Goal: Task Accomplishment & Management: Use online tool/utility

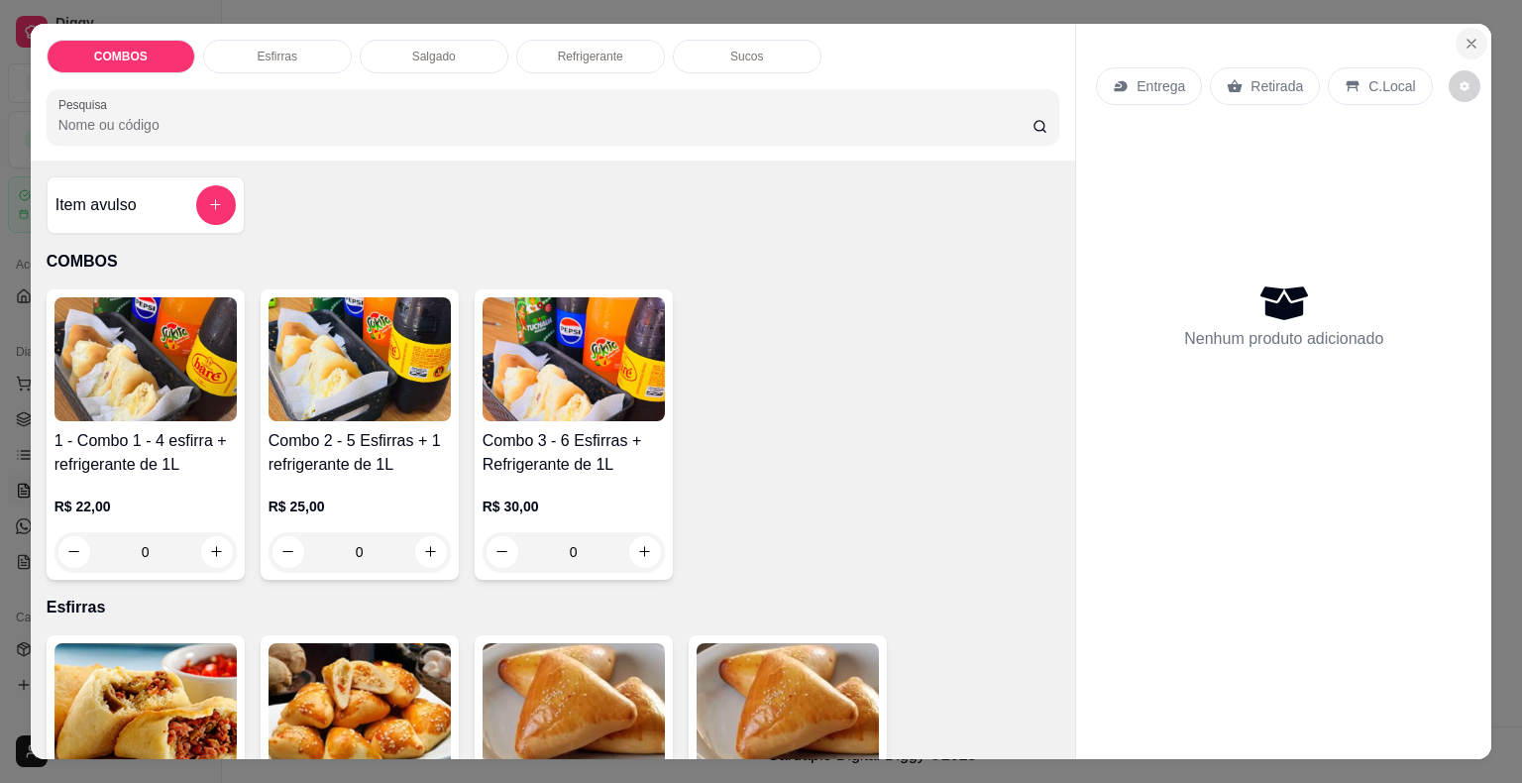
click at [1463, 44] on button "Close" at bounding box center [1471, 44] width 32 height 32
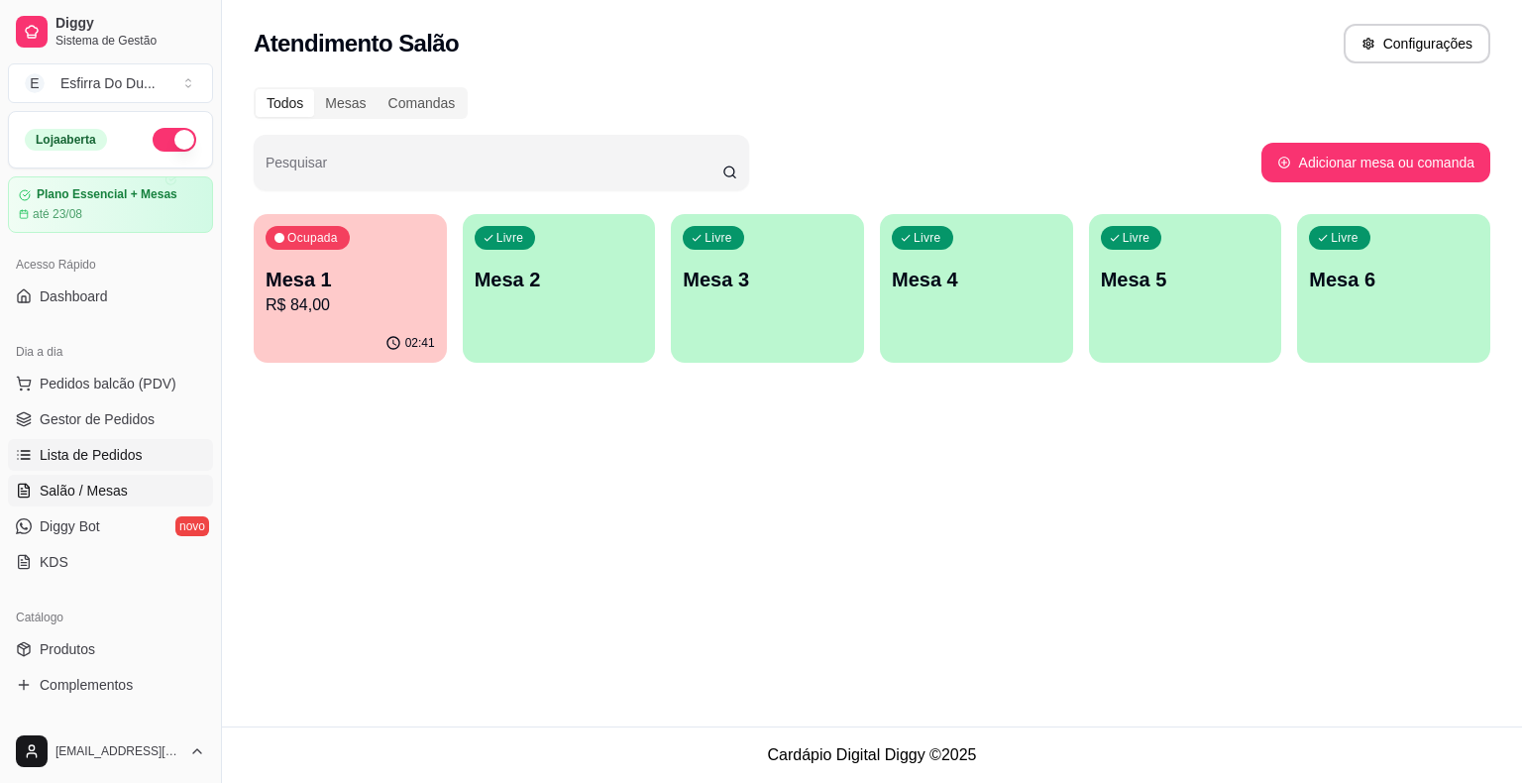
click at [138, 466] on link "Lista de Pedidos" at bounding box center [110, 455] width 205 height 32
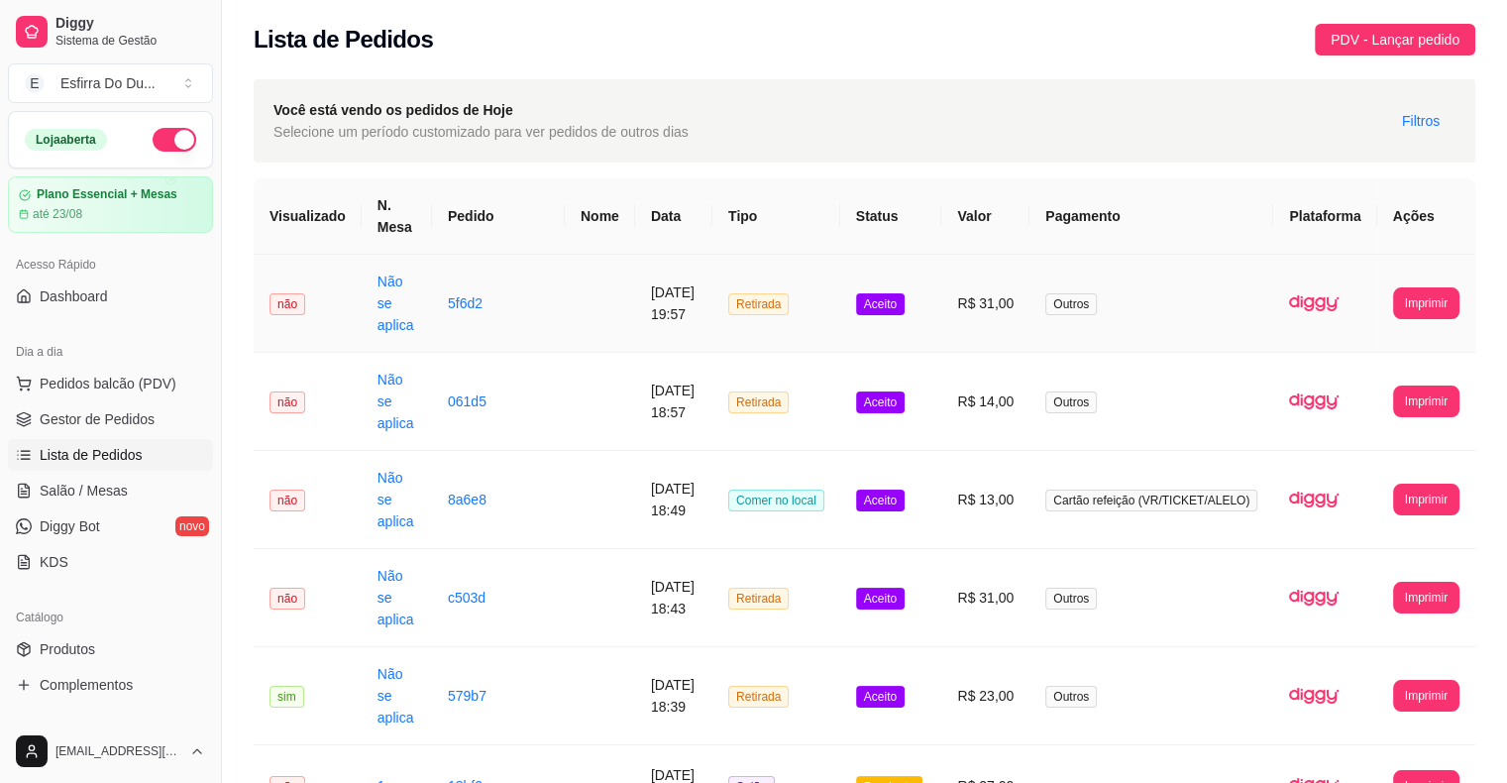
click at [908, 291] on td "Aceito" at bounding box center [891, 304] width 102 height 98
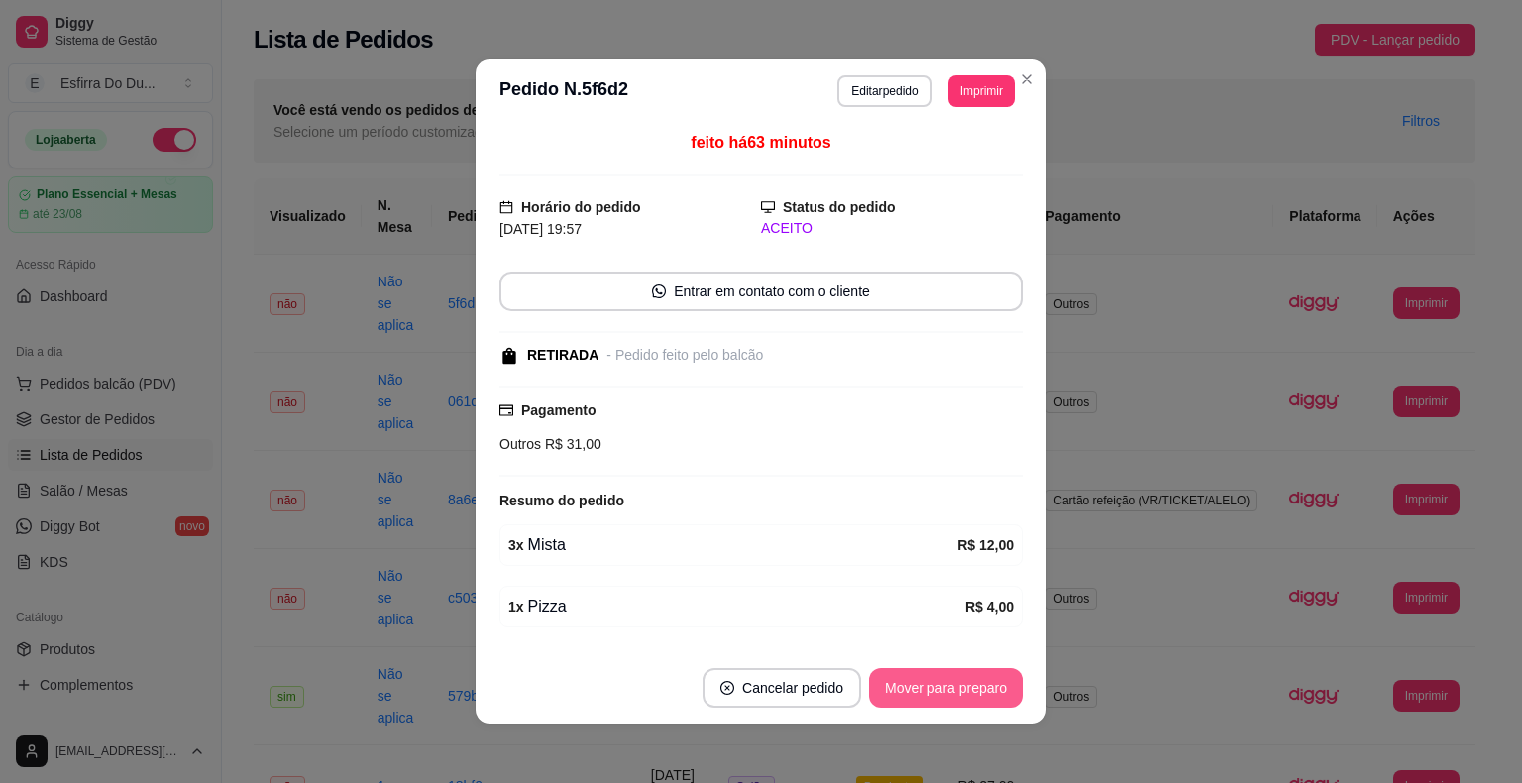
click at [917, 674] on button "Mover para preparo" at bounding box center [946, 688] width 154 height 40
click at [947, 695] on button "Mover para retirada disponível" at bounding box center [912, 688] width 219 height 40
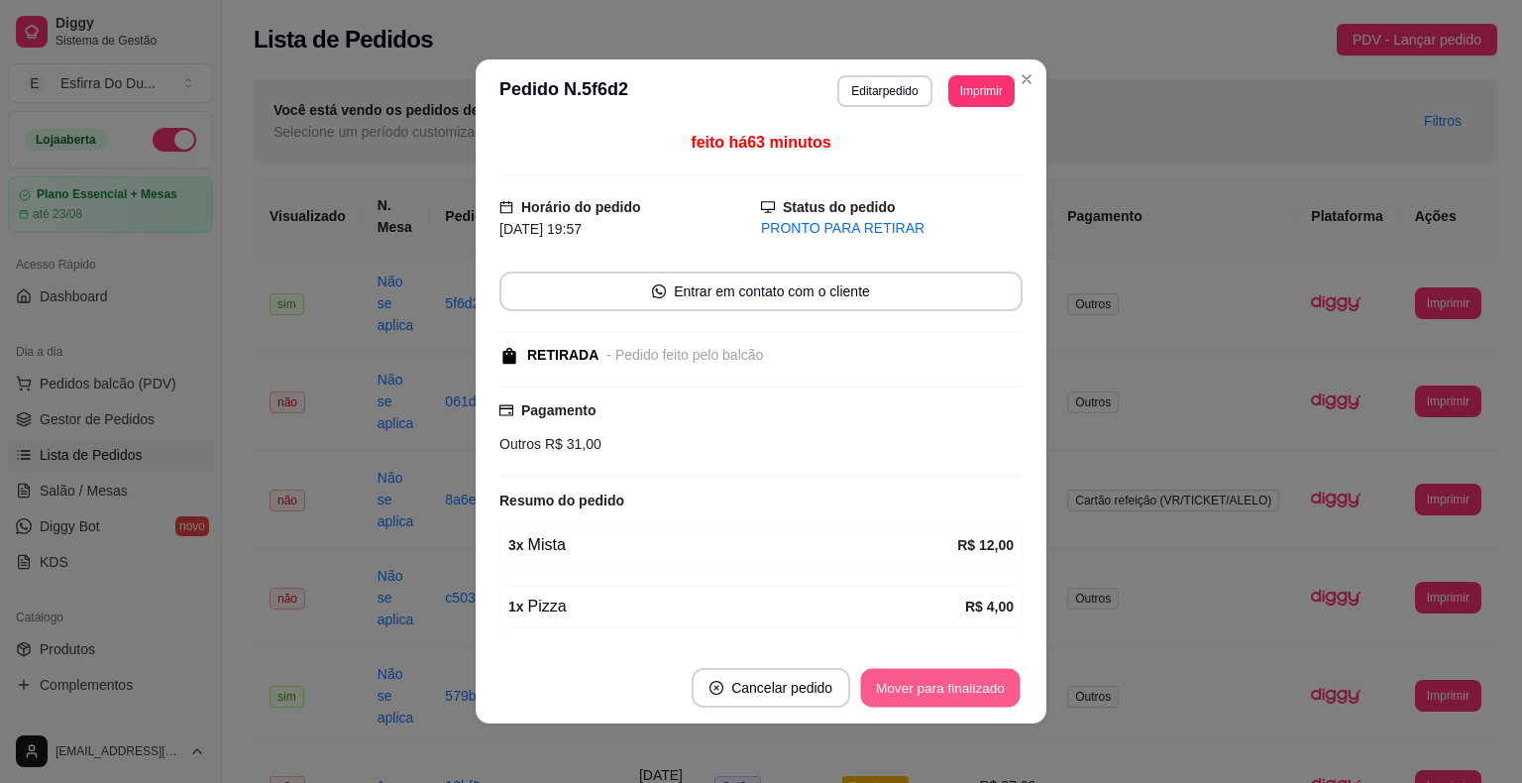
click at [949, 693] on button "Mover para finalizado" at bounding box center [940, 688] width 159 height 39
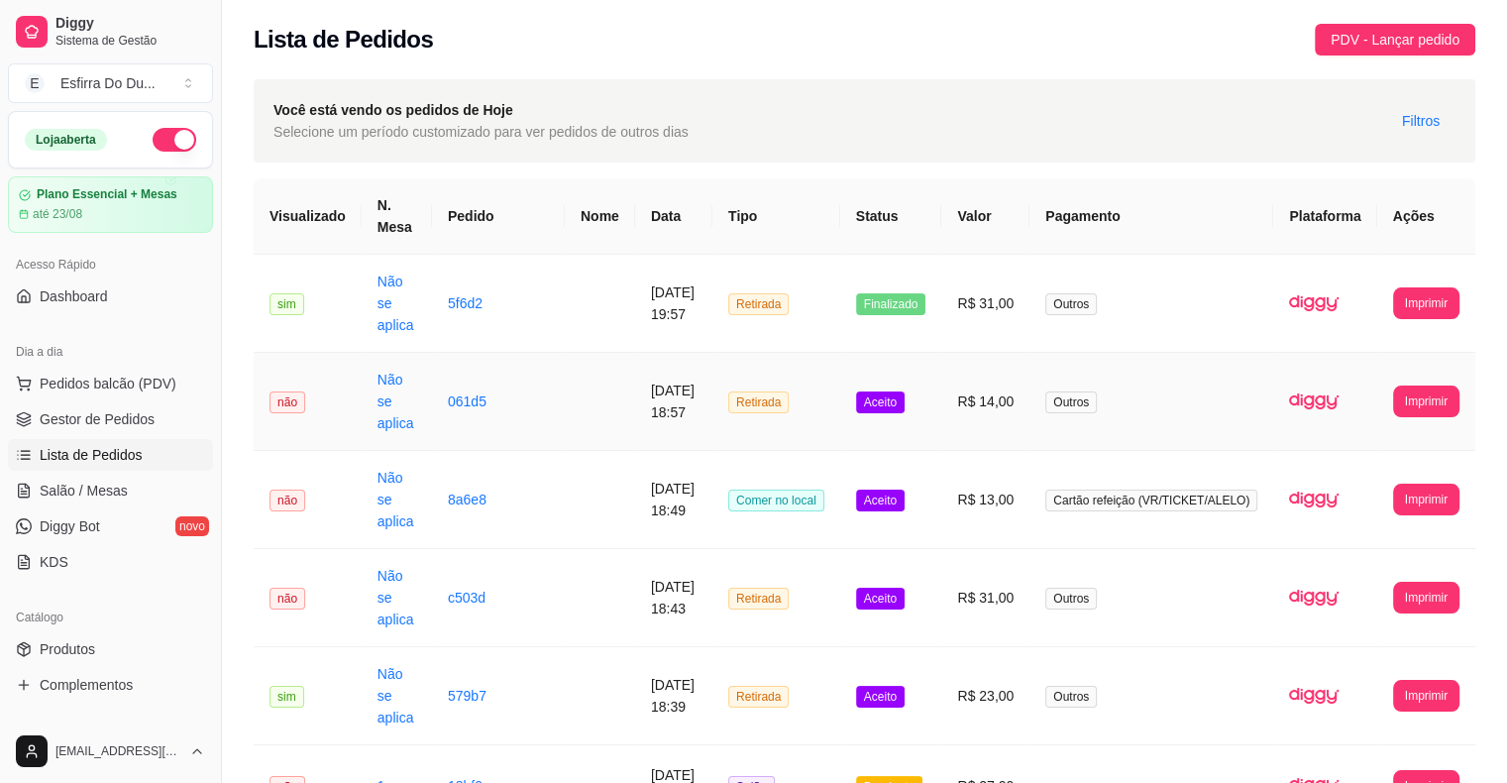
click at [909, 414] on td "Aceito" at bounding box center [891, 402] width 102 height 98
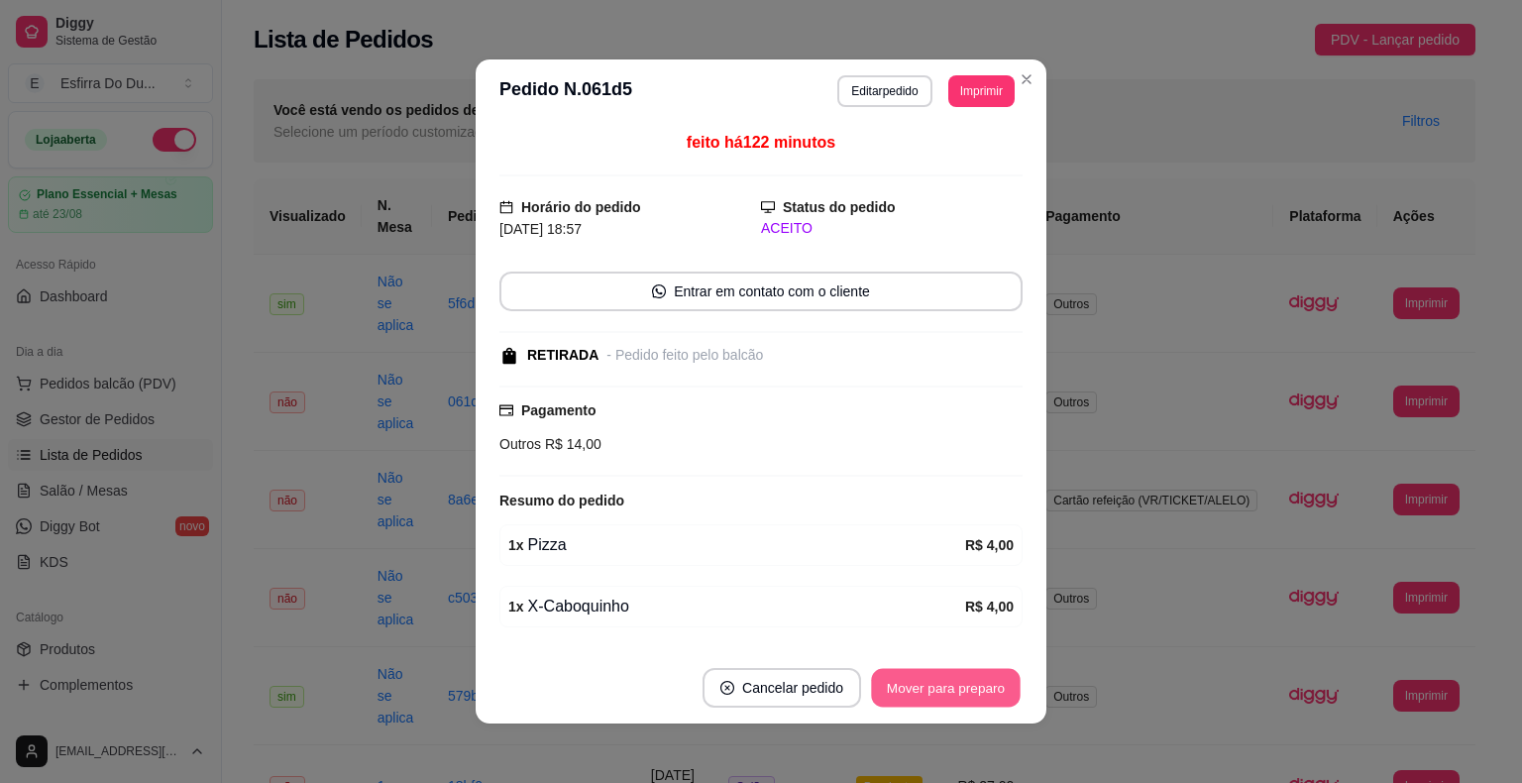
click at [927, 703] on button "Mover para preparo" at bounding box center [945, 688] width 149 height 39
click at [934, 698] on button "Mover para retirada disponível" at bounding box center [912, 688] width 212 height 39
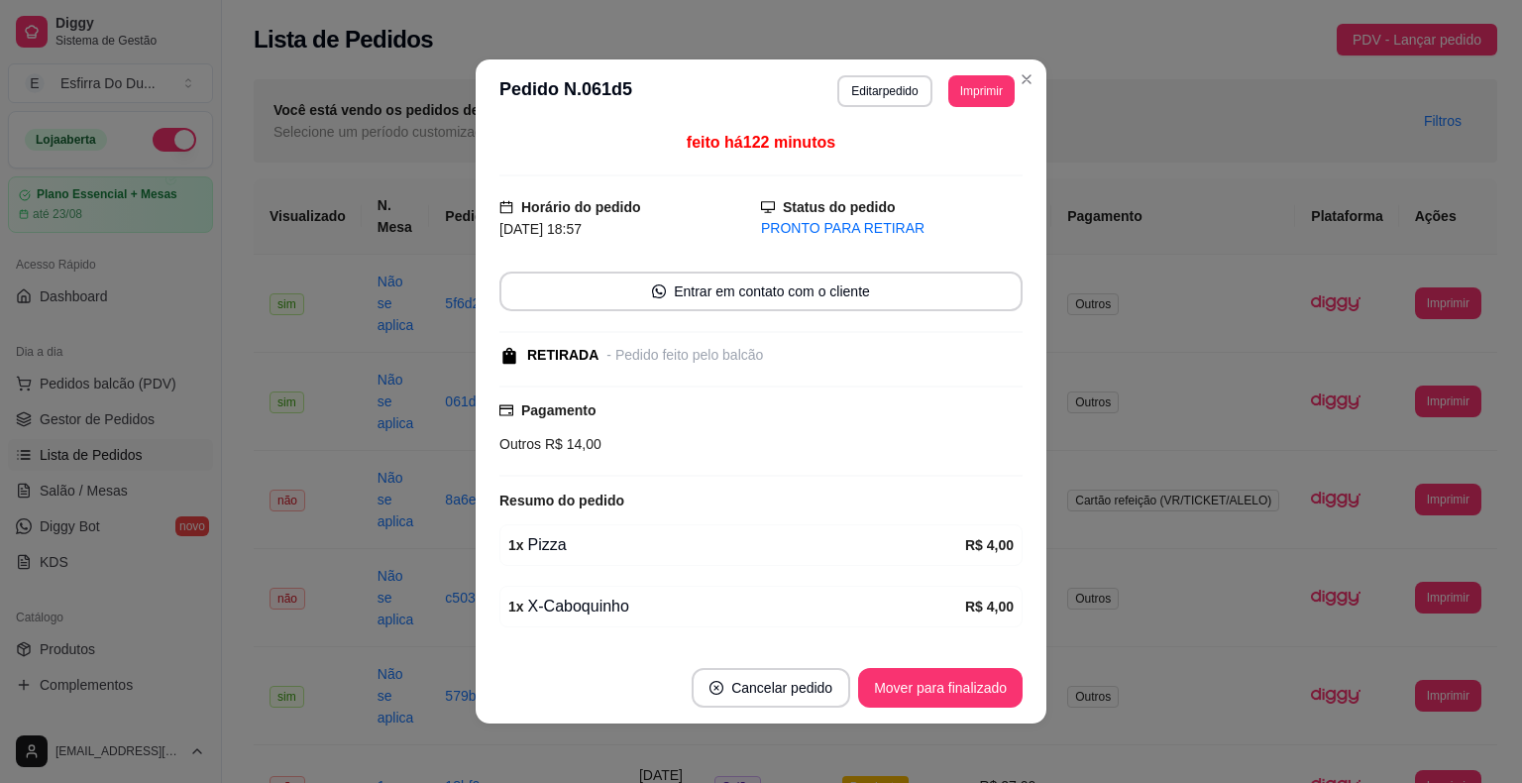
click at [947, 708] on footer "Cancelar pedido Mover para finalizado" at bounding box center [760, 687] width 571 height 71
click at [955, 686] on button "Mover para finalizado" at bounding box center [940, 688] width 164 height 40
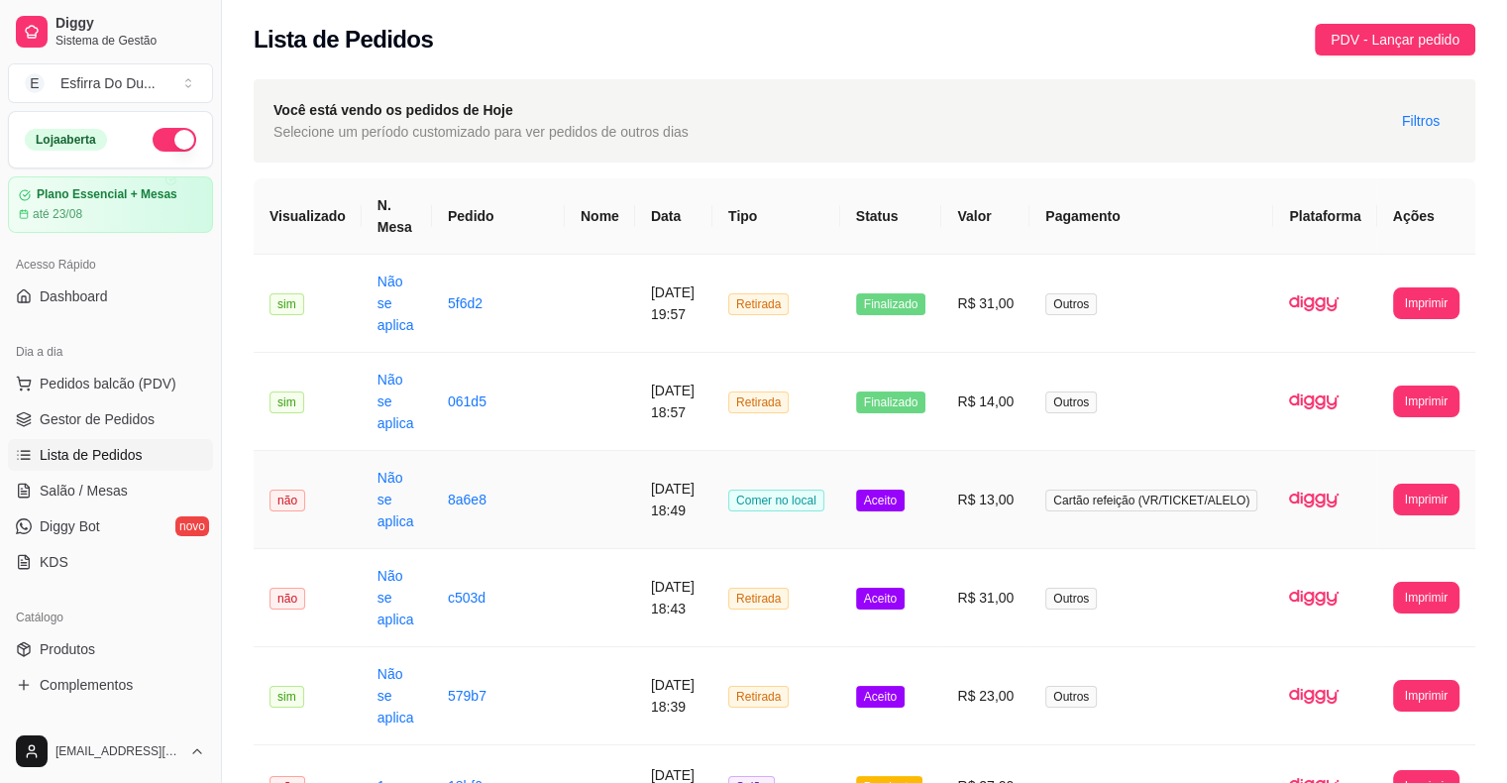
click at [895, 498] on span "Aceito" at bounding box center [880, 500] width 49 height 22
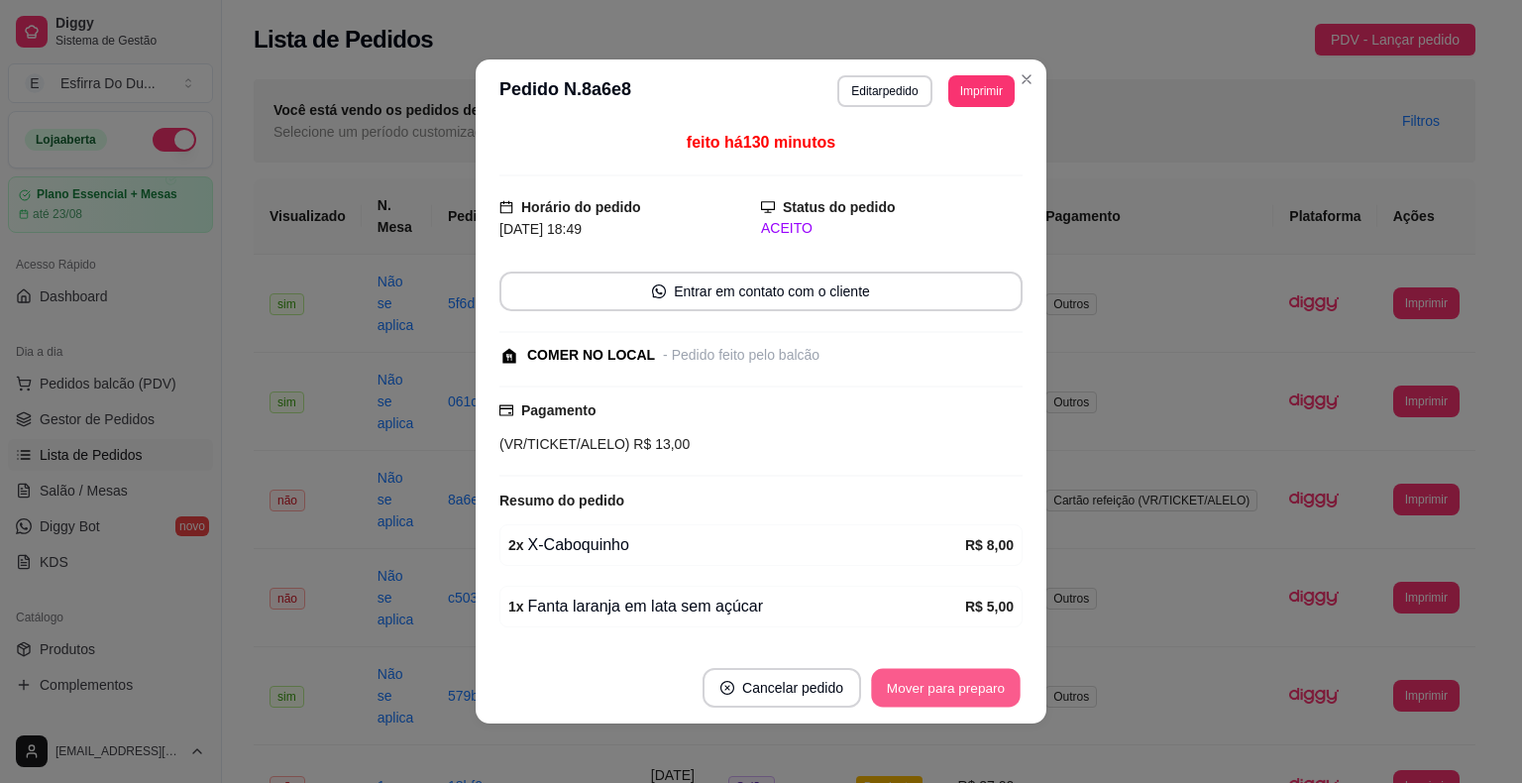
click at [888, 690] on button "Mover para preparo" at bounding box center [945, 688] width 149 height 39
click at [888, 690] on button "Mover para retirada disponível" at bounding box center [912, 688] width 212 height 39
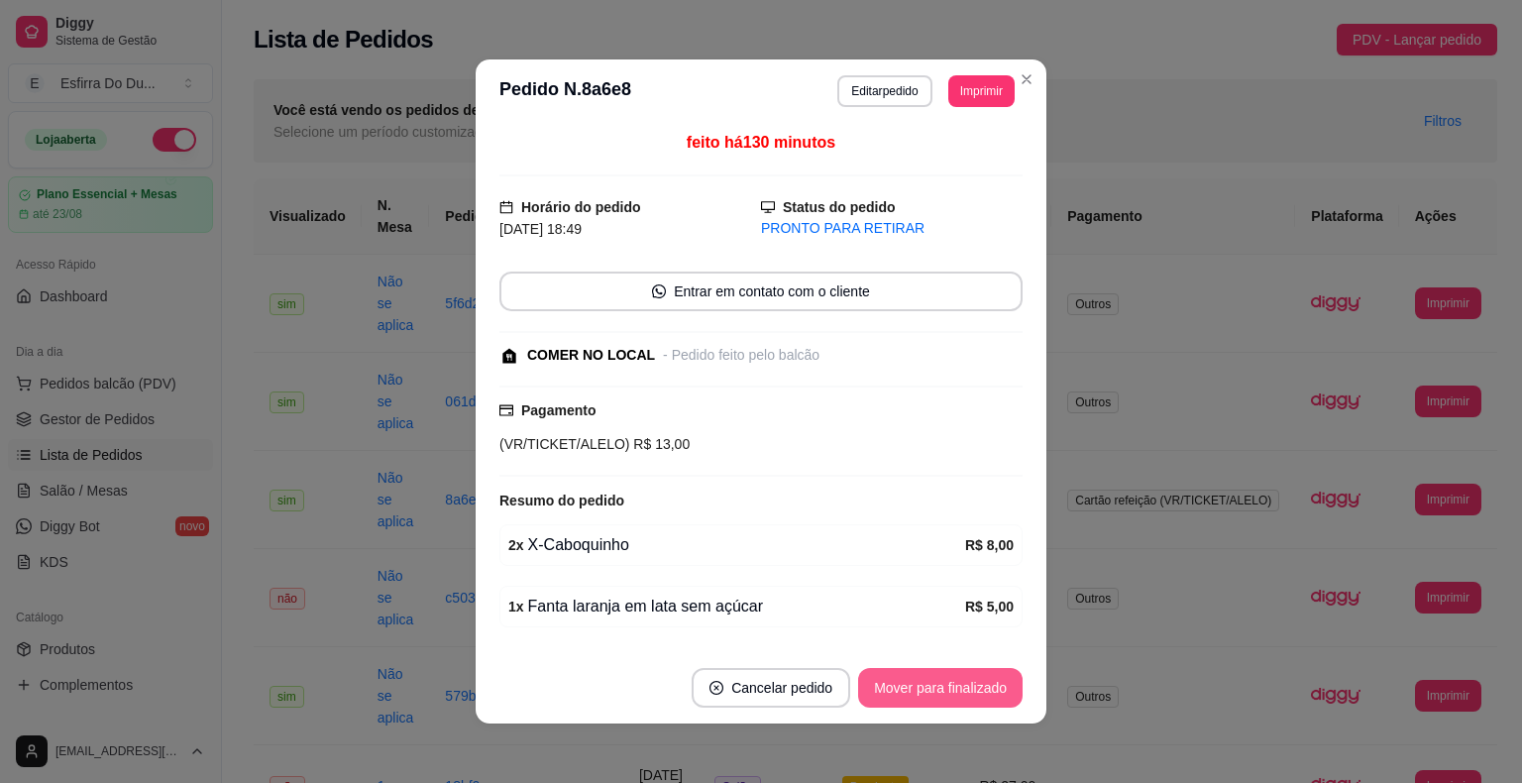
click at [888, 690] on button "Mover para finalizado" at bounding box center [940, 688] width 164 height 40
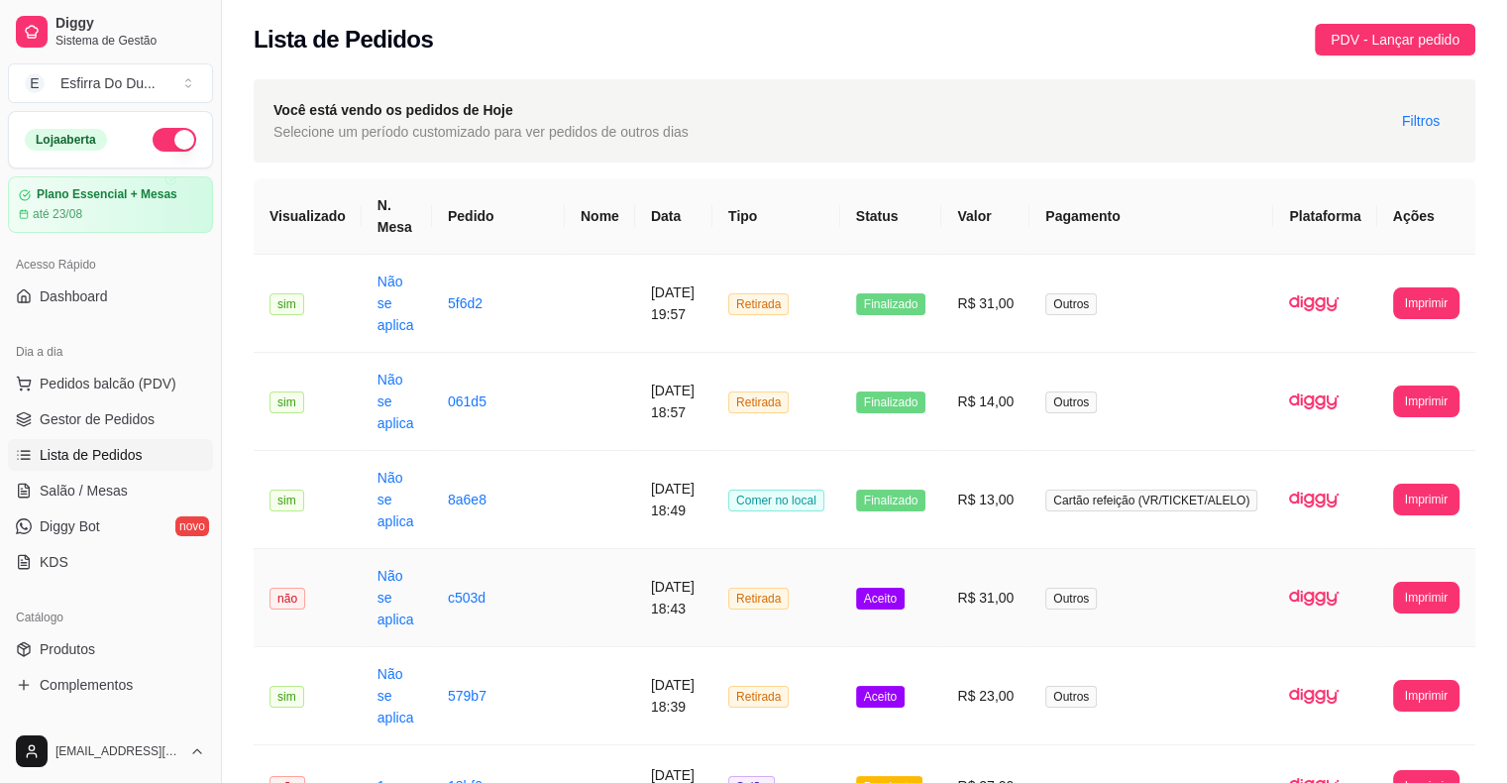
click at [902, 619] on td "Aceito" at bounding box center [891, 598] width 102 height 98
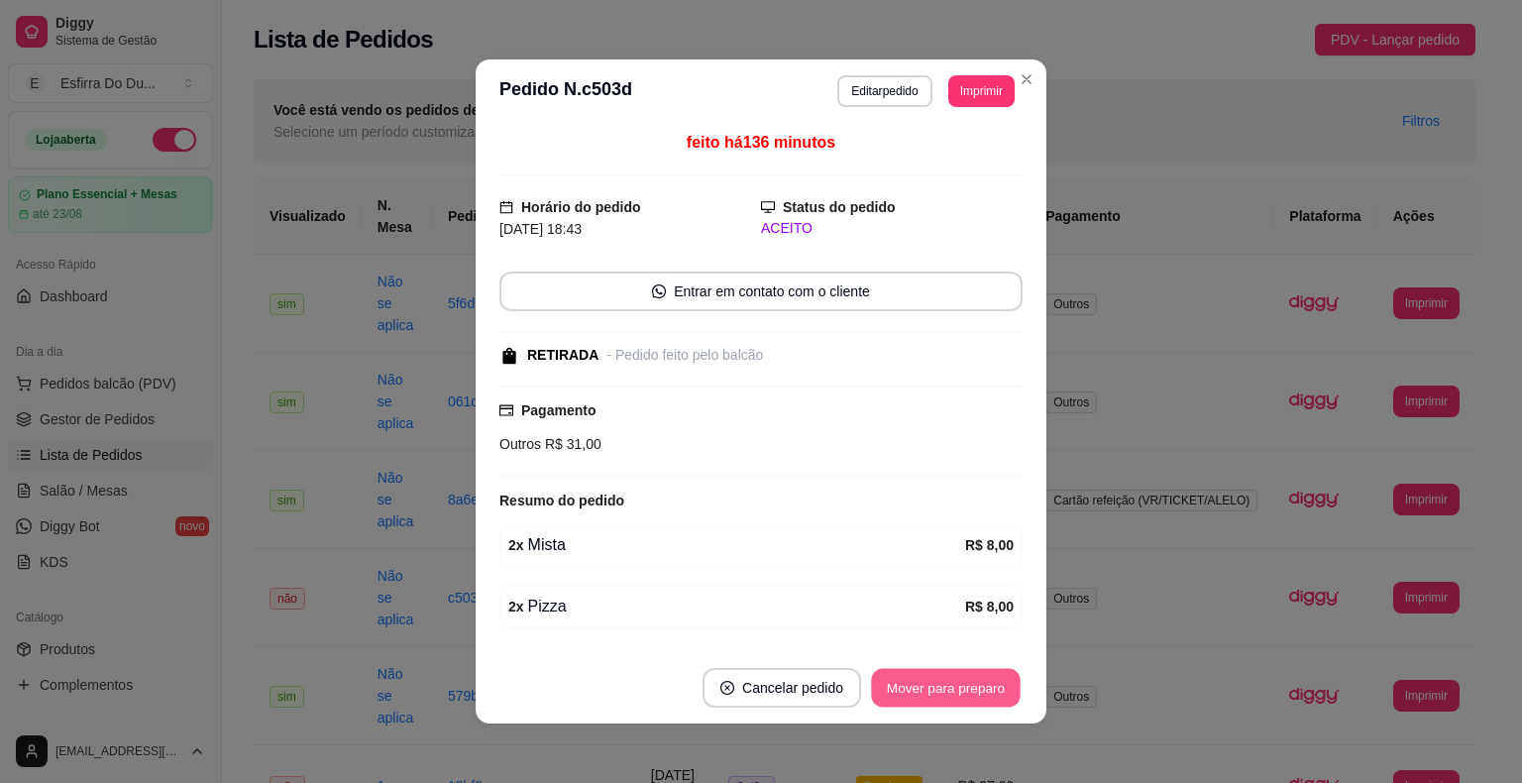
click at [922, 690] on button "Mover para preparo" at bounding box center [945, 688] width 149 height 39
click at [922, 690] on button "Mover para retirada disponível" at bounding box center [912, 688] width 212 height 39
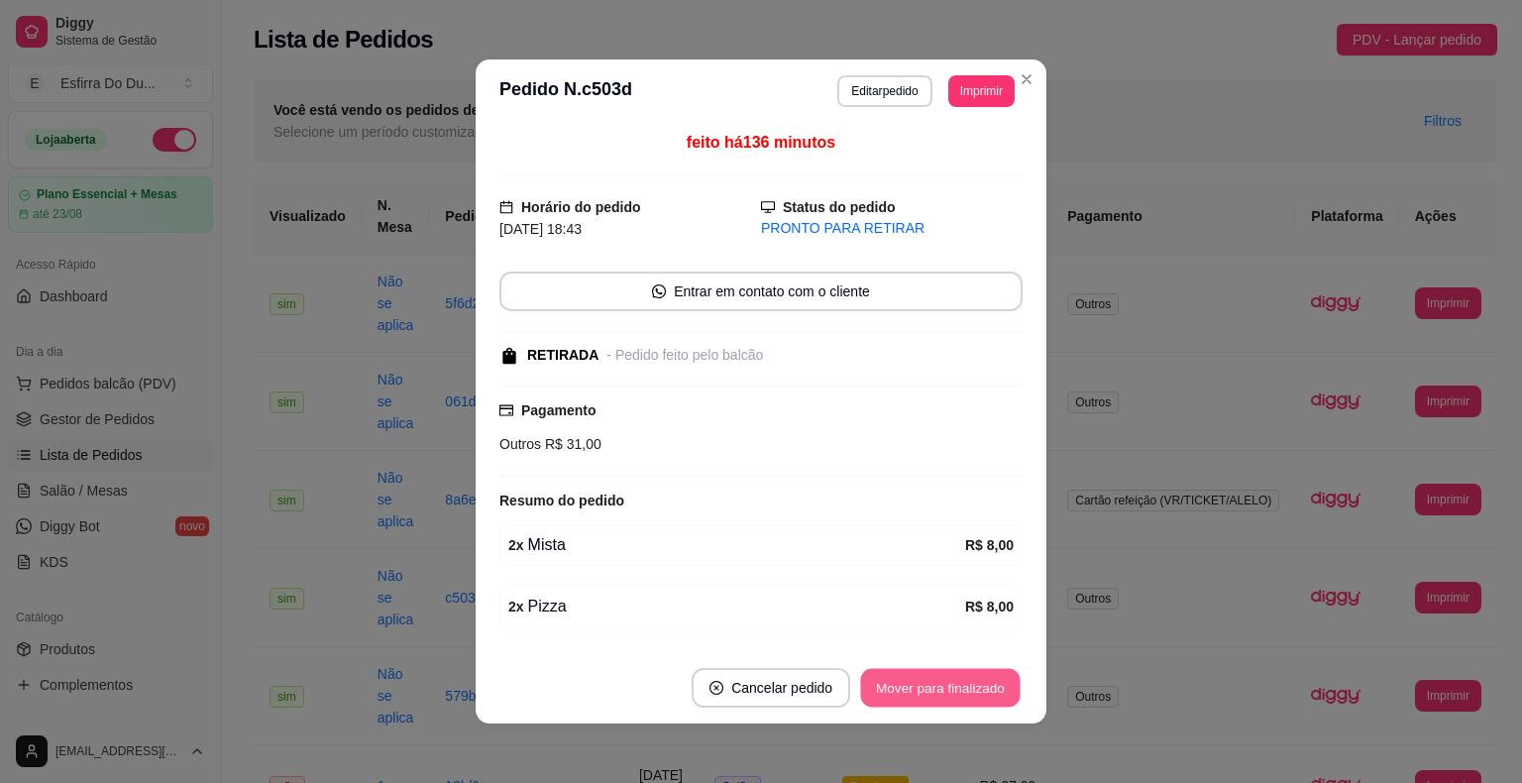
click at [922, 690] on button "Mover para finalizado" at bounding box center [940, 688] width 159 height 39
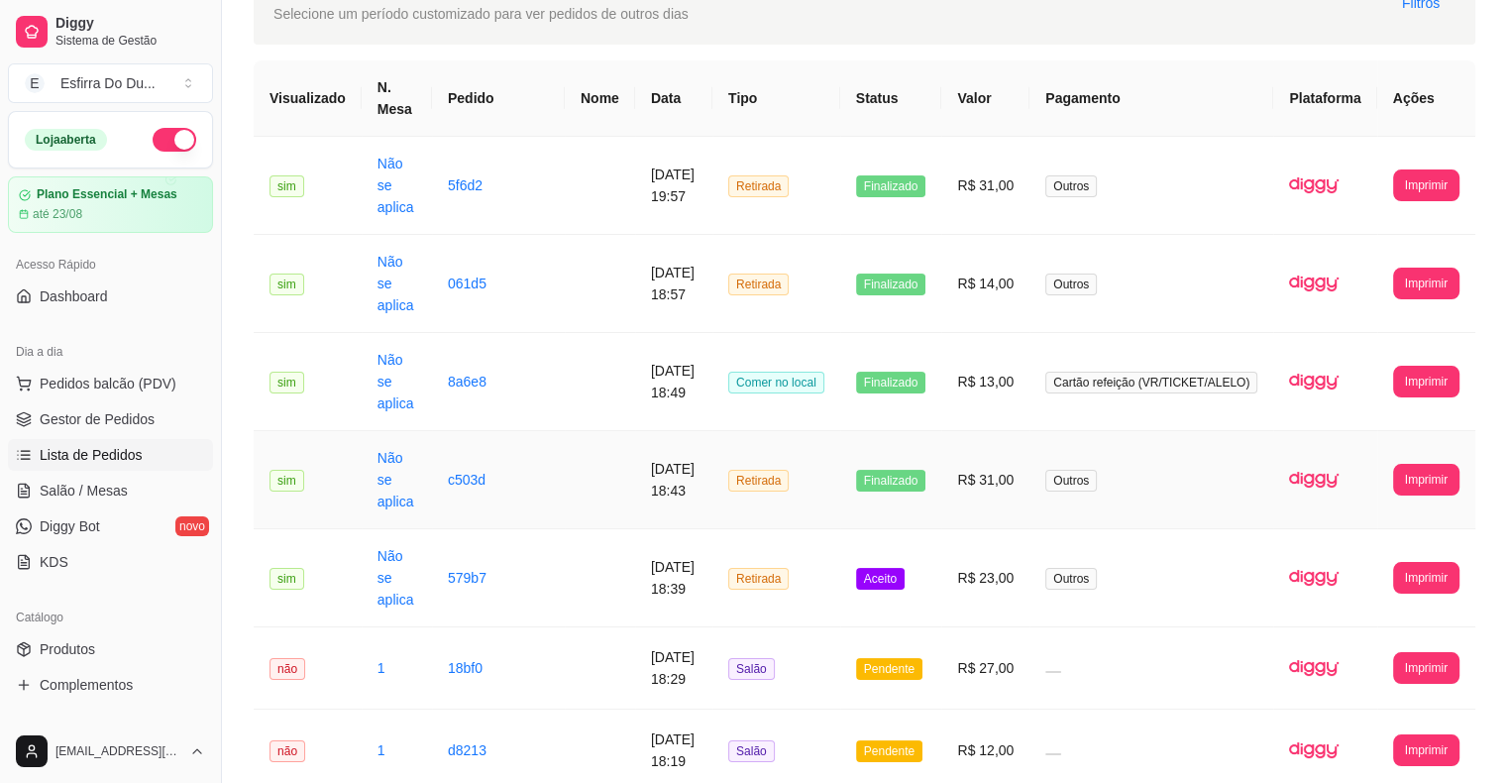
scroll to position [198, 0]
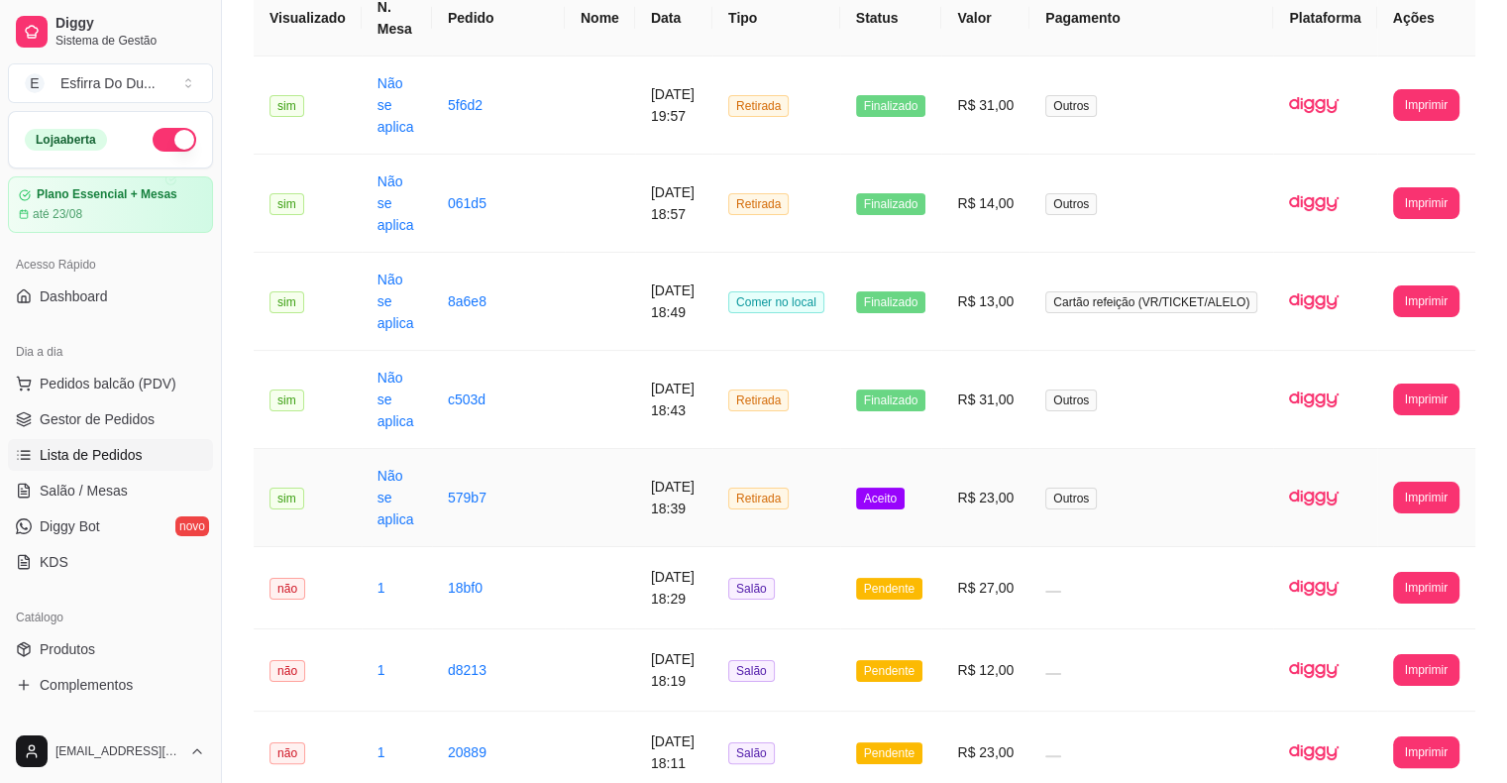
click at [902, 494] on span "Aceito" at bounding box center [880, 498] width 49 height 22
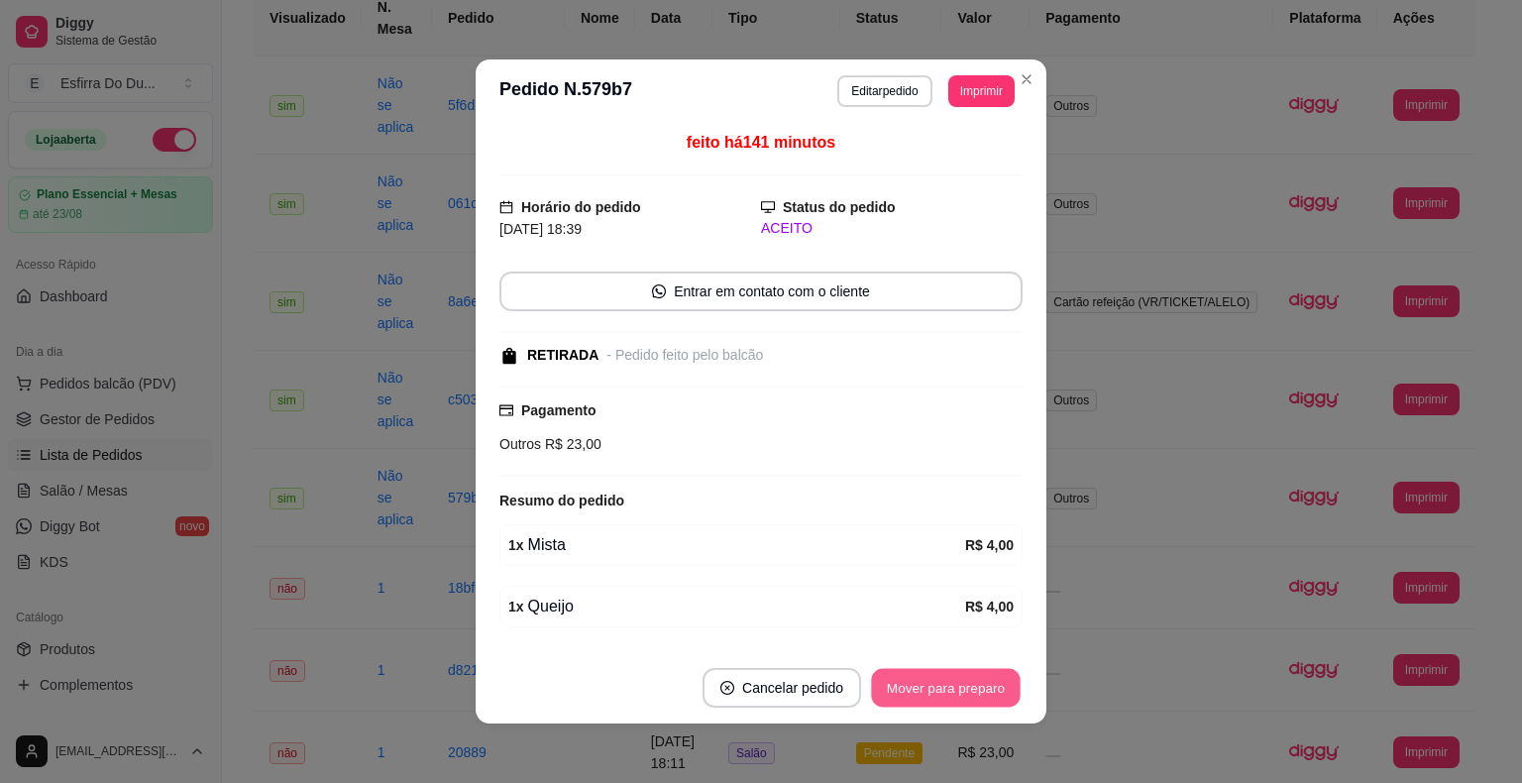
click at [899, 691] on button "Mover para preparo" at bounding box center [945, 688] width 149 height 39
click at [899, 691] on button "Mover para retirada disponível" at bounding box center [912, 688] width 219 height 40
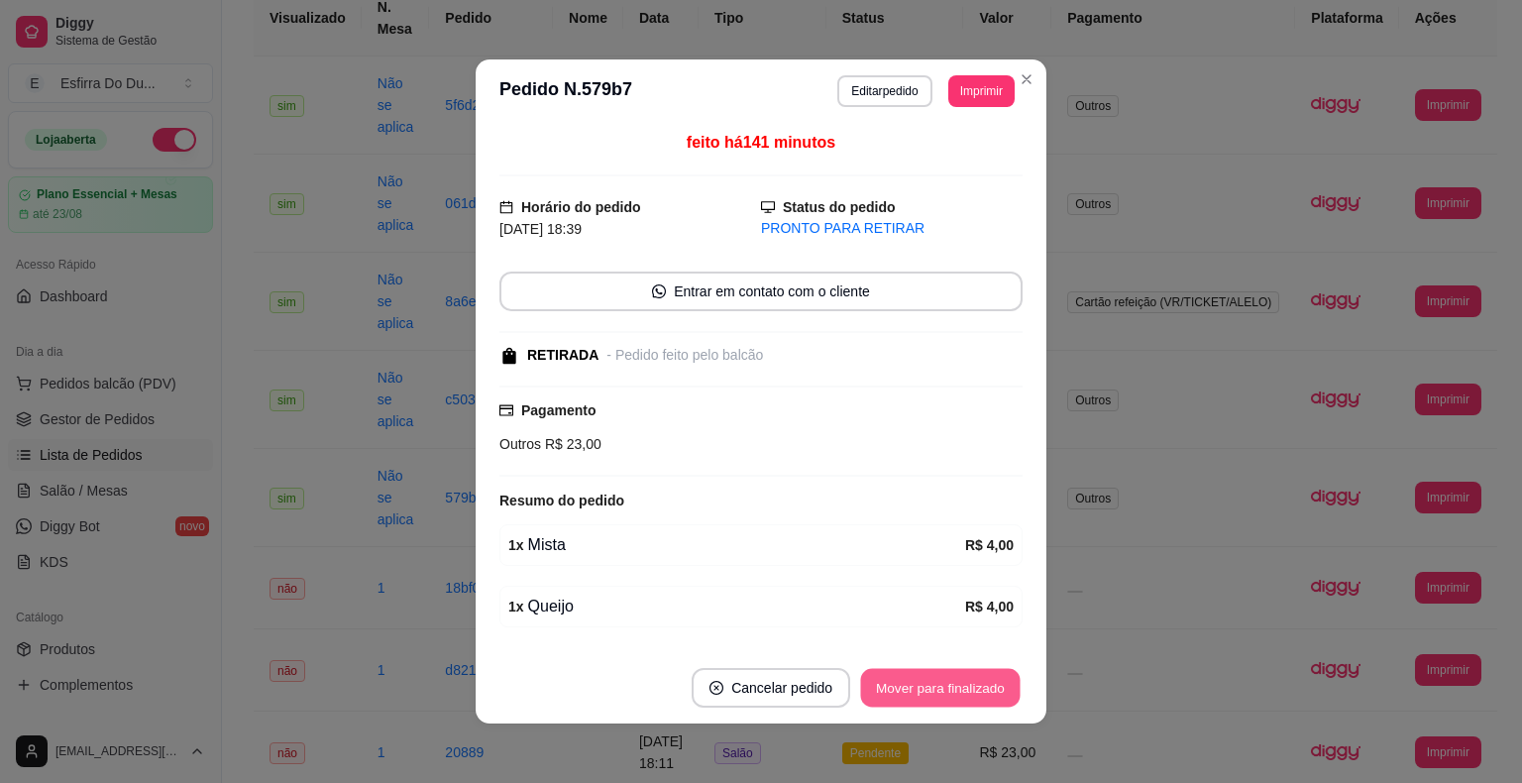
click at [899, 691] on button "Mover para finalizado" at bounding box center [940, 688] width 159 height 39
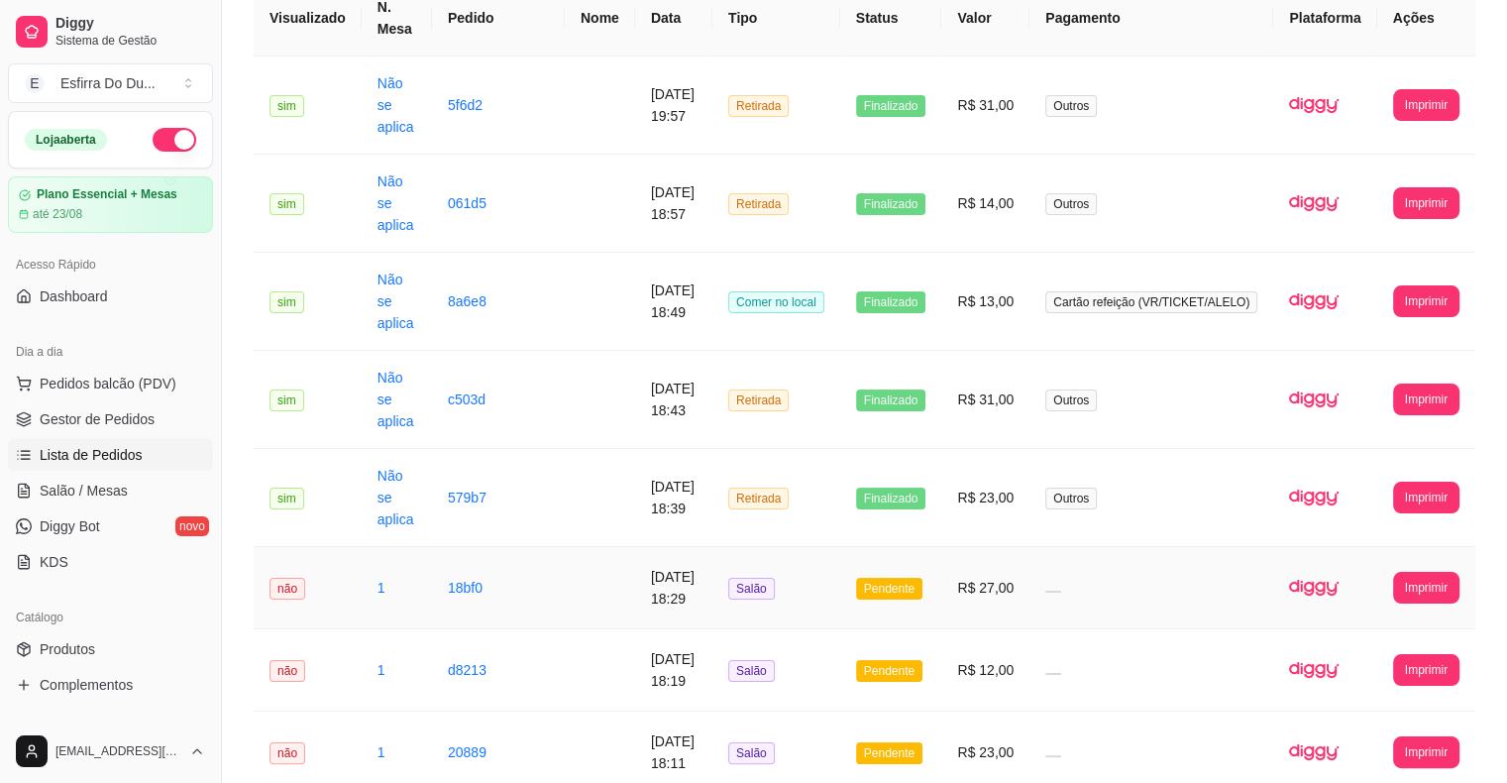
click at [912, 584] on span "Pendente" at bounding box center [889, 589] width 66 height 22
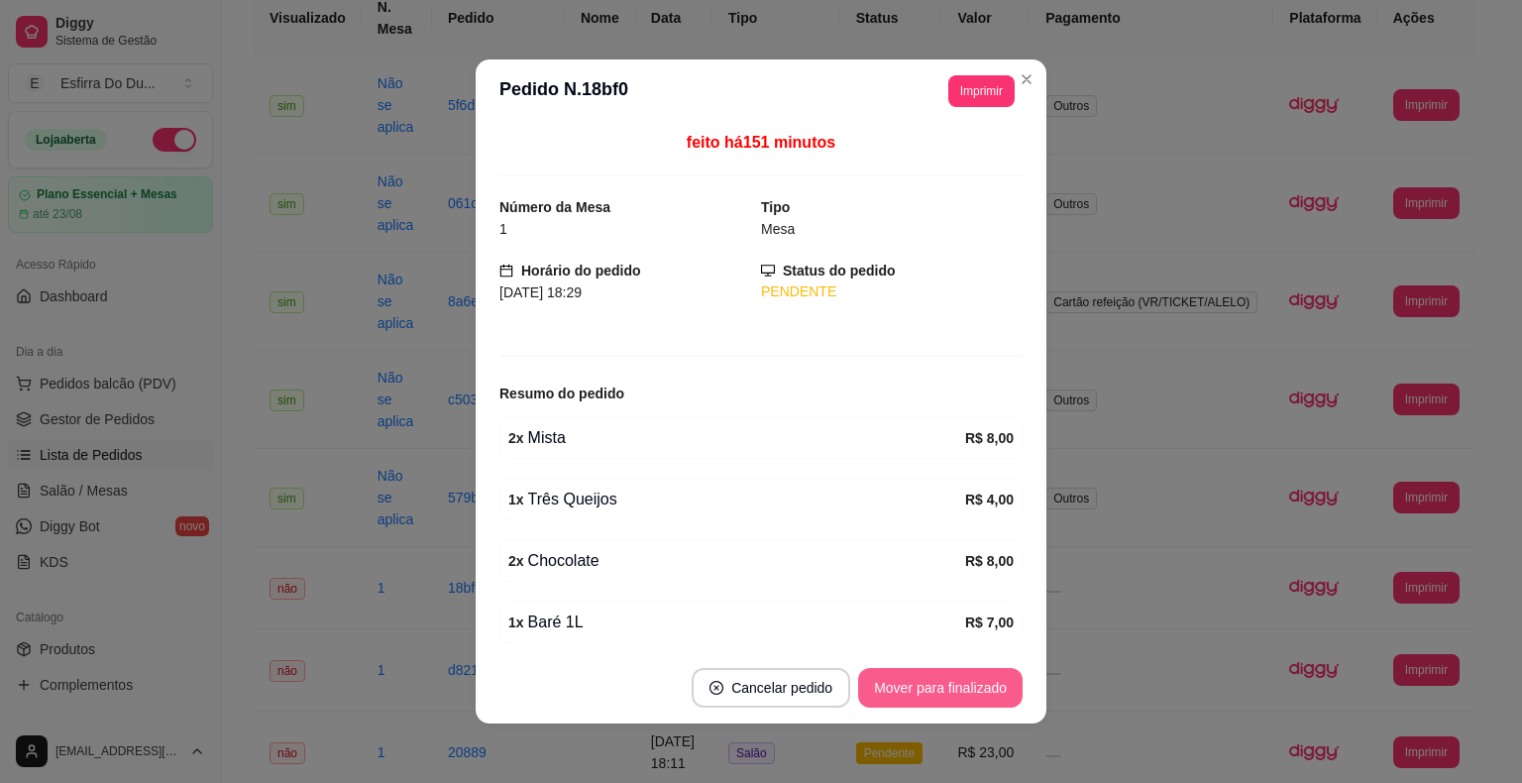
click at [913, 695] on button "Mover para finalizado" at bounding box center [940, 688] width 164 height 40
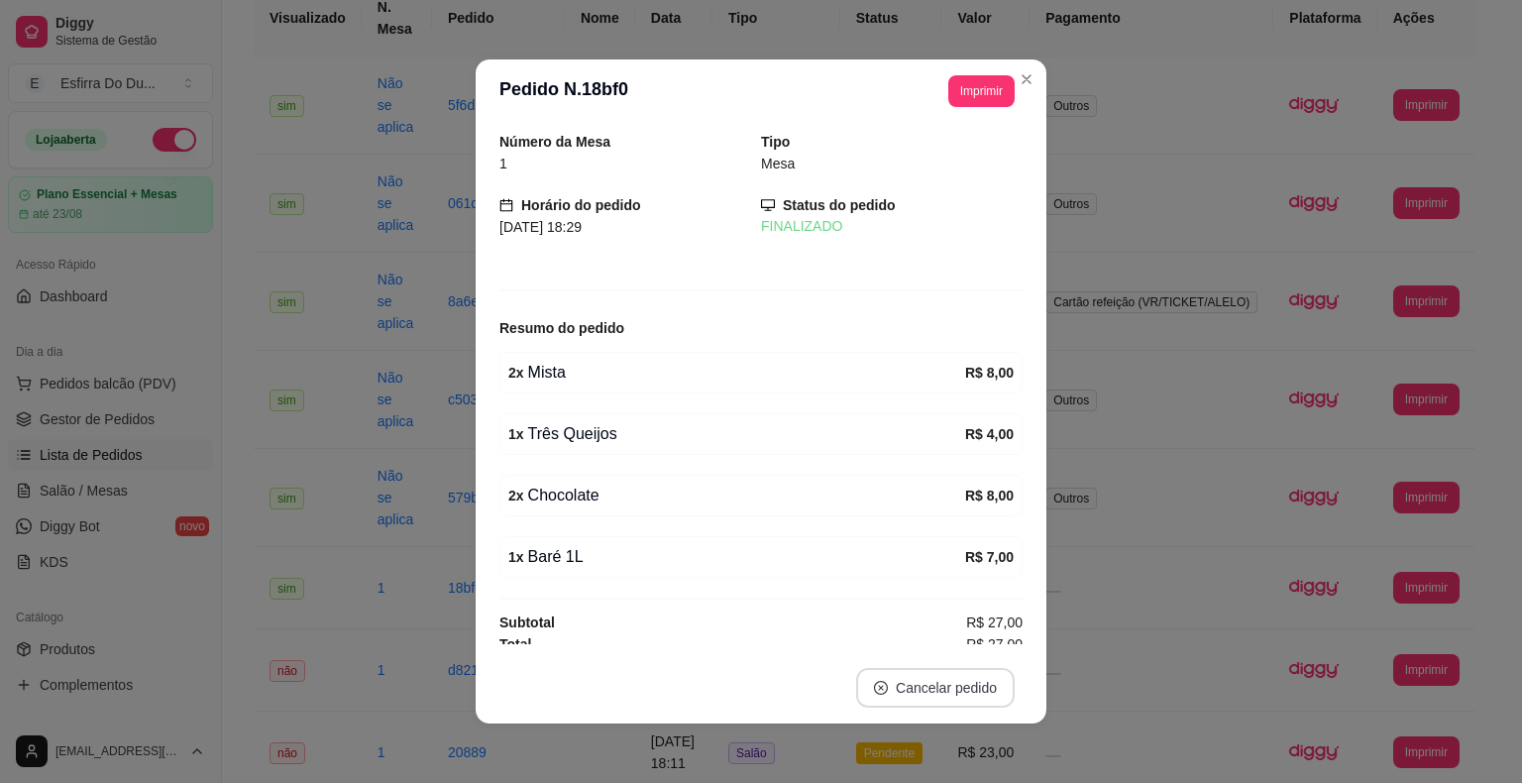
click at [913, 695] on button "Cancelar pedido" at bounding box center [935, 688] width 158 height 40
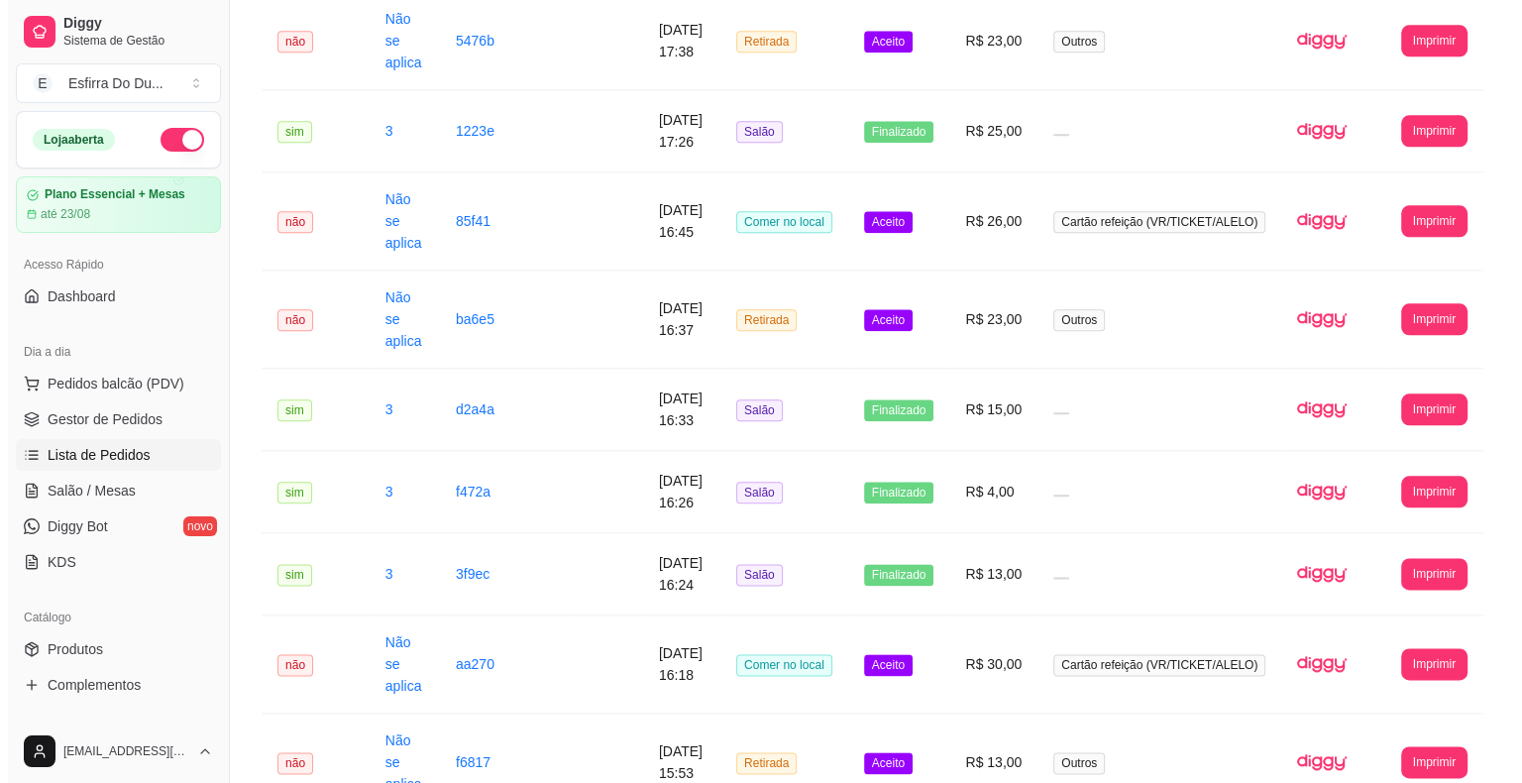
scroll to position [2446, 0]
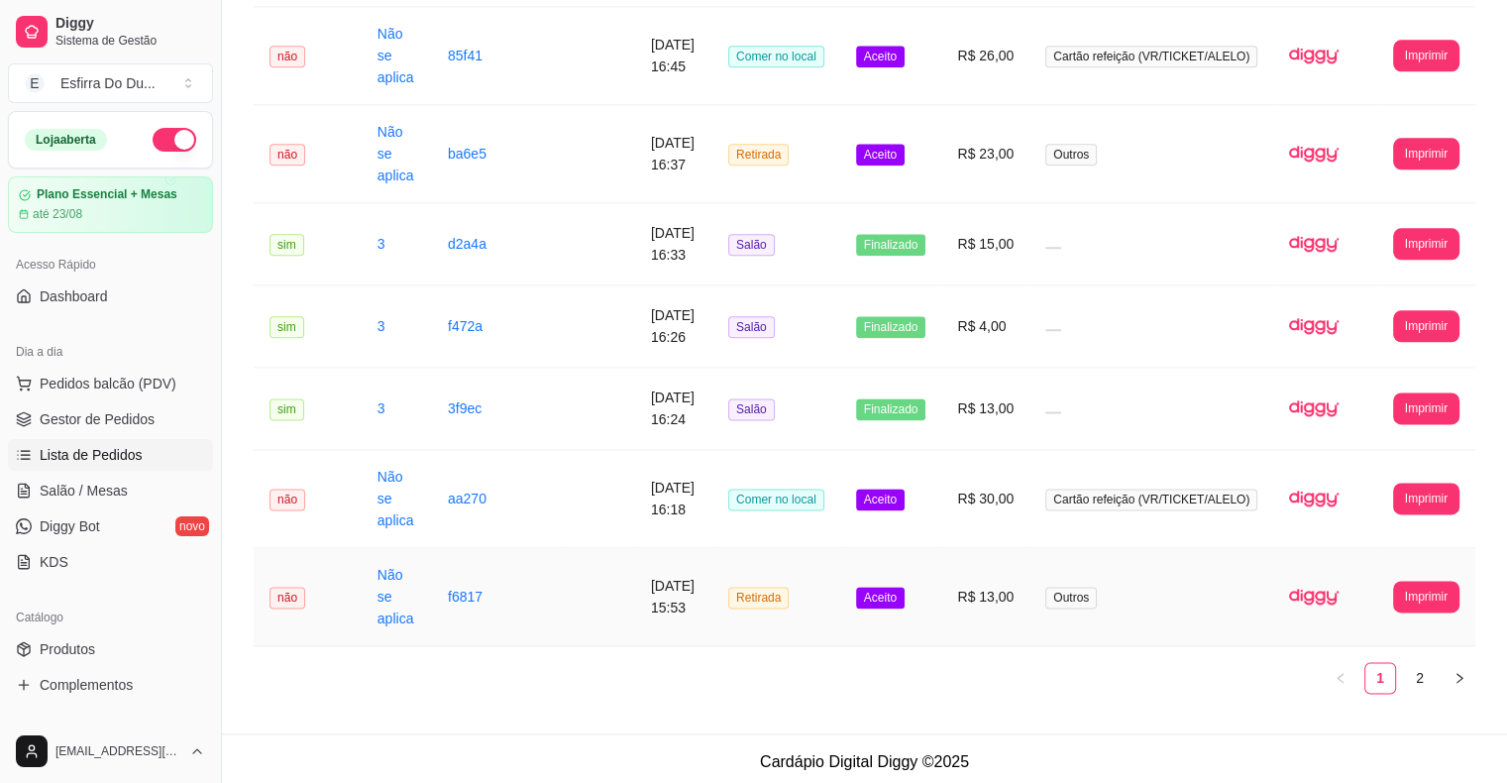
click at [924, 597] on td "Aceito" at bounding box center [891, 597] width 102 height 98
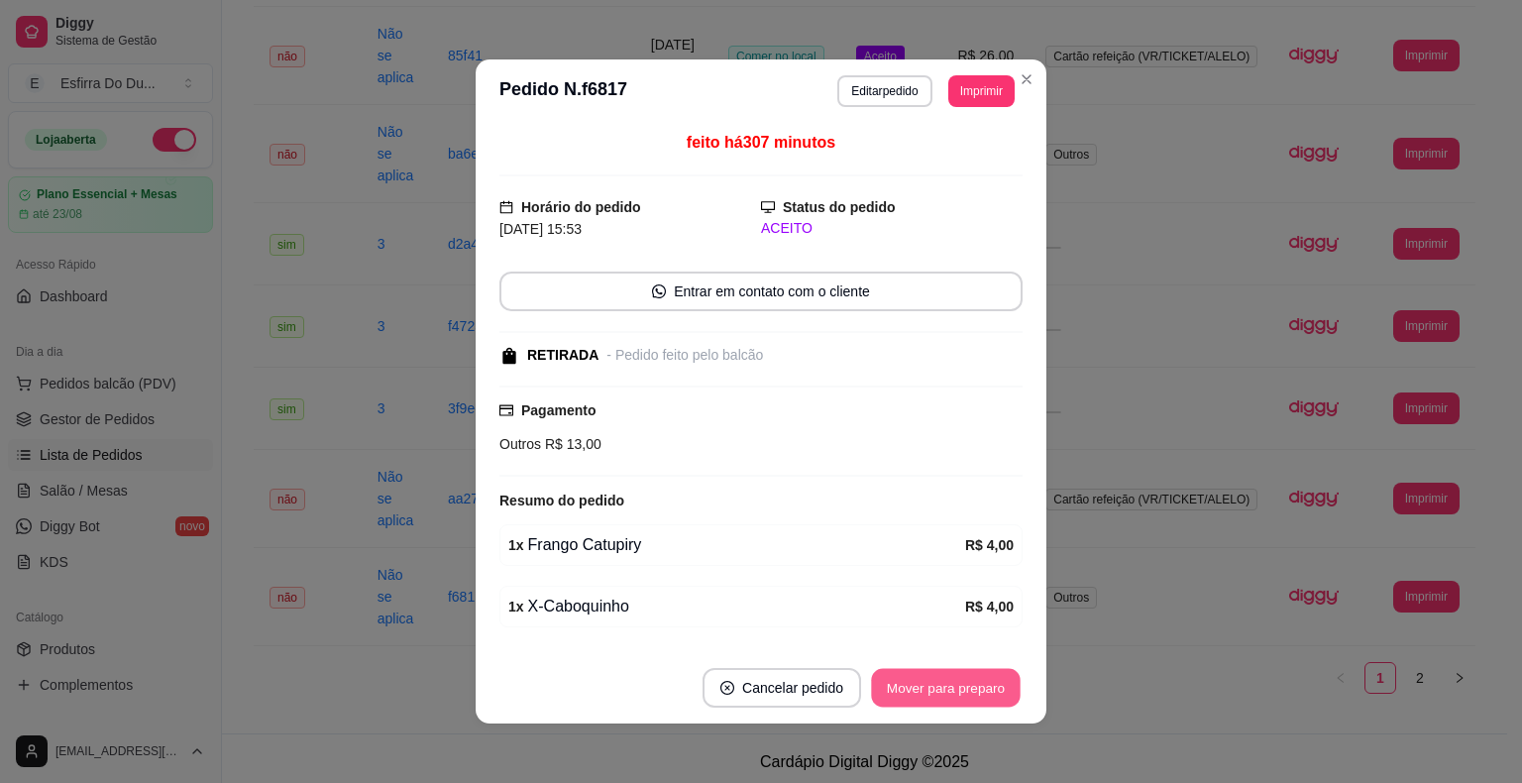
click at [926, 700] on button "Mover para preparo" at bounding box center [945, 688] width 149 height 39
click at [913, 680] on button "Mover para retirada disponível" at bounding box center [912, 688] width 212 height 39
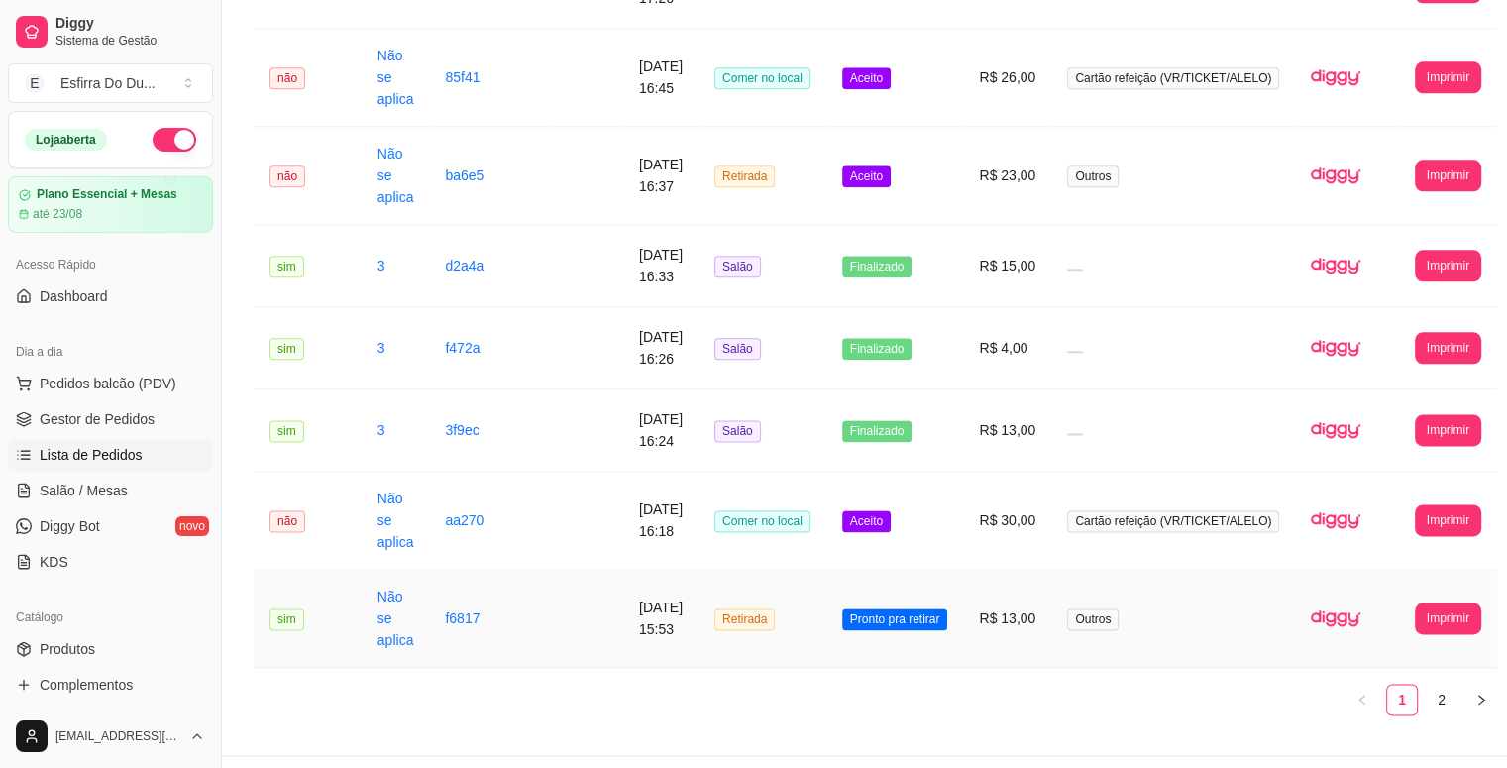
click at [948, 630] on span "Pronto pra retirar" at bounding box center [895, 619] width 106 height 22
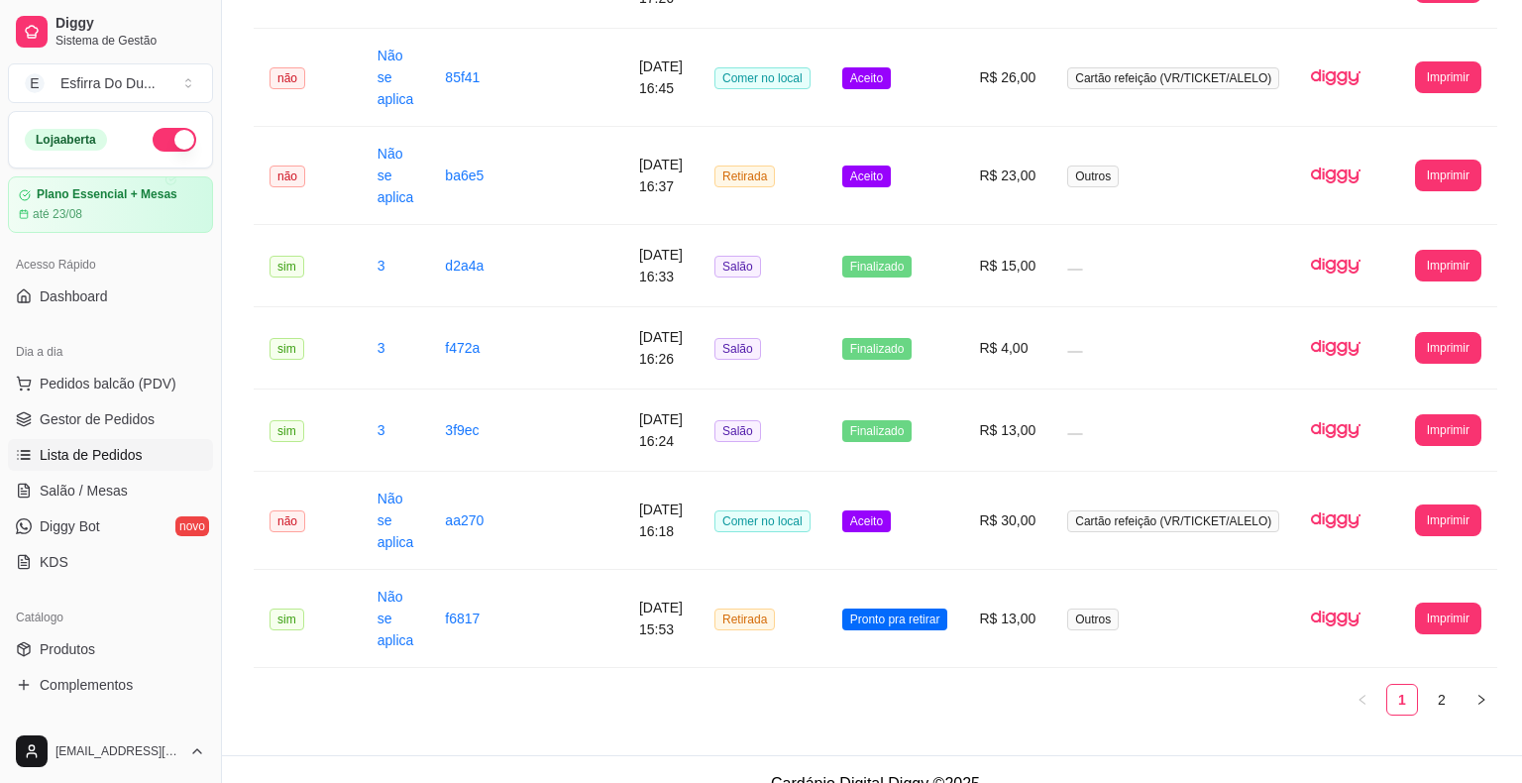
click at [966, 687] on button "Mover para finalizado" at bounding box center [940, 688] width 164 height 40
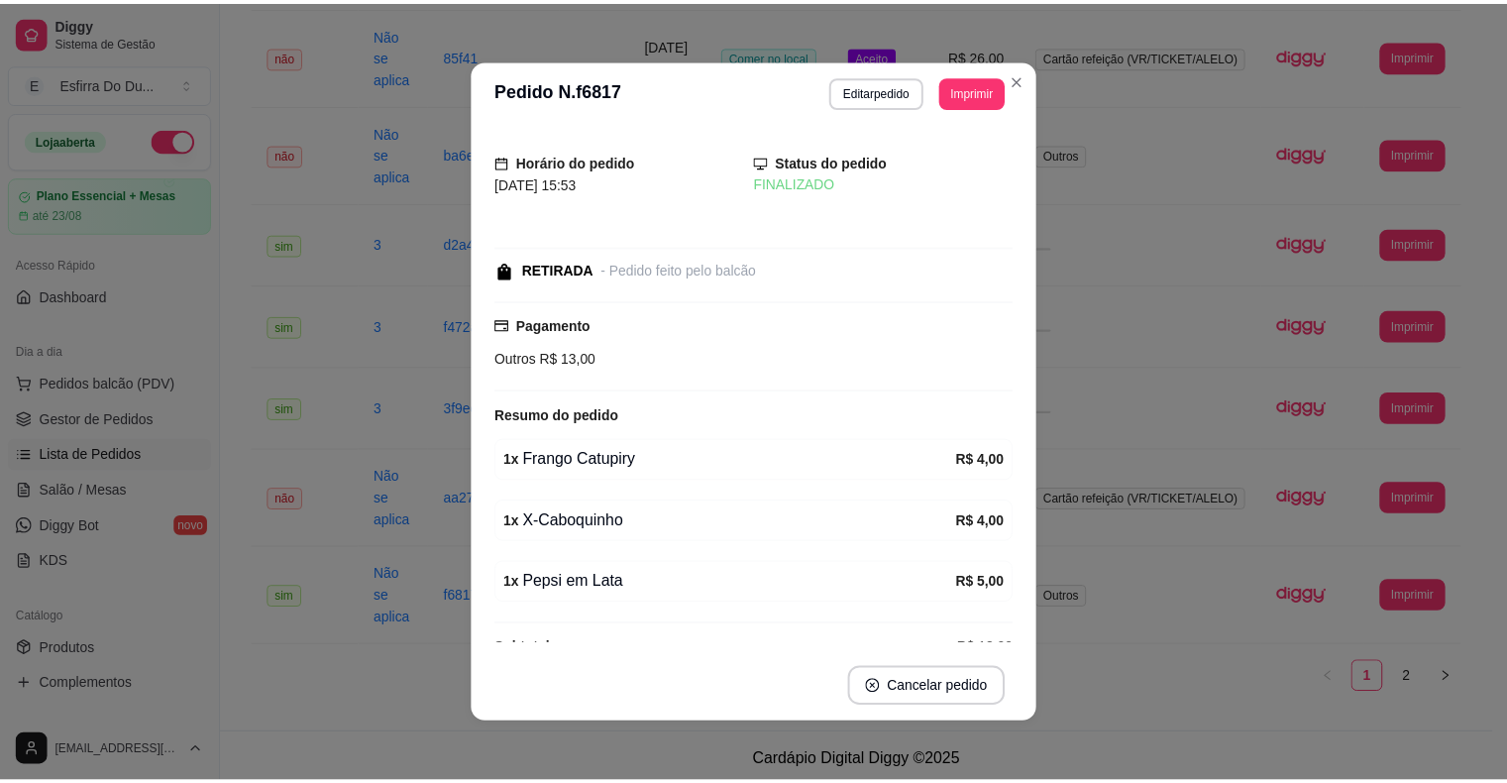
scroll to position [2424, 0]
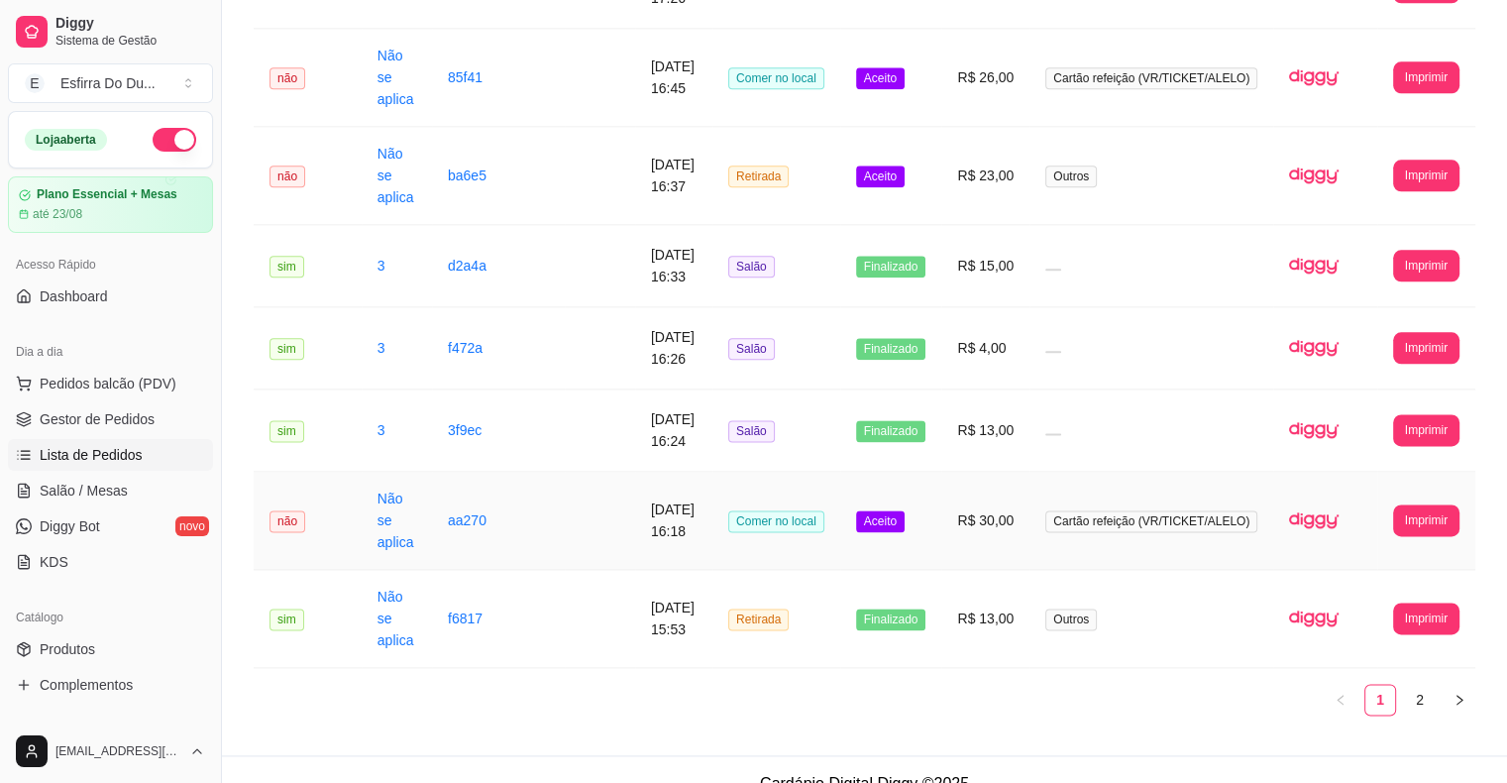
click at [899, 511] on span "Aceito" at bounding box center [880, 521] width 49 height 22
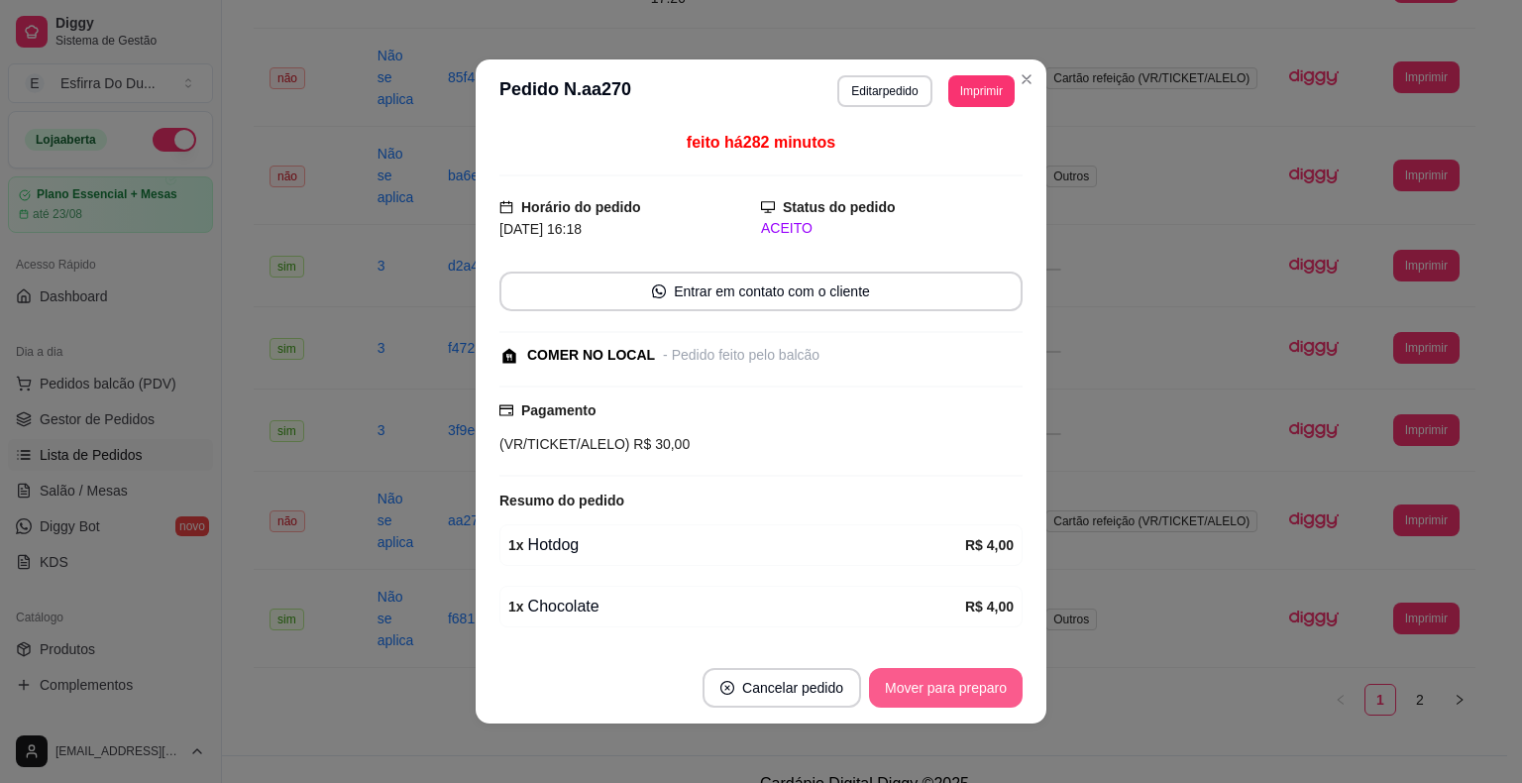
click at [911, 694] on button "Mover para preparo" at bounding box center [946, 688] width 154 height 40
click at [911, 694] on button "Mover para retirada disponível" at bounding box center [912, 688] width 219 height 40
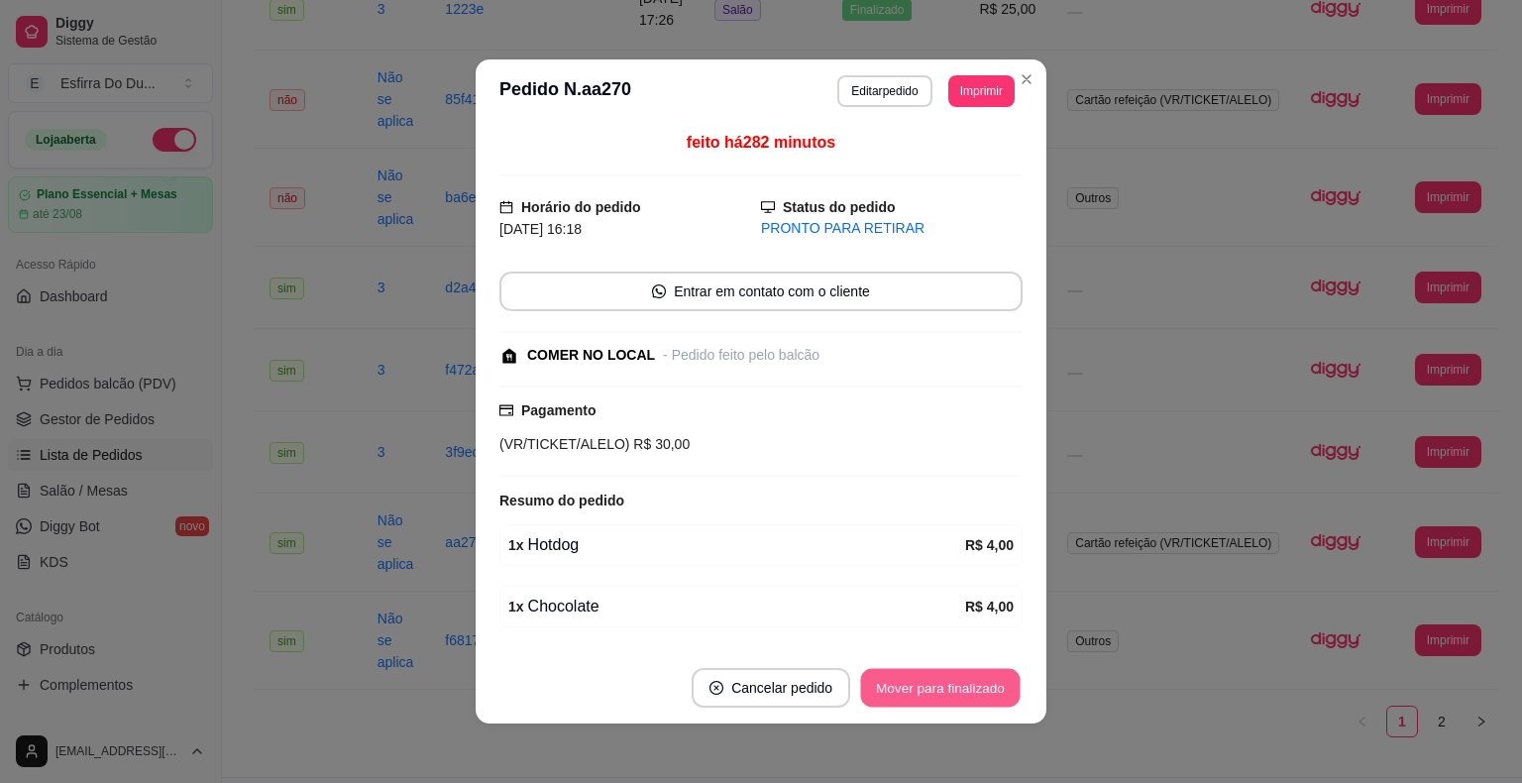
click at [911, 694] on button "Mover para finalizado" at bounding box center [940, 688] width 159 height 39
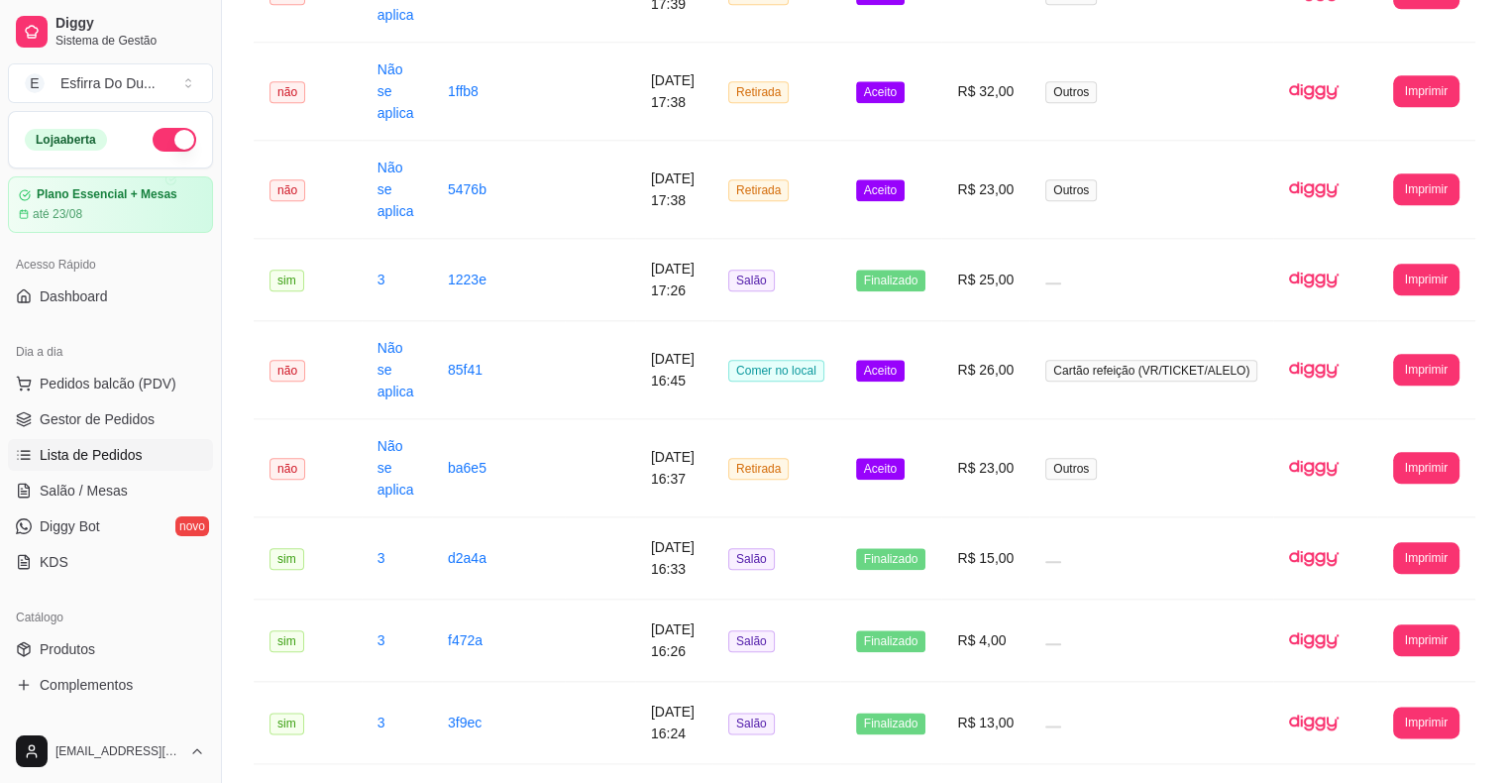
scroll to position [2127, 0]
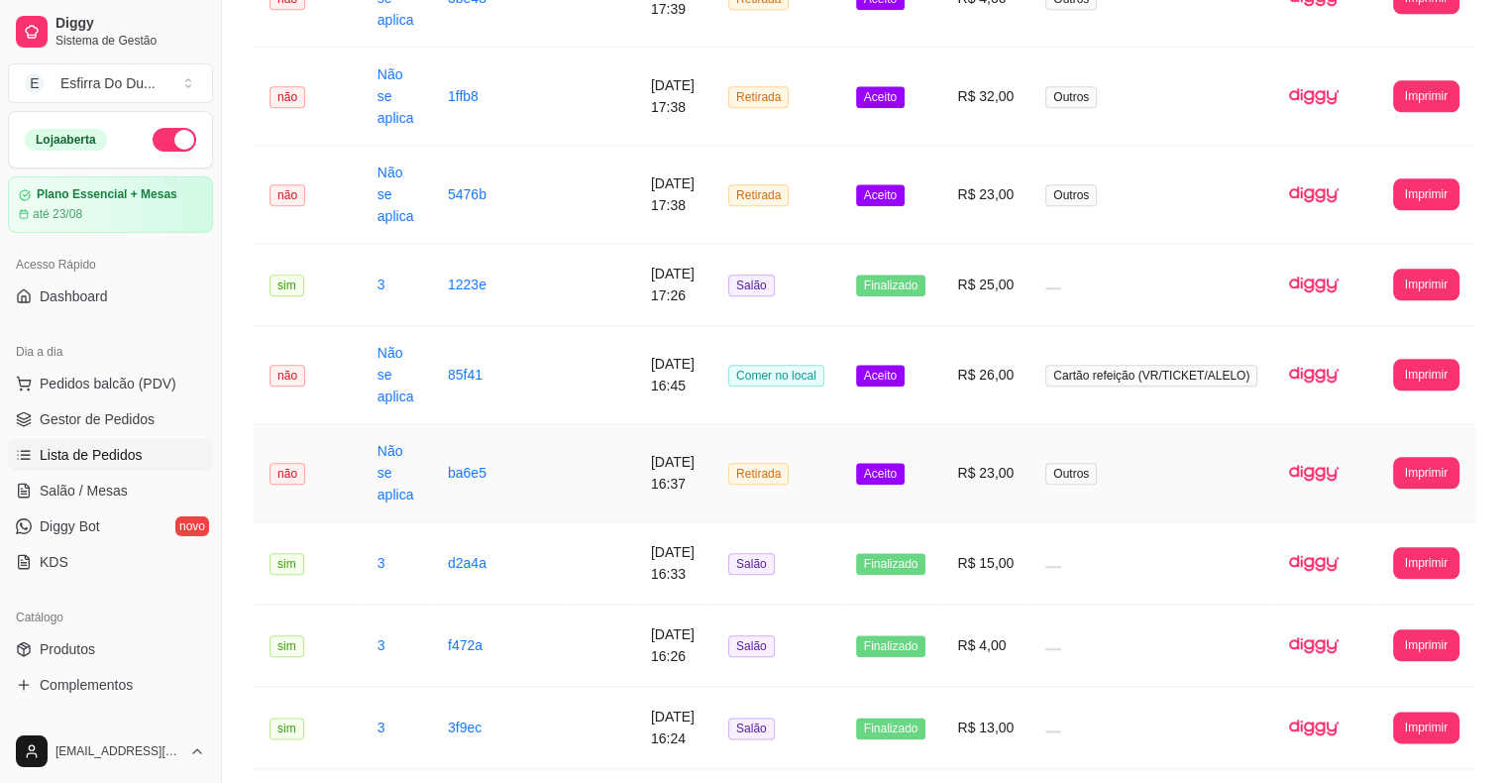
click at [902, 481] on td "Aceito" at bounding box center [891, 473] width 102 height 98
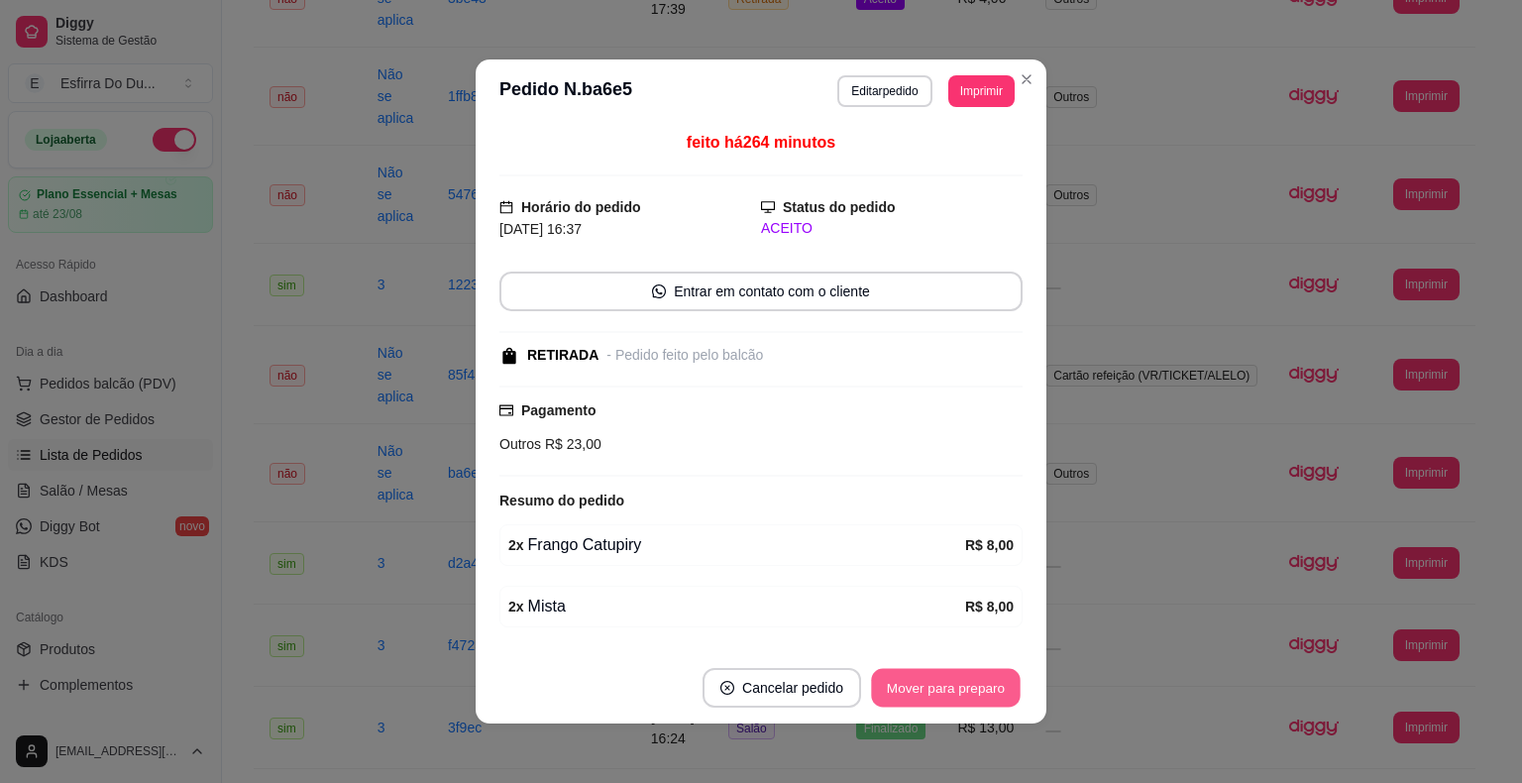
click at [890, 705] on button "Mover para preparo" at bounding box center [945, 688] width 149 height 39
click at [890, 705] on div "Mover para preparo" at bounding box center [931, 688] width 181 height 40
click at [890, 705] on button "Mover para retirada disponível" at bounding box center [912, 688] width 219 height 40
click at [898, 679] on button "Mover para finalizado" at bounding box center [940, 688] width 164 height 40
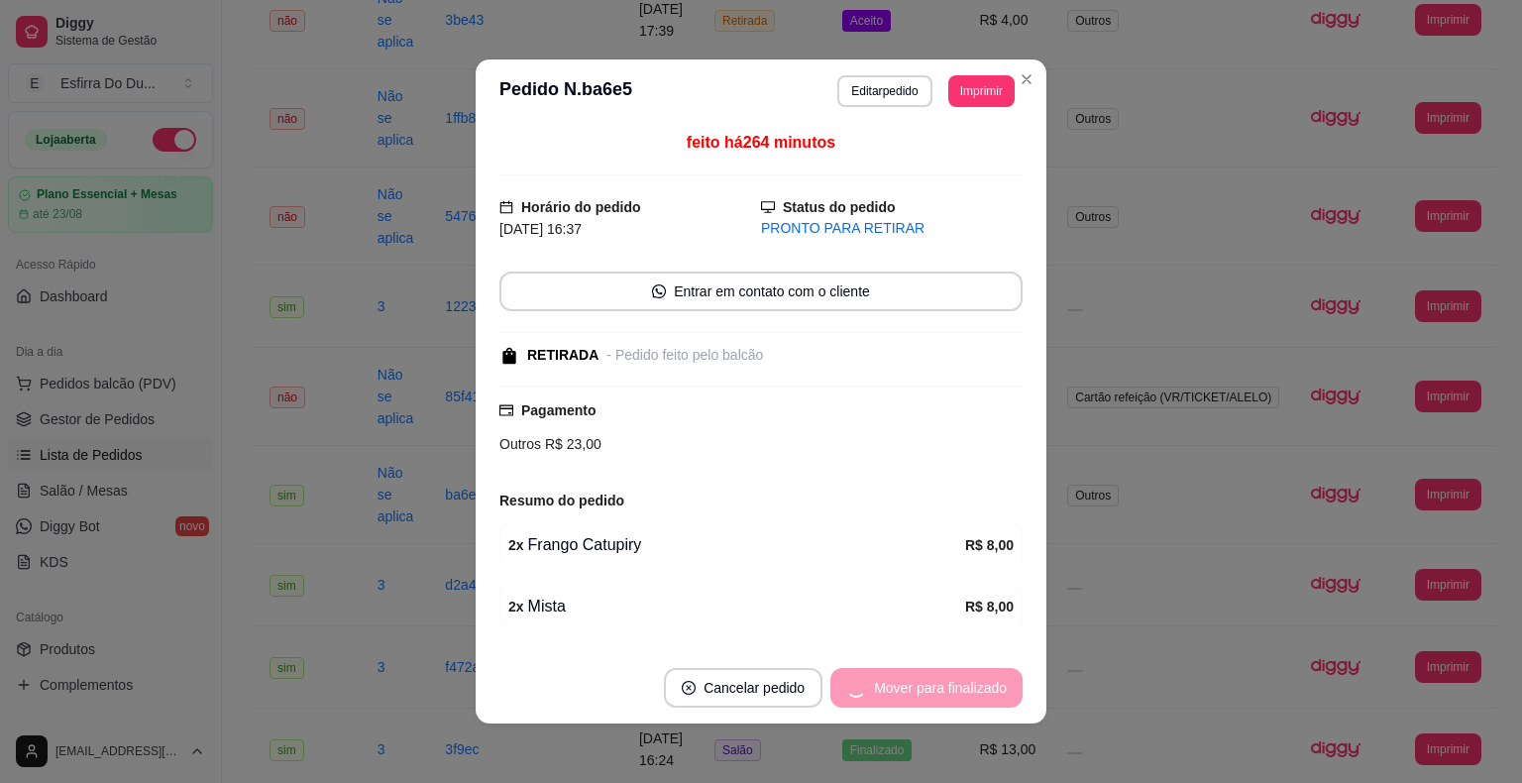
click at [898, 679] on div "Mover para finalizado" at bounding box center [926, 688] width 192 height 40
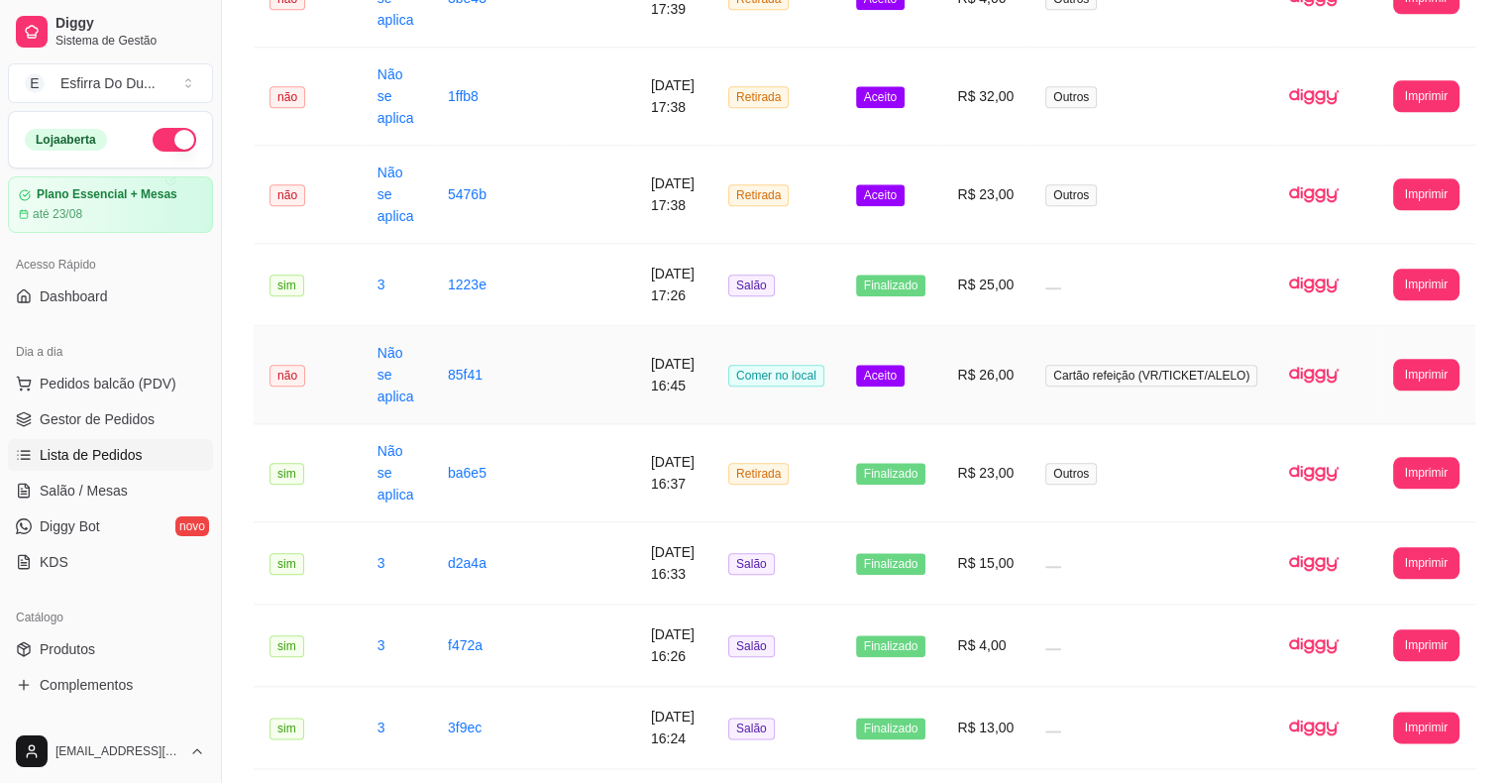
click at [904, 374] on span "Aceito" at bounding box center [880, 376] width 49 height 22
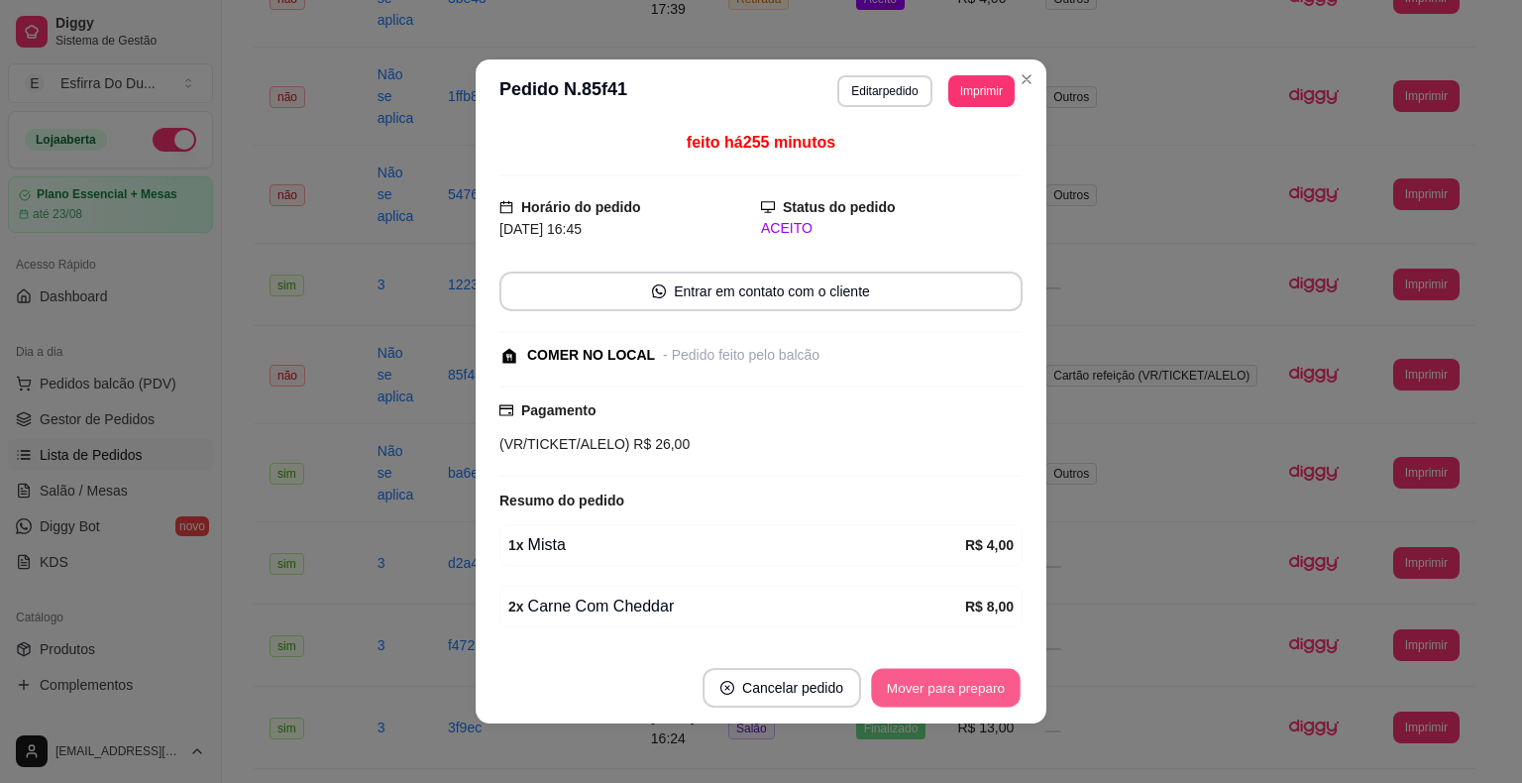
click at [941, 684] on button "Mover para preparo" at bounding box center [945, 688] width 149 height 39
click at [950, 683] on button "Mover para retirada disponível" at bounding box center [912, 688] width 212 height 39
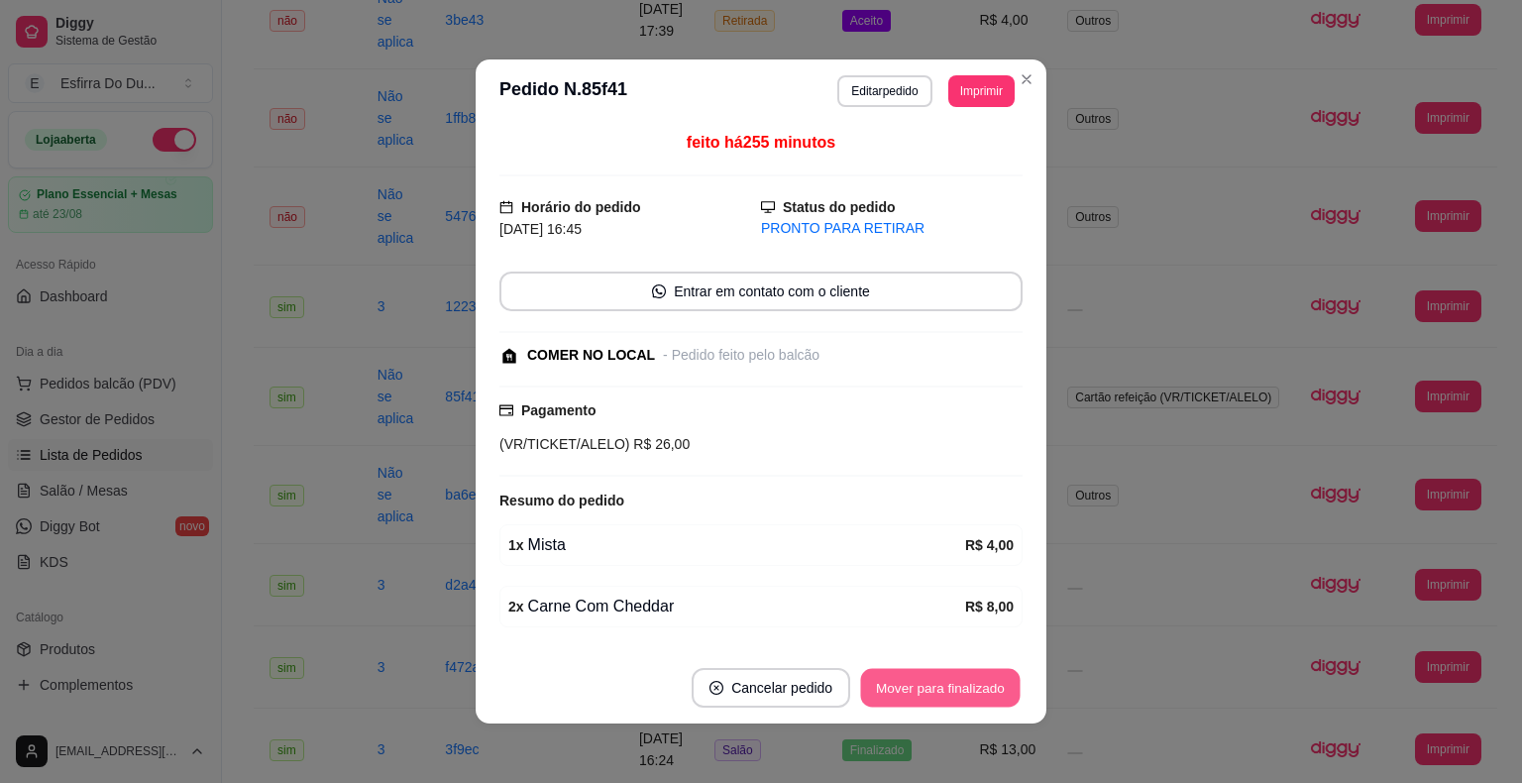
click at [950, 683] on button "Mover para finalizado" at bounding box center [940, 688] width 159 height 39
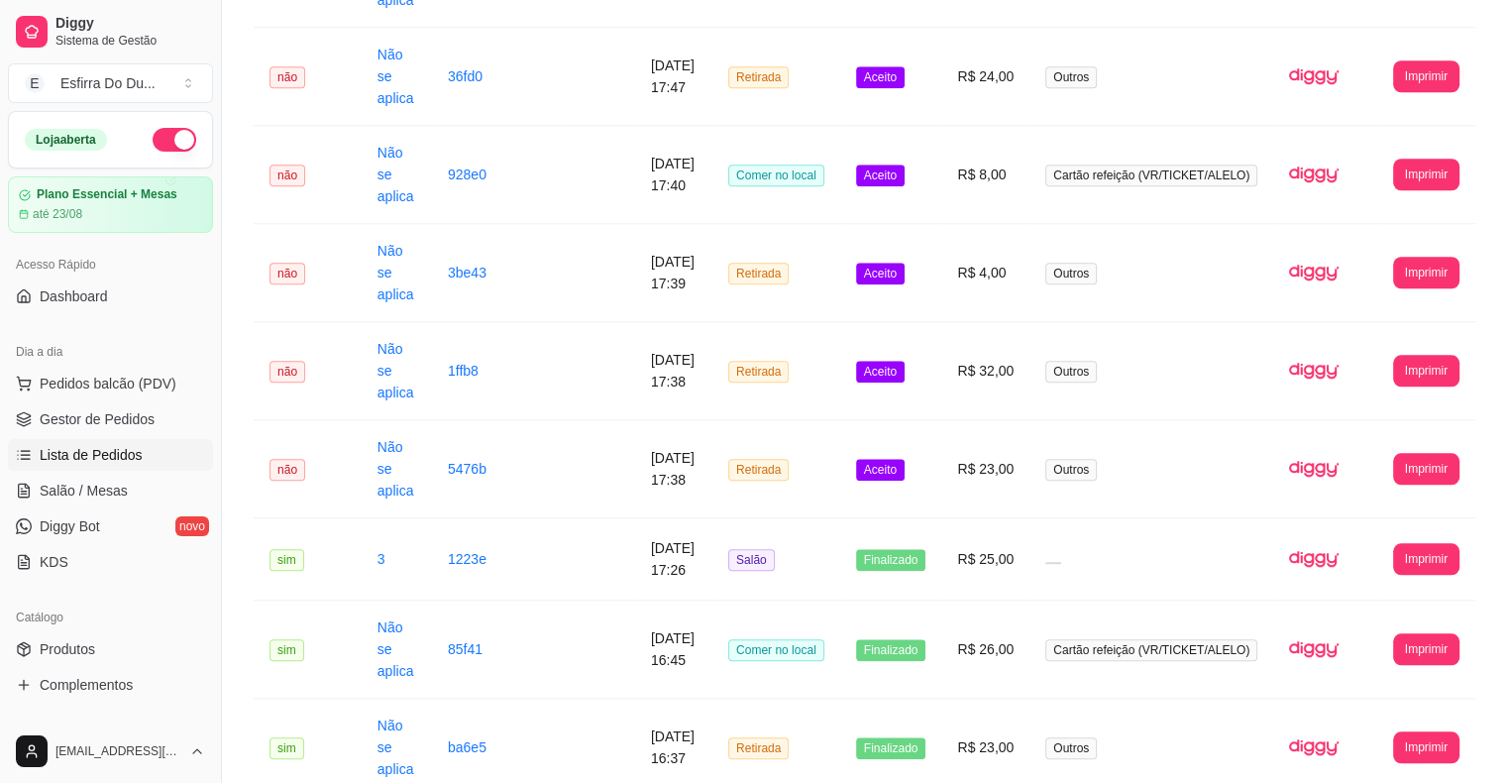
scroll to position [1830, 0]
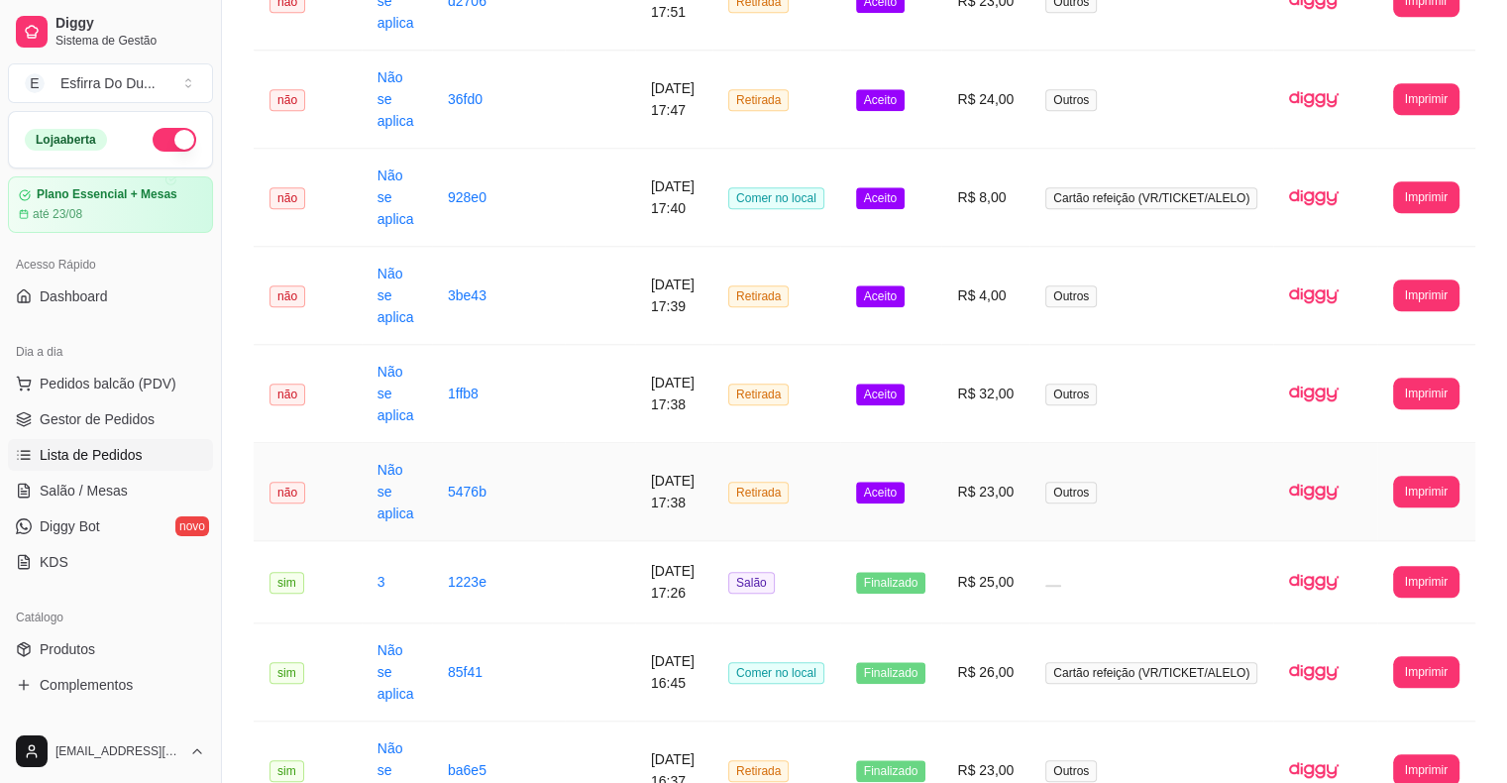
click at [920, 499] on td "Aceito" at bounding box center [891, 492] width 102 height 98
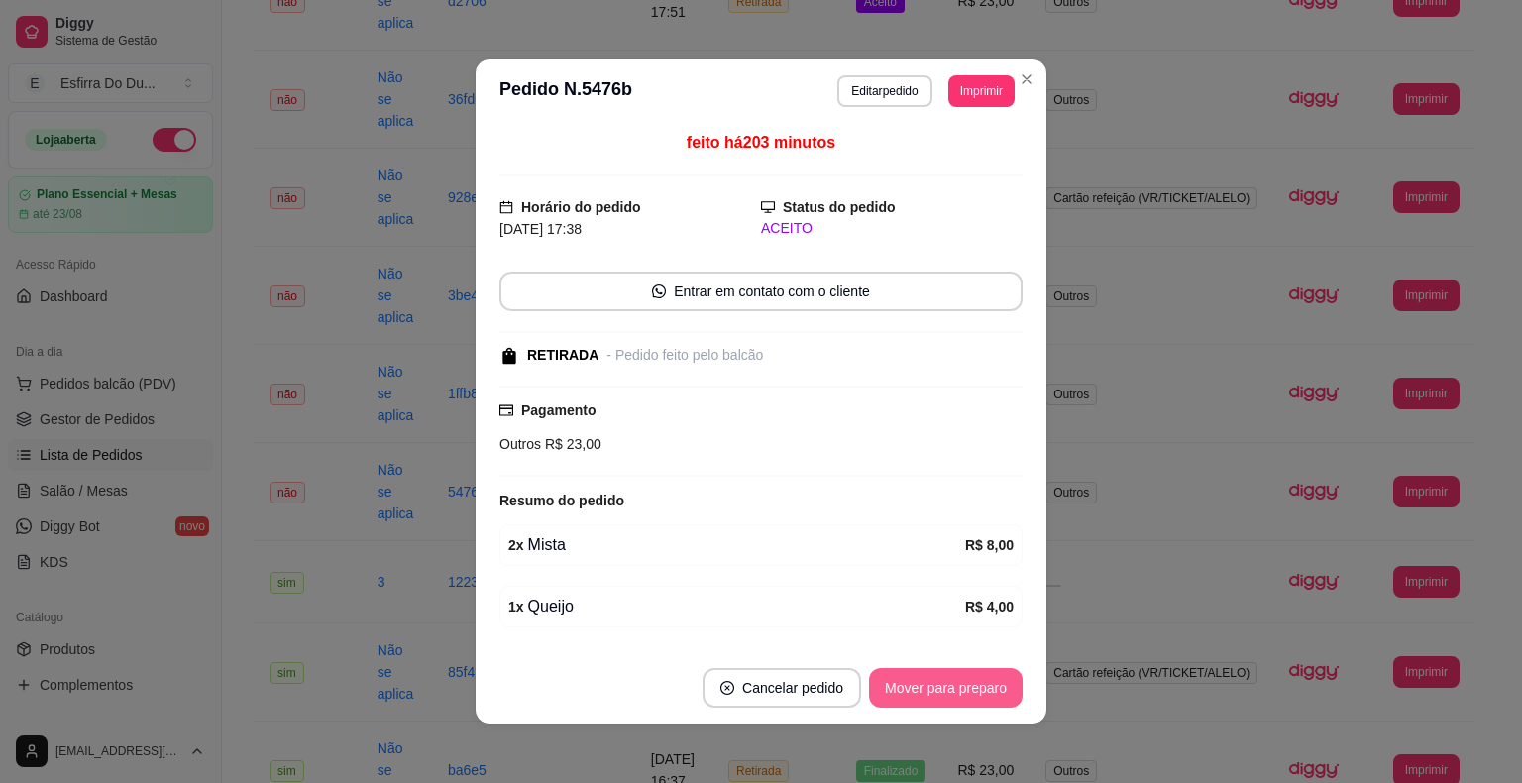
click at [924, 687] on button "Mover para preparo" at bounding box center [946, 688] width 154 height 40
click at [924, 687] on div "Mover para preparo" at bounding box center [931, 688] width 181 height 40
click at [924, 687] on button "Mover para retirada disponível" at bounding box center [912, 688] width 219 height 40
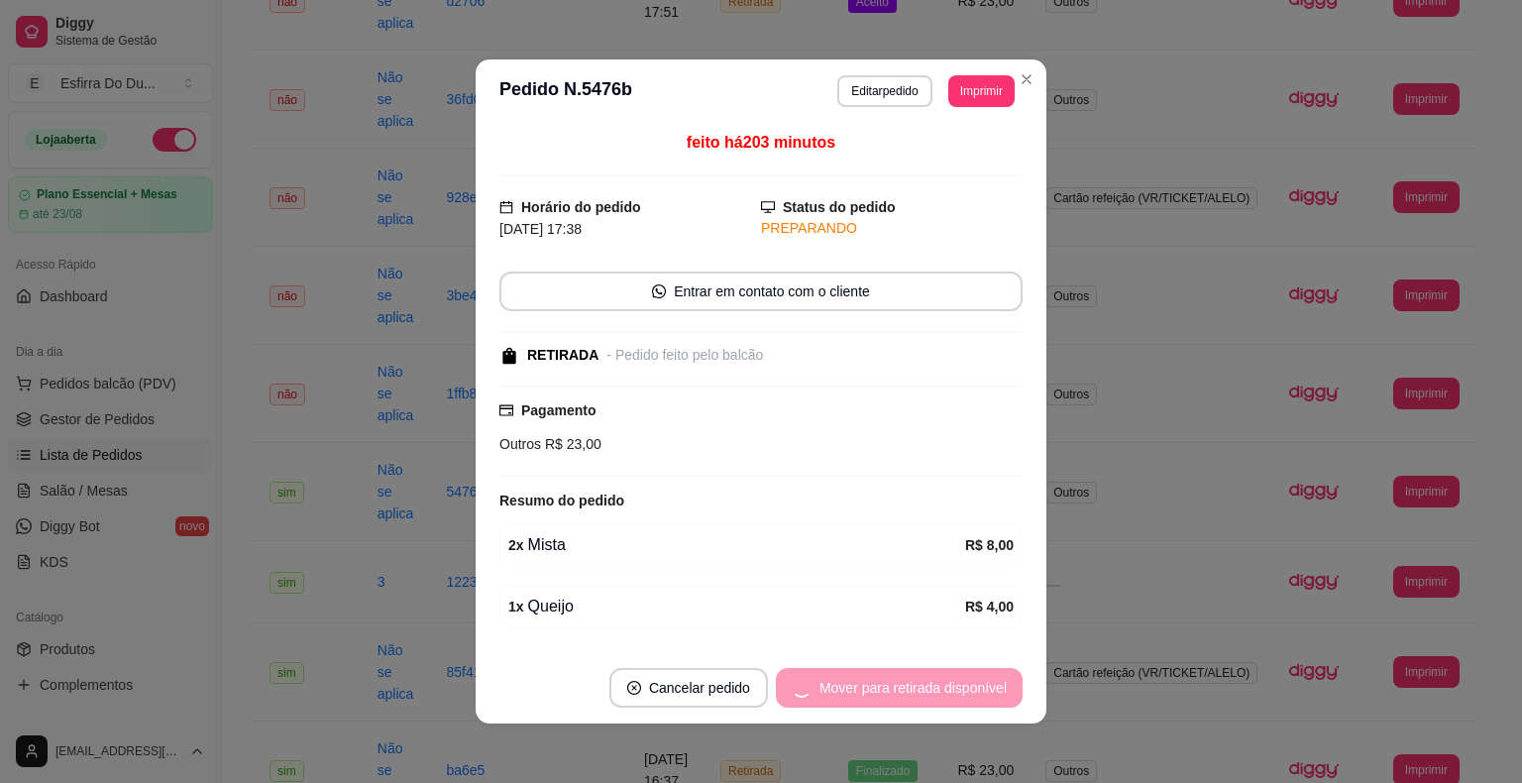
click at [924, 687] on div "Mover para retirada disponível" at bounding box center [899, 688] width 247 height 40
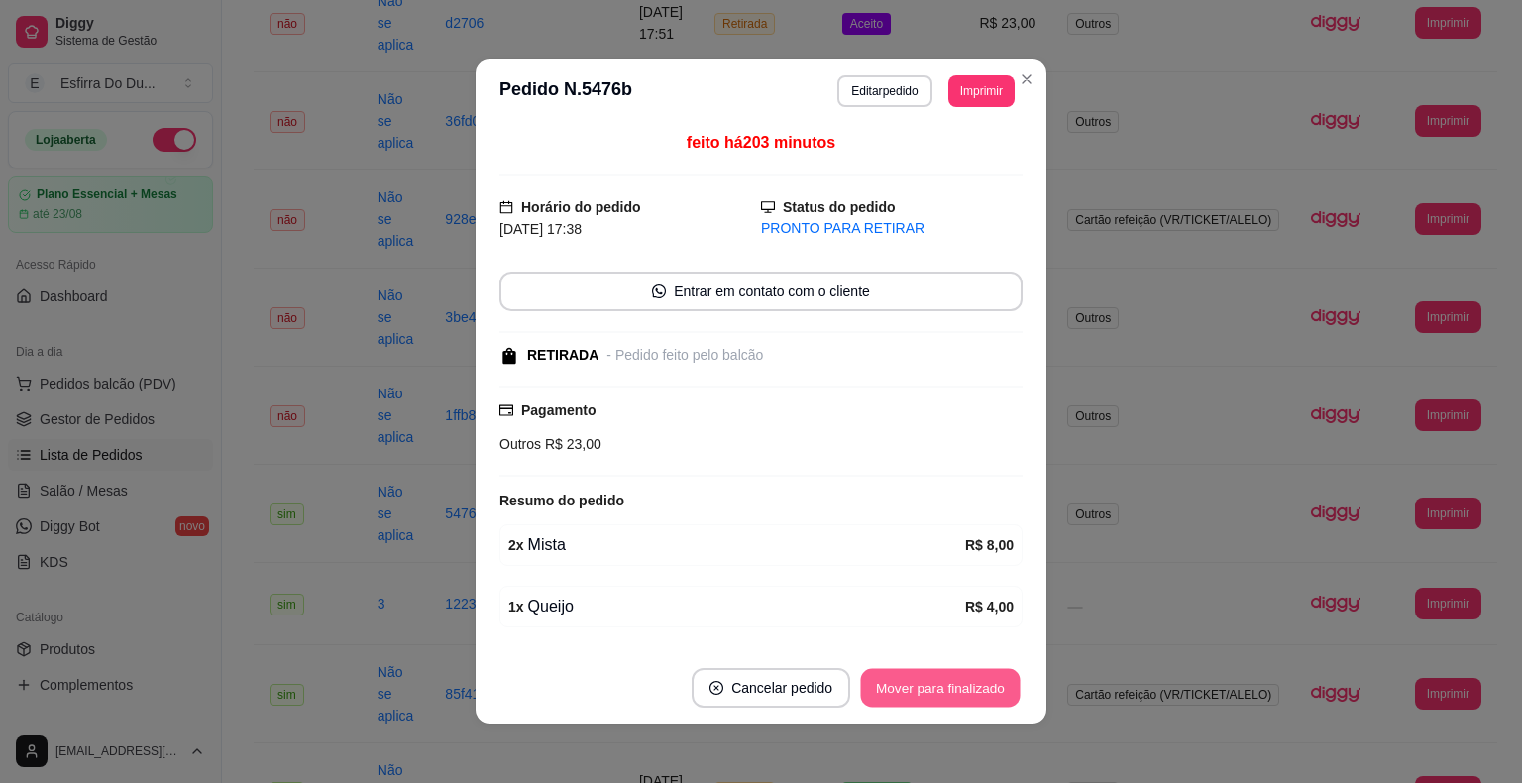
click at [934, 677] on button "Mover para finalizado" at bounding box center [940, 688] width 159 height 39
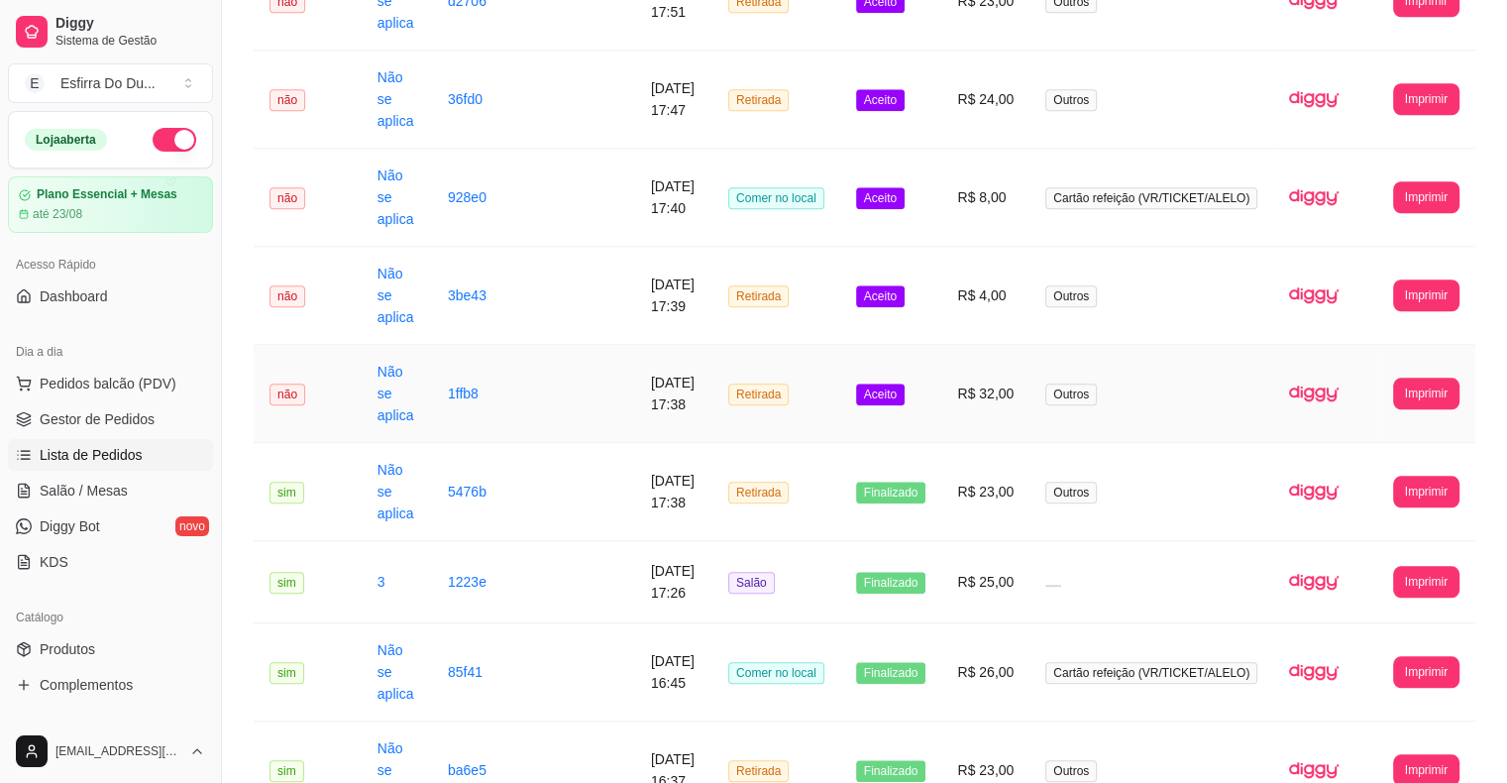
click at [904, 399] on span "Aceito" at bounding box center [880, 394] width 49 height 22
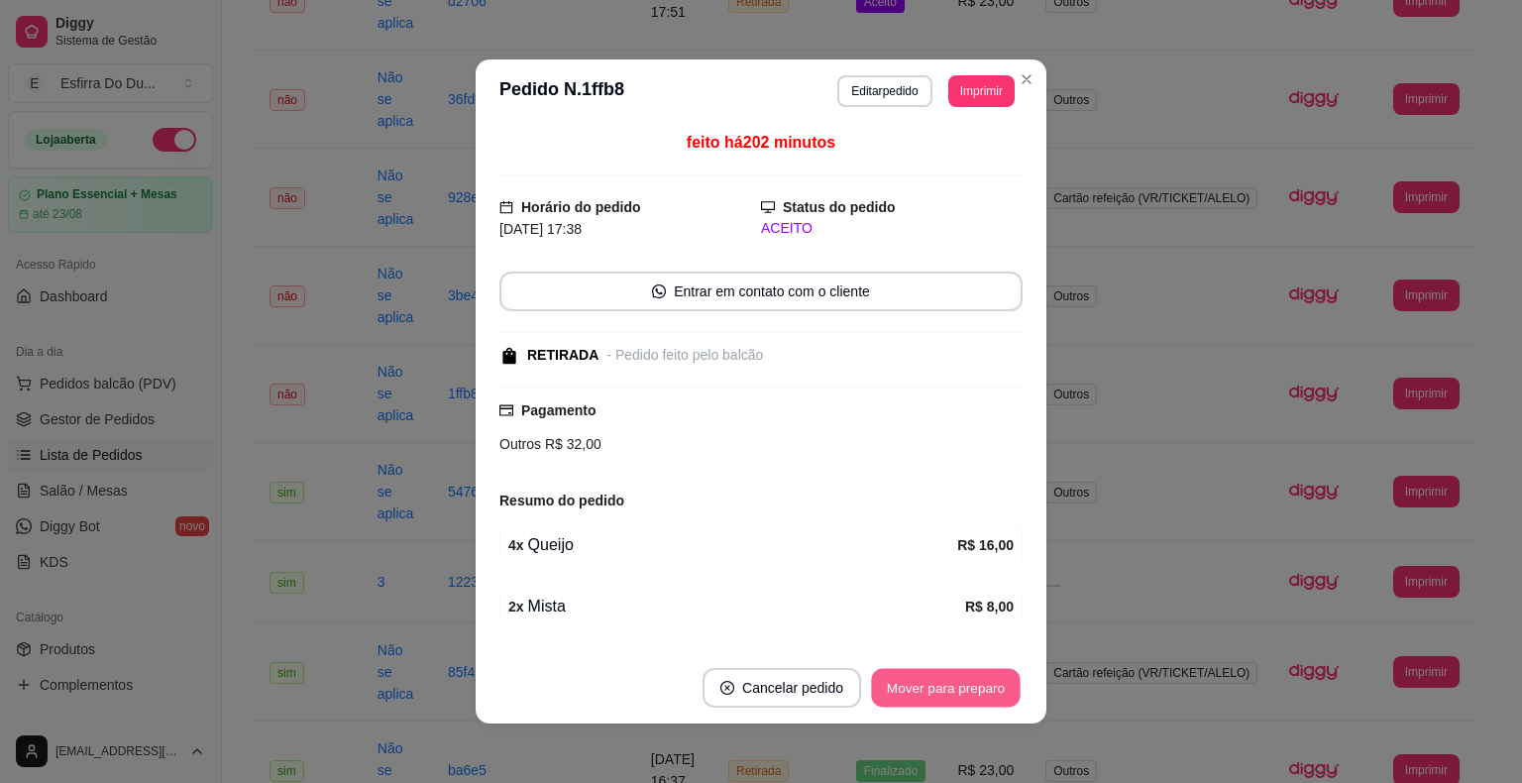
click at [923, 699] on button "Mover para preparo" at bounding box center [945, 688] width 149 height 39
click at [924, 694] on button "Mover para retirada disponível" at bounding box center [912, 688] width 212 height 39
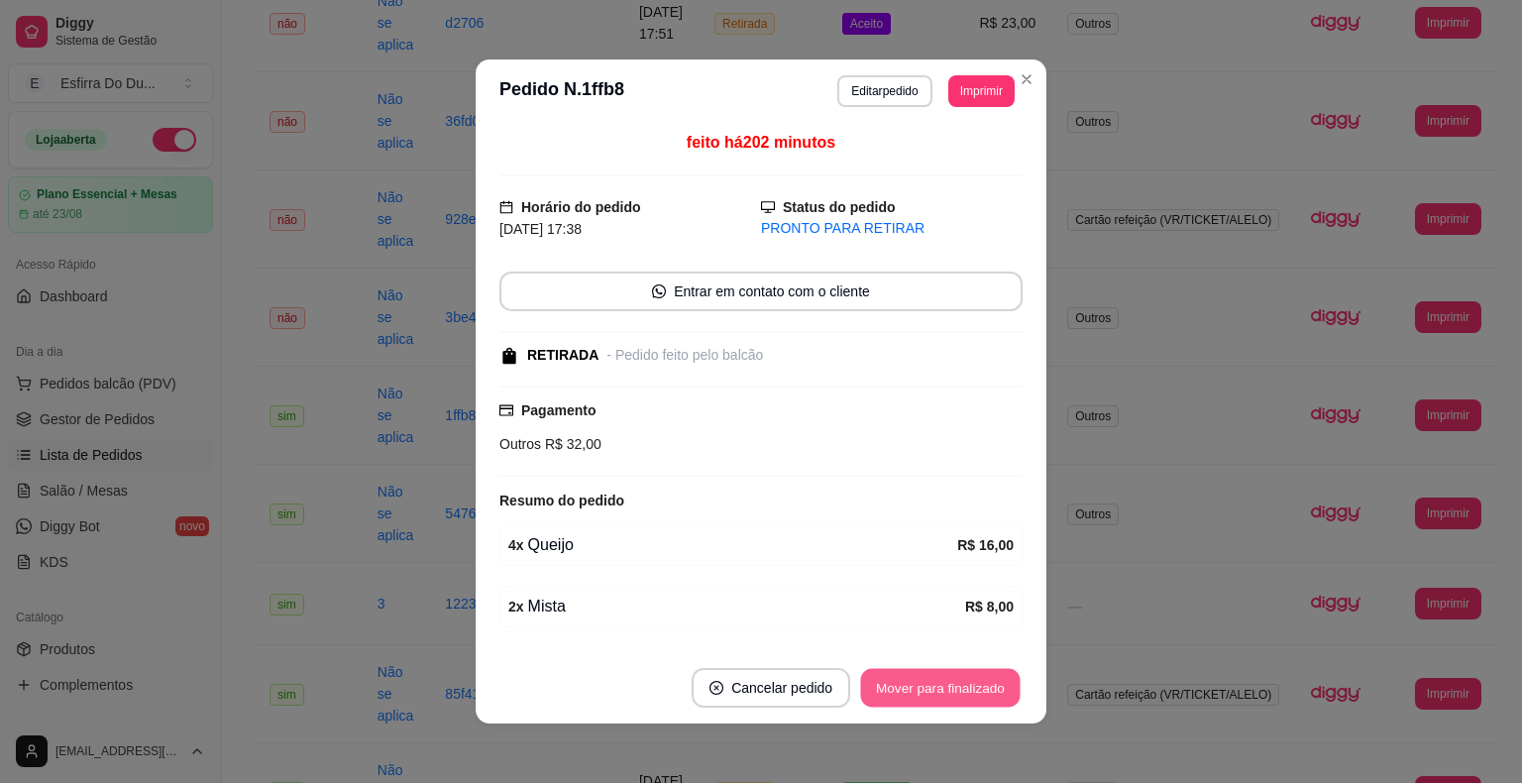
click at [925, 691] on button "Mover para finalizado" at bounding box center [940, 688] width 159 height 39
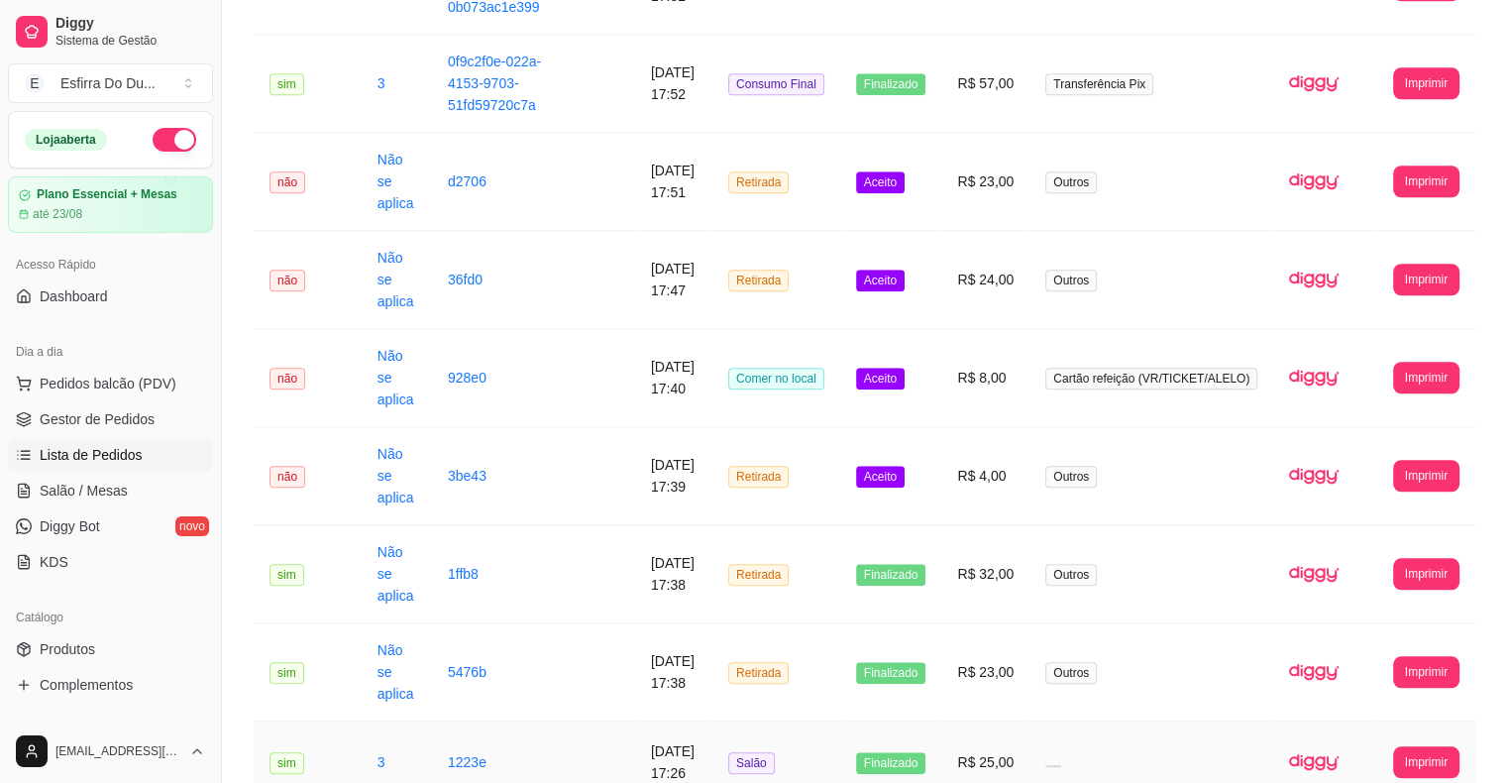
scroll to position [1631, 0]
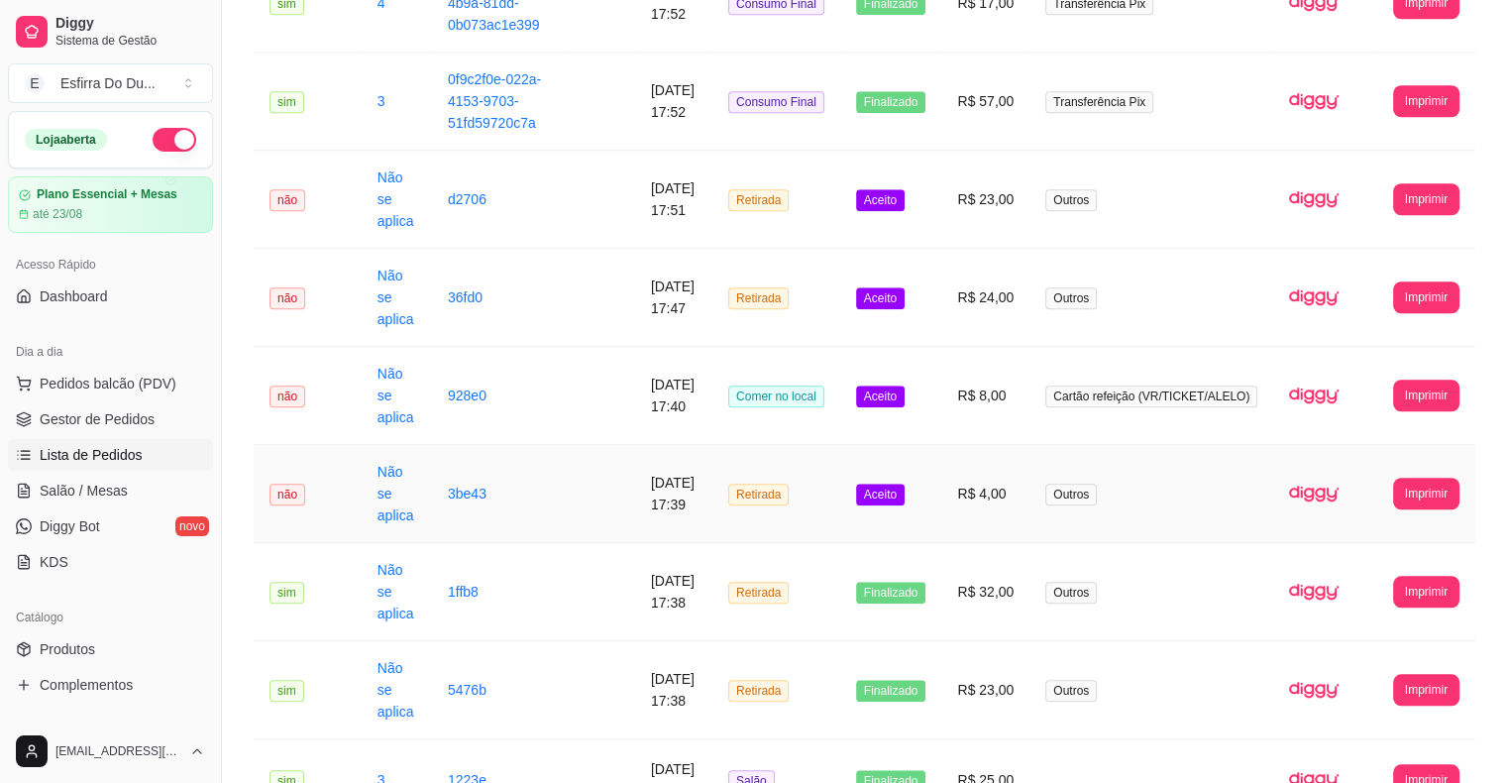
click at [904, 497] on span "Aceito" at bounding box center [880, 494] width 49 height 22
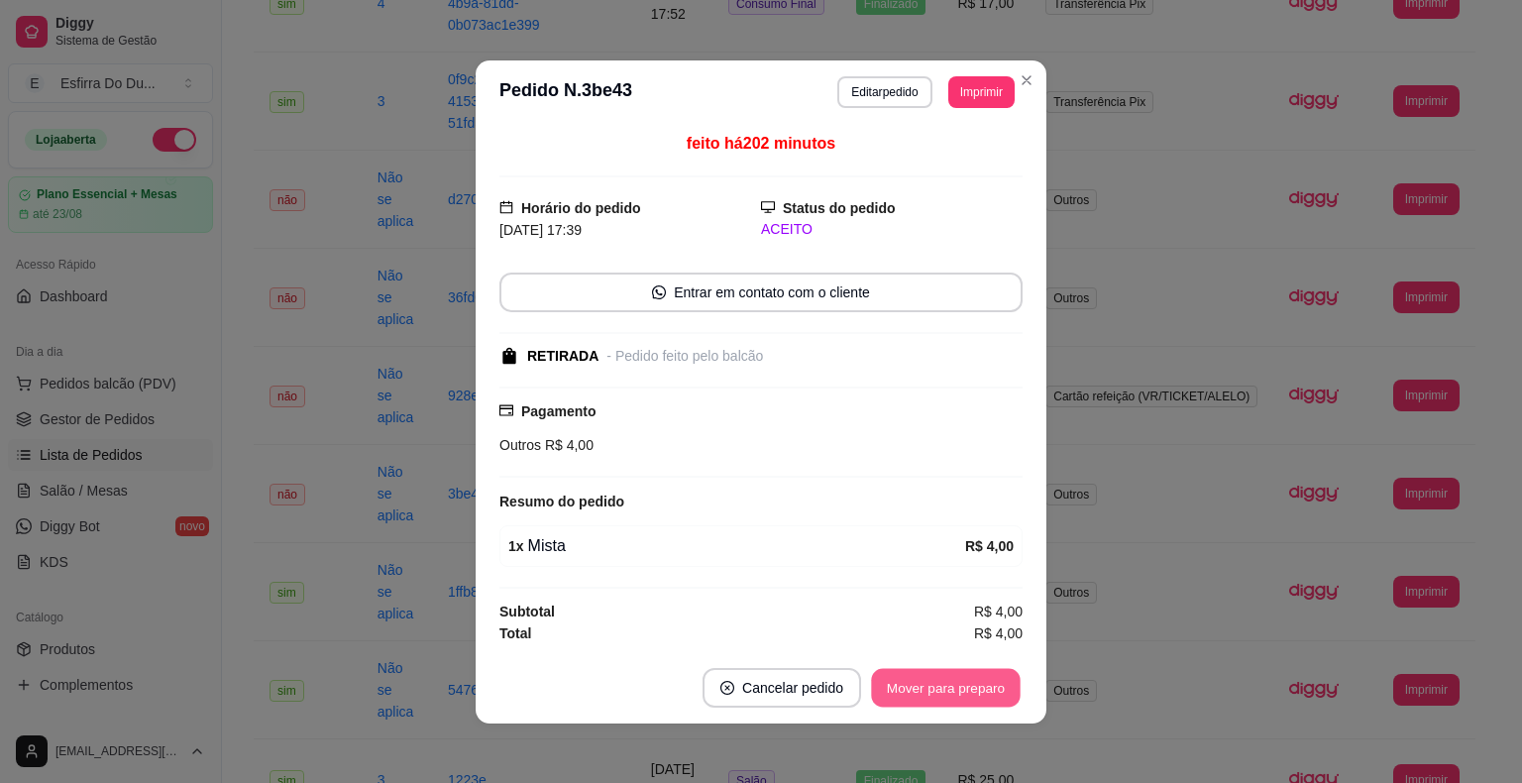
click at [927, 682] on button "Mover para preparo" at bounding box center [945, 687] width 149 height 39
click at [940, 687] on button "Mover para retirada disponível" at bounding box center [912, 687] width 212 height 39
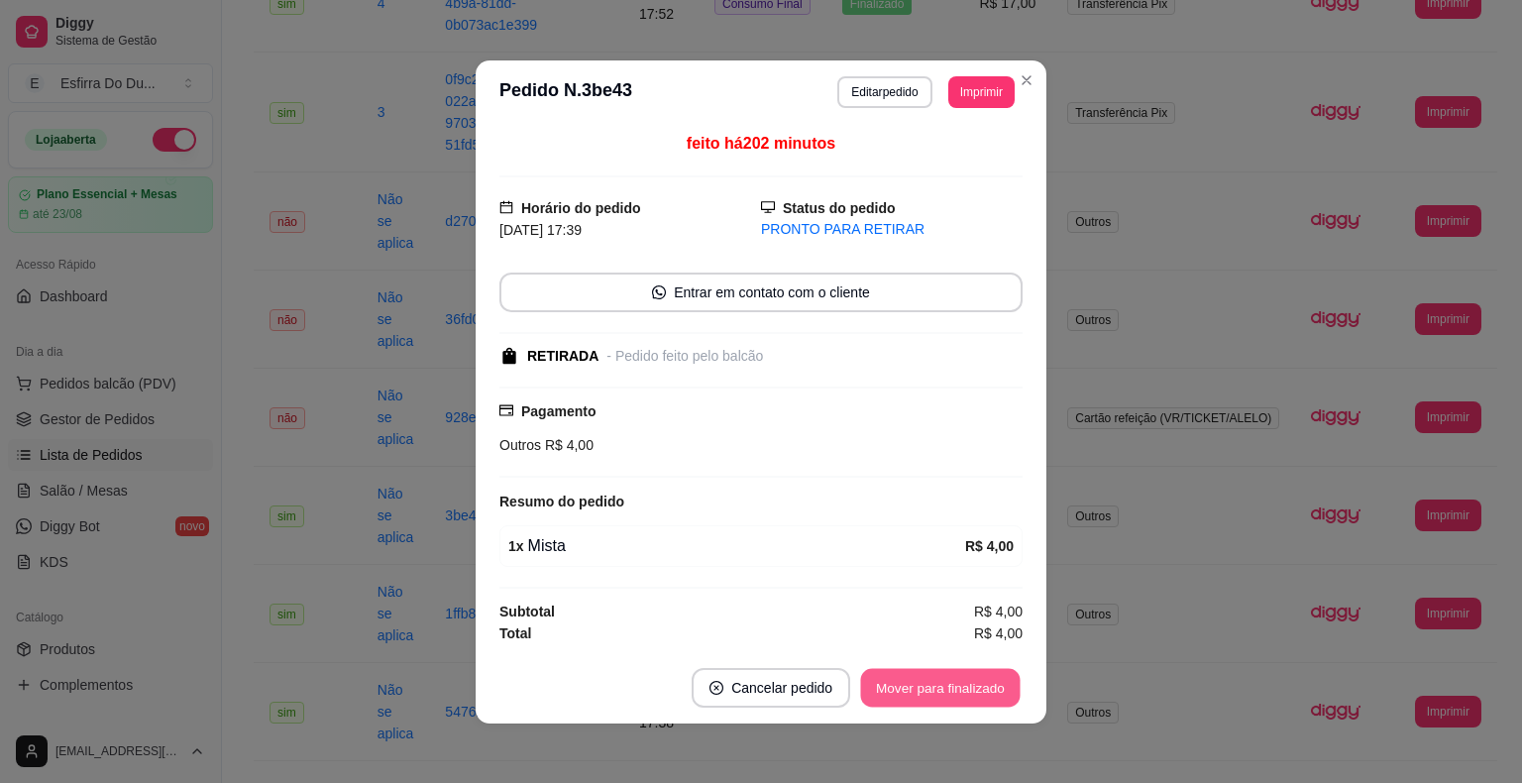
click at [940, 687] on button "Mover para finalizado" at bounding box center [940, 687] width 159 height 39
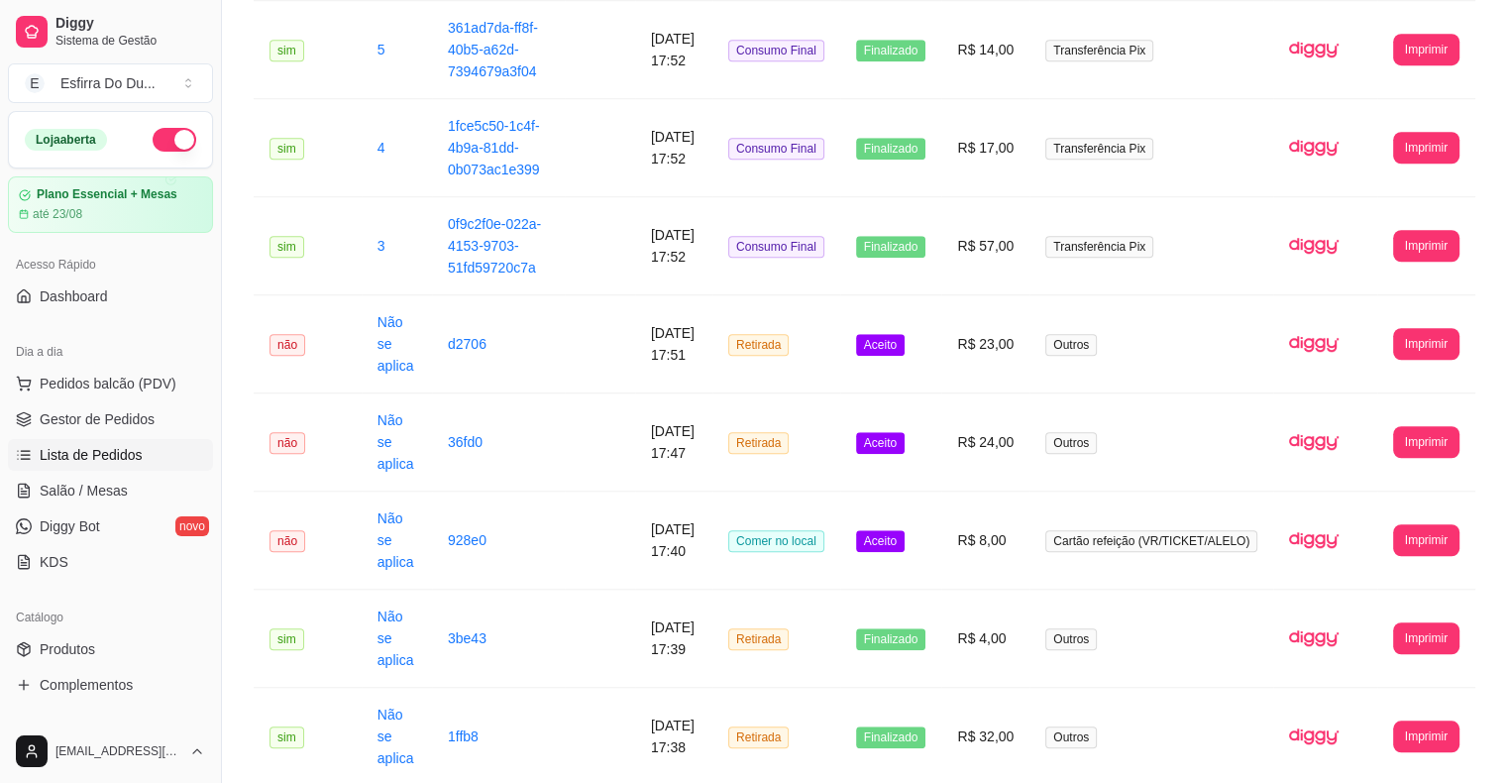
scroll to position [1334, 0]
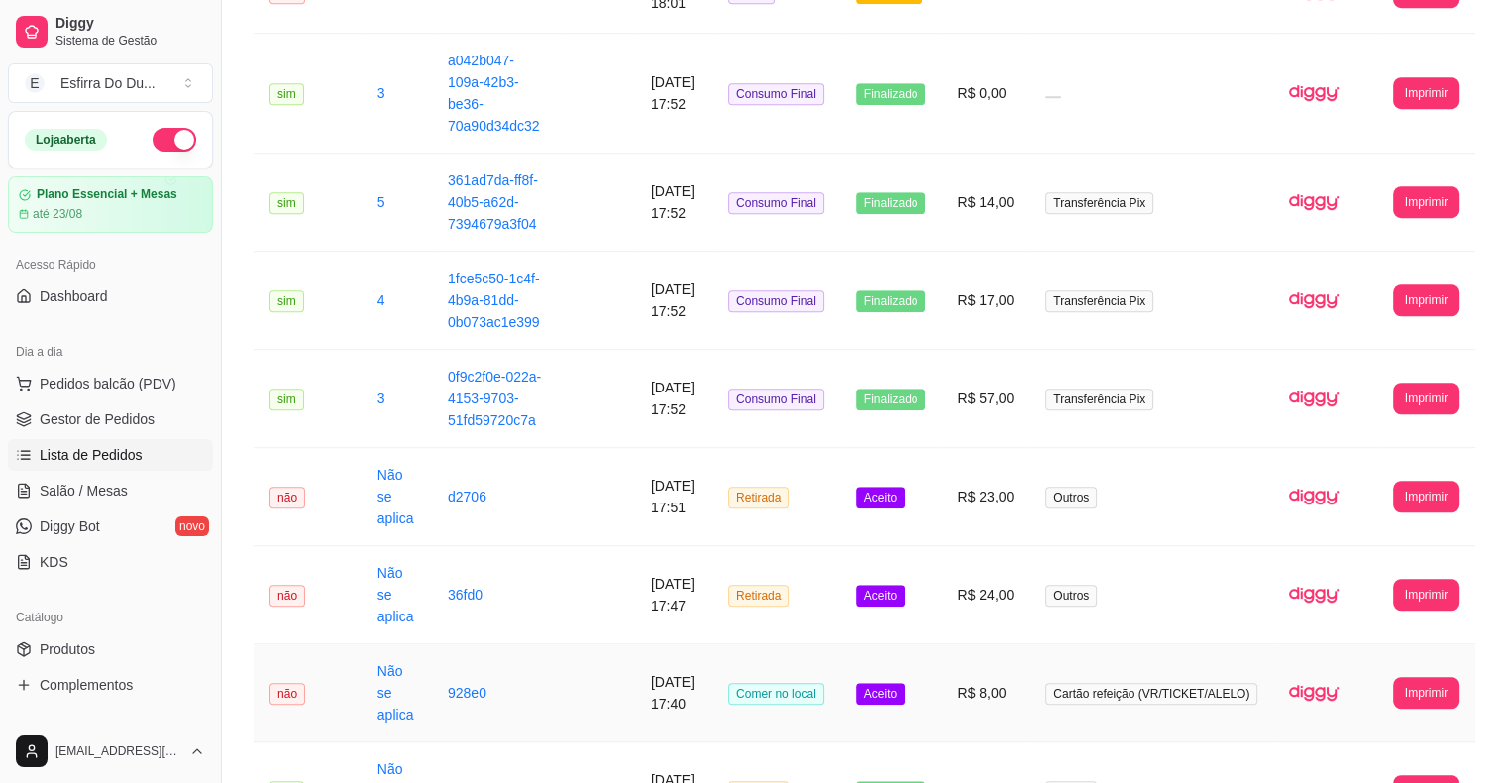
click at [895, 696] on span "Aceito" at bounding box center [880, 694] width 49 height 22
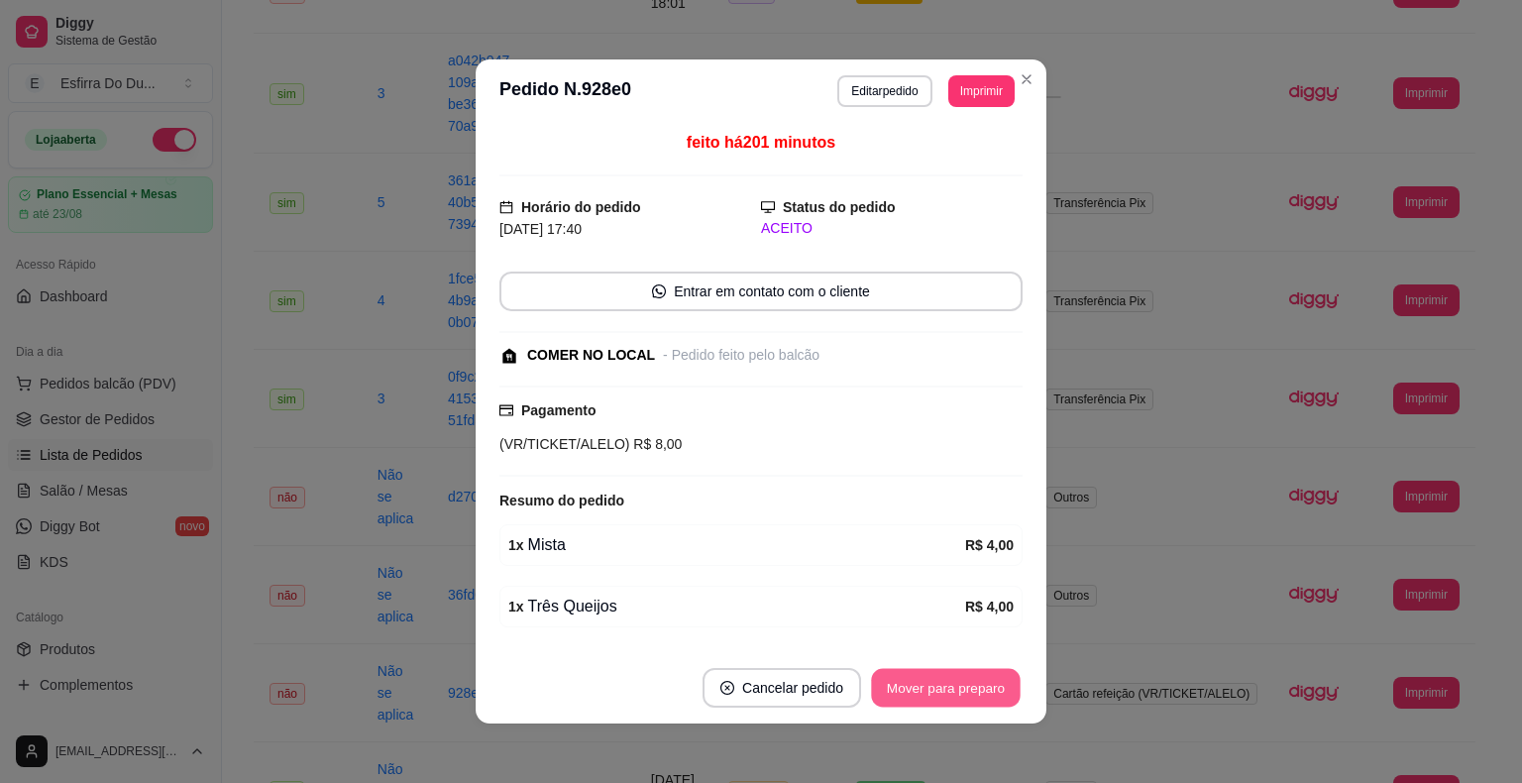
click at [903, 697] on button "Mover para preparo" at bounding box center [945, 688] width 149 height 39
click at [928, 689] on button "Mover para retirada disponível" at bounding box center [912, 688] width 219 height 40
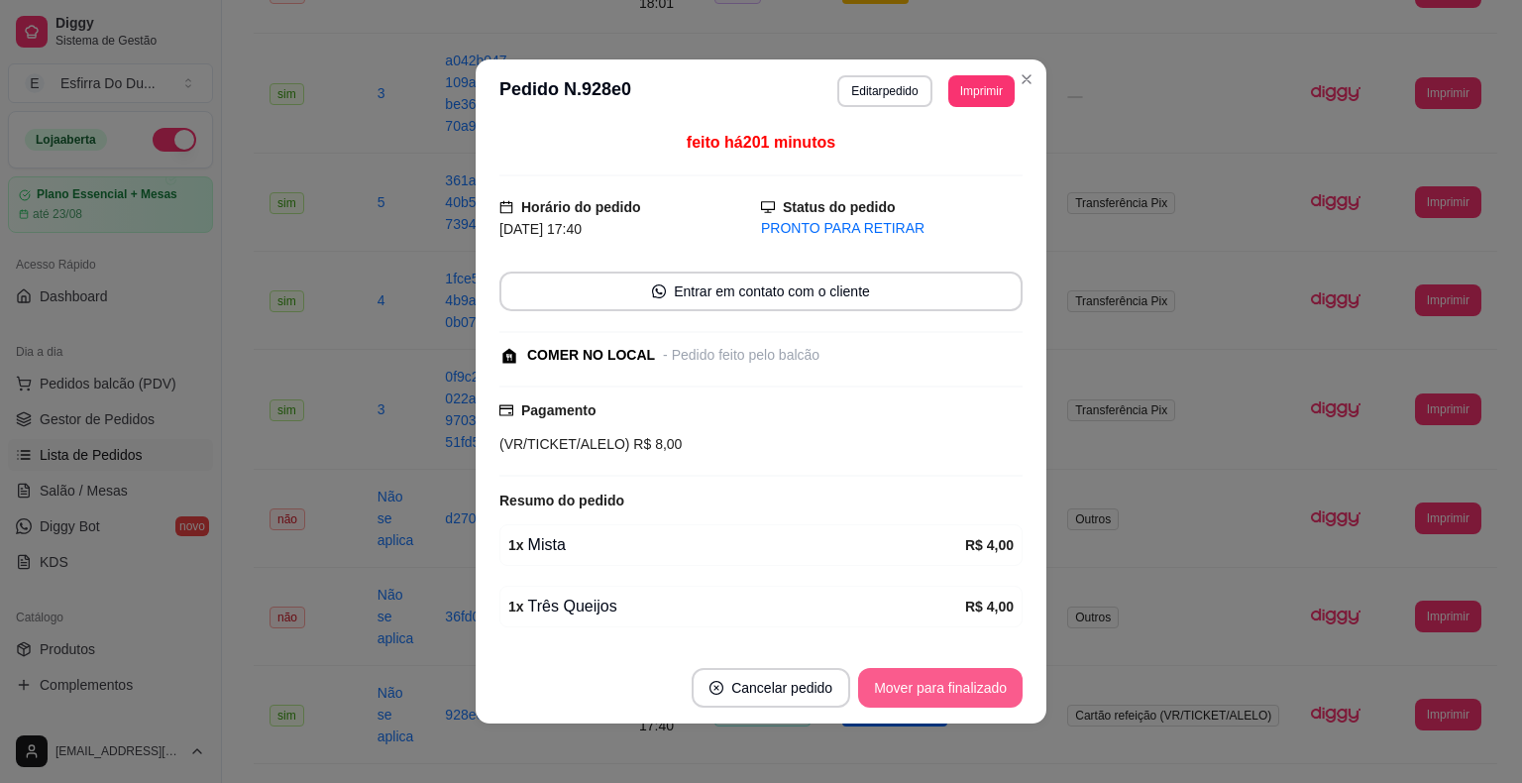
click at [932, 689] on button "Mover para finalizado" at bounding box center [940, 688] width 164 height 40
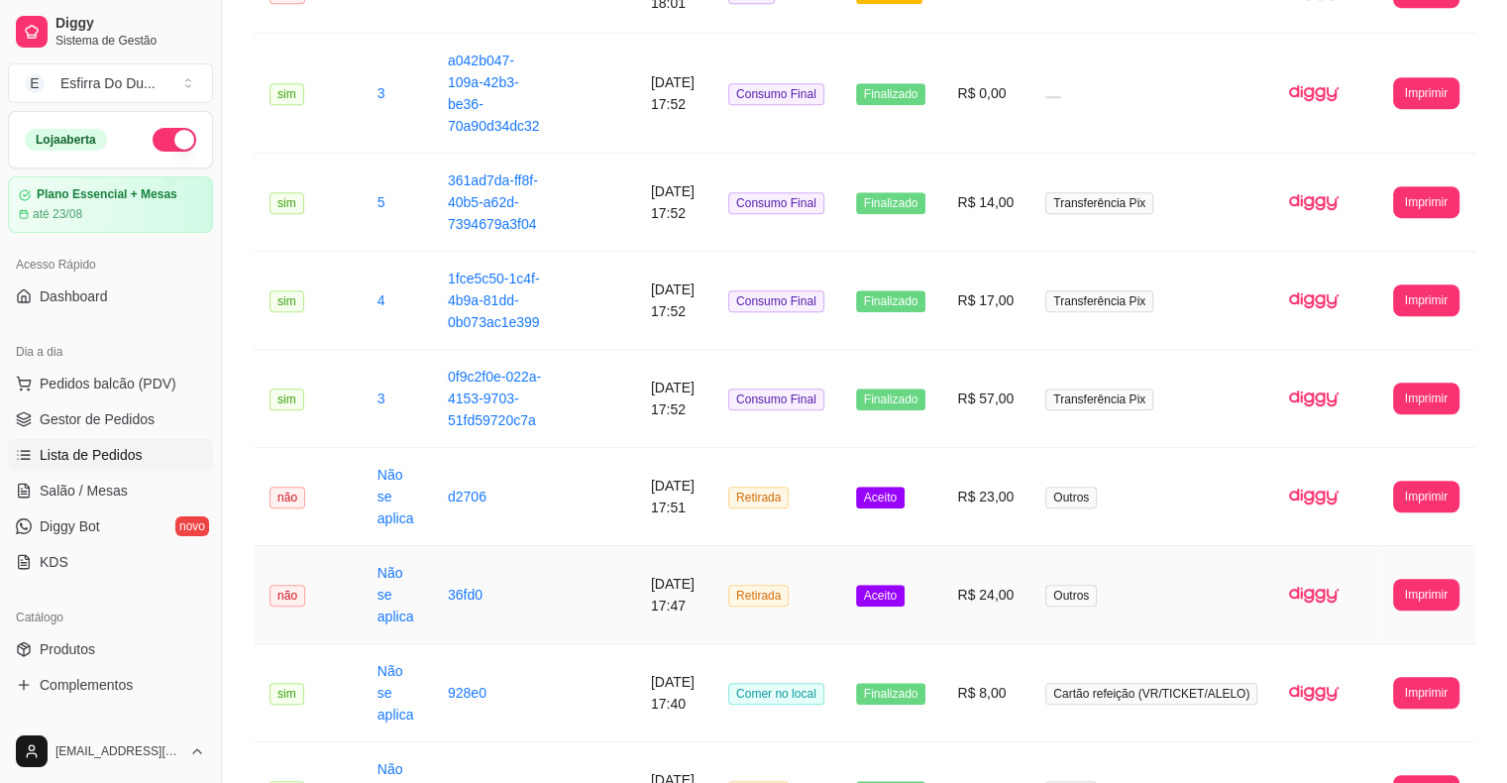
click at [903, 604] on td "Aceito" at bounding box center [891, 595] width 102 height 98
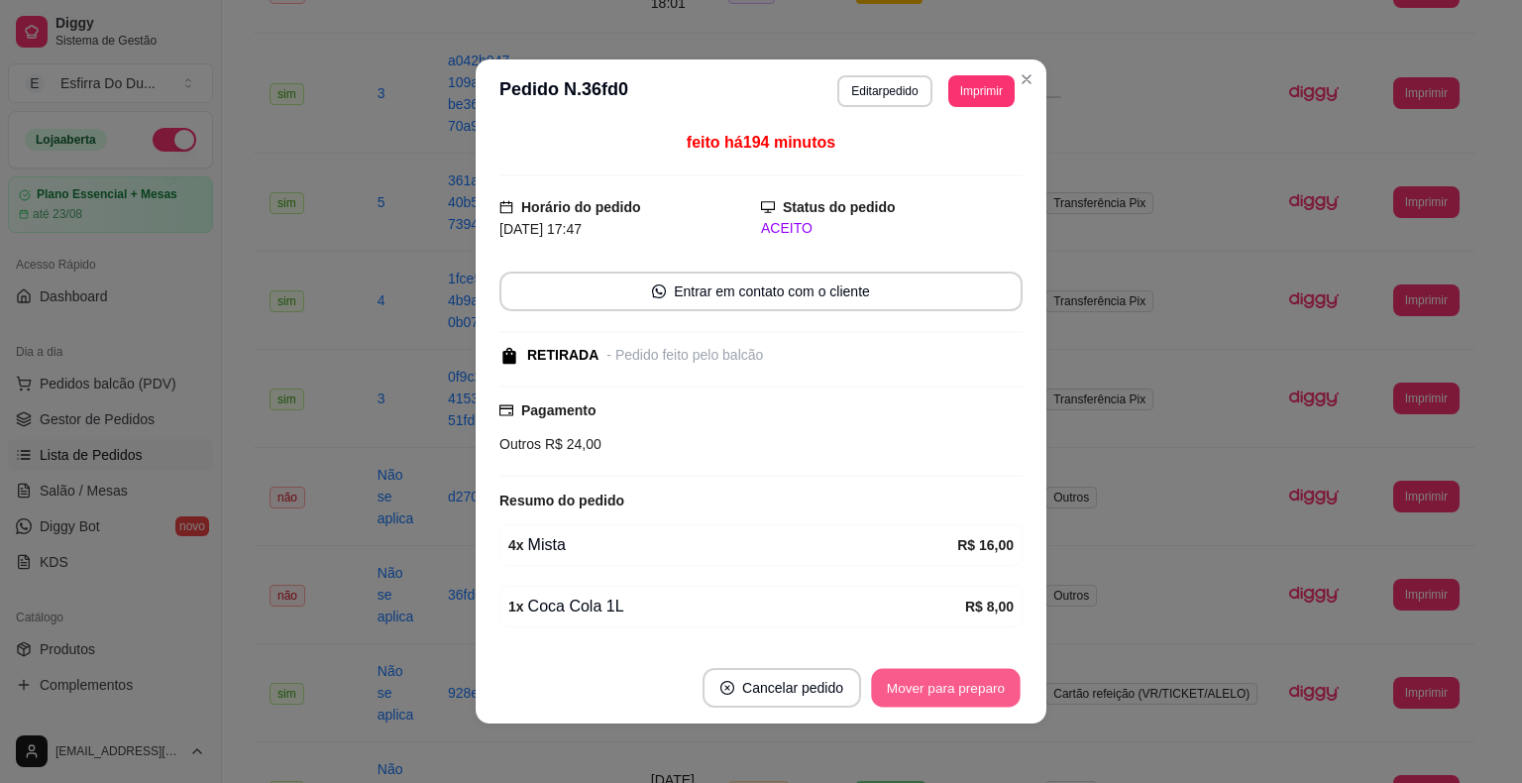
click at [932, 685] on button "Mover para preparo" at bounding box center [945, 688] width 149 height 39
click at [932, 680] on button "Mover para retirada disponível" at bounding box center [912, 688] width 212 height 39
click at [932, 680] on button "Mover para finalizado" at bounding box center [940, 688] width 159 height 39
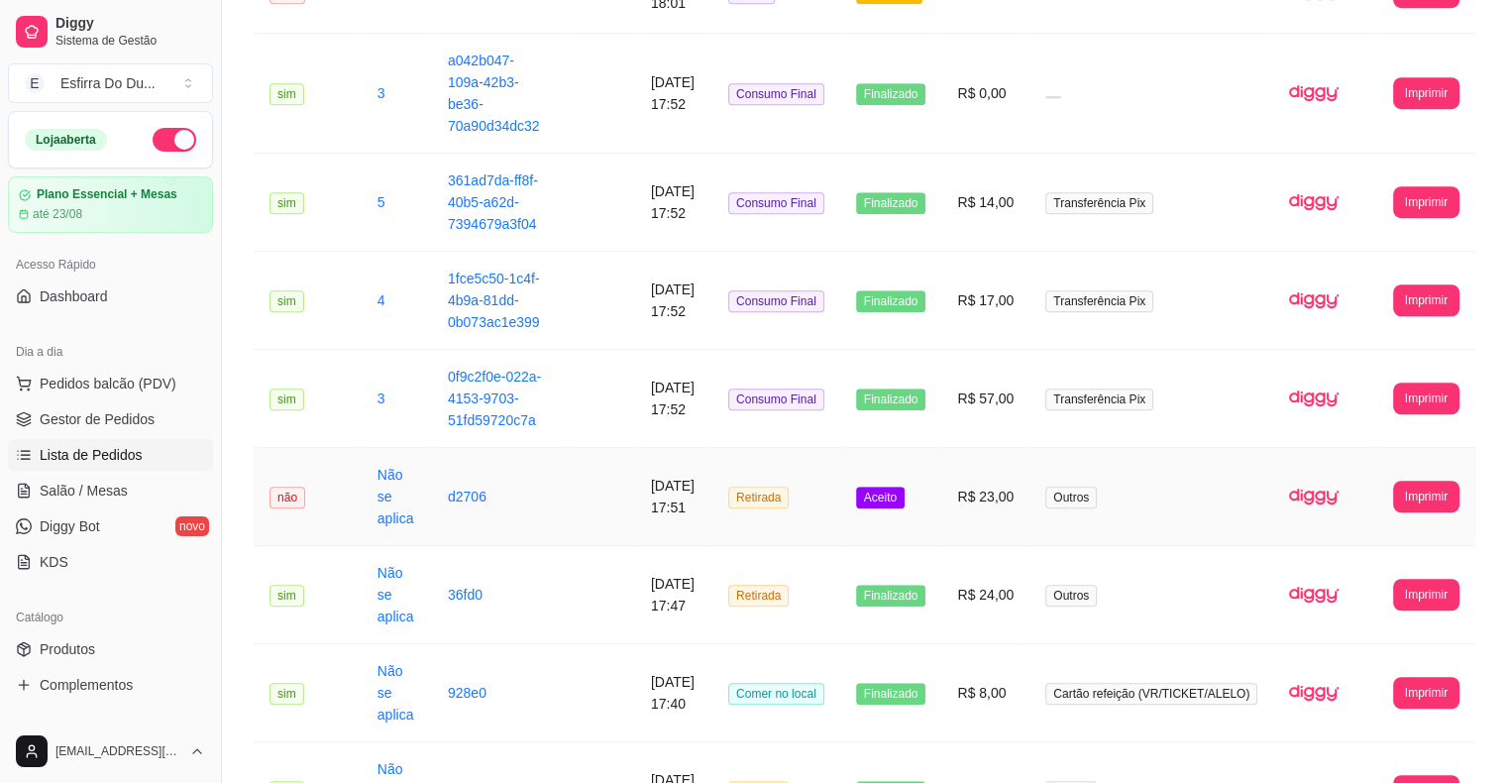
click at [904, 490] on span "Aceito" at bounding box center [880, 497] width 49 height 22
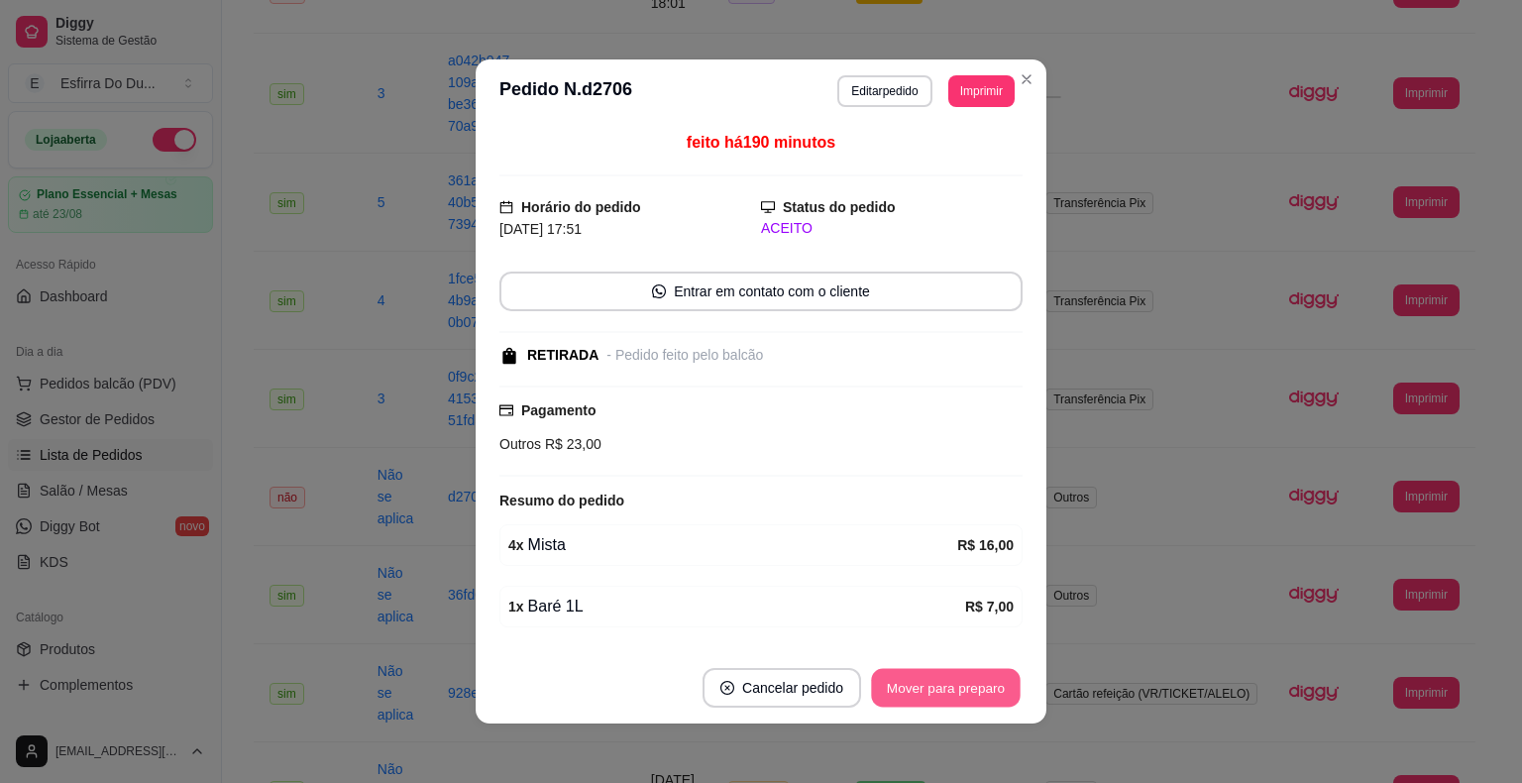
click at [937, 683] on button "Mover para preparo" at bounding box center [945, 688] width 149 height 39
click at [939, 683] on button "Mover para retirada disponível" at bounding box center [912, 688] width 212 height 39
click at [939, 683] on button "Mover para finalizado" at bounding box center [940, 688] width 159 height 39
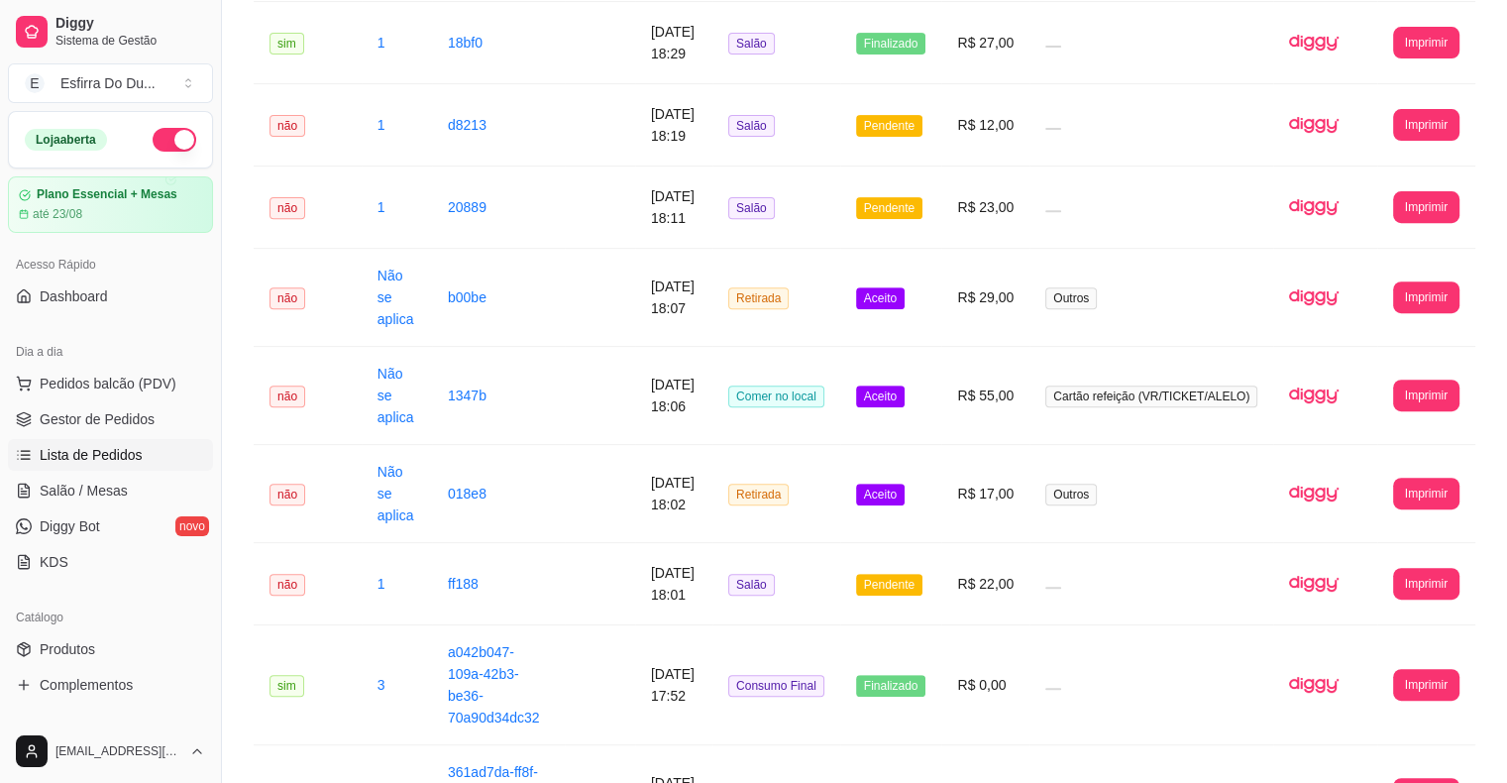
scroll to position [740, 0]
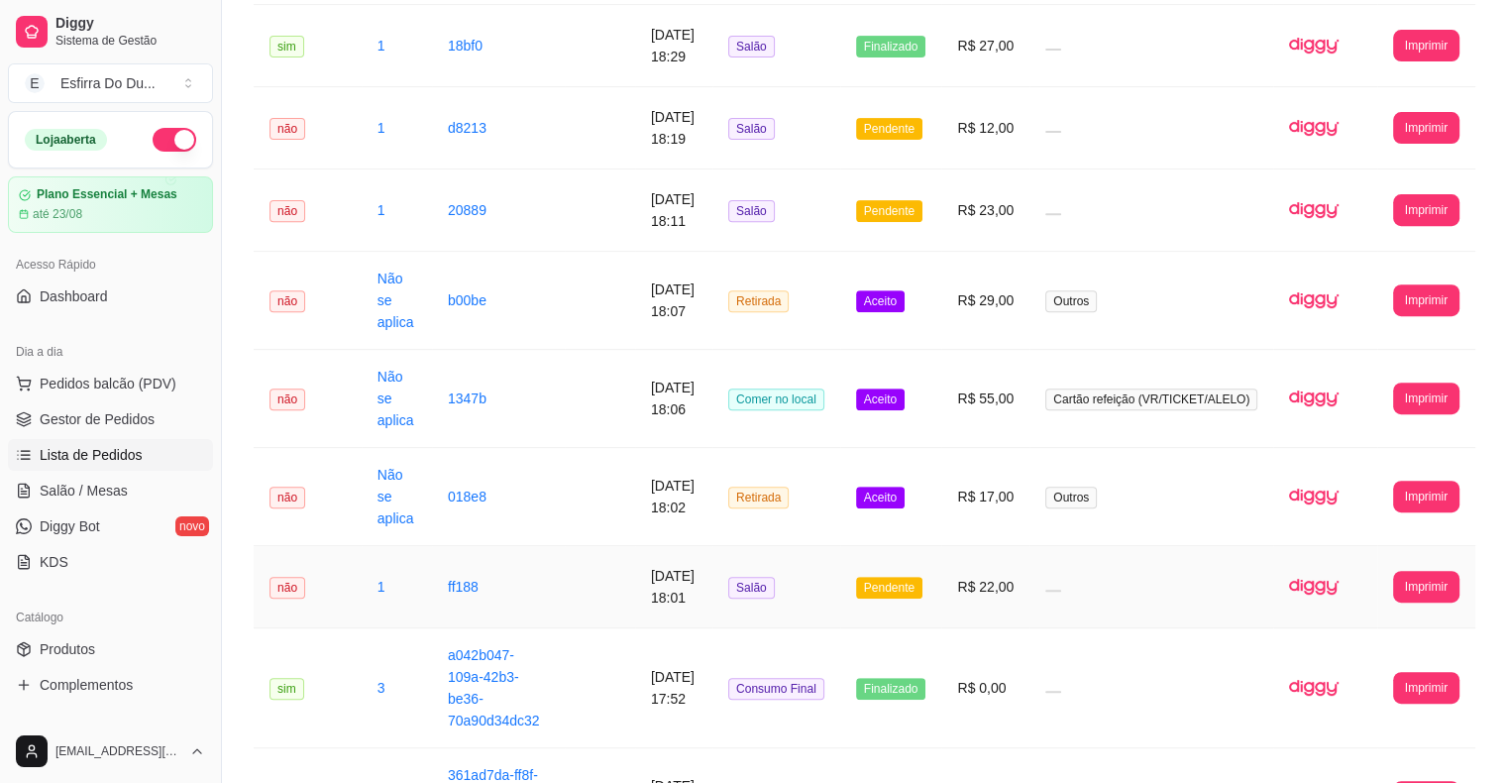
click at [920, 584] on span "Pendente" at bounding box center [889, 588] width 66 height 22
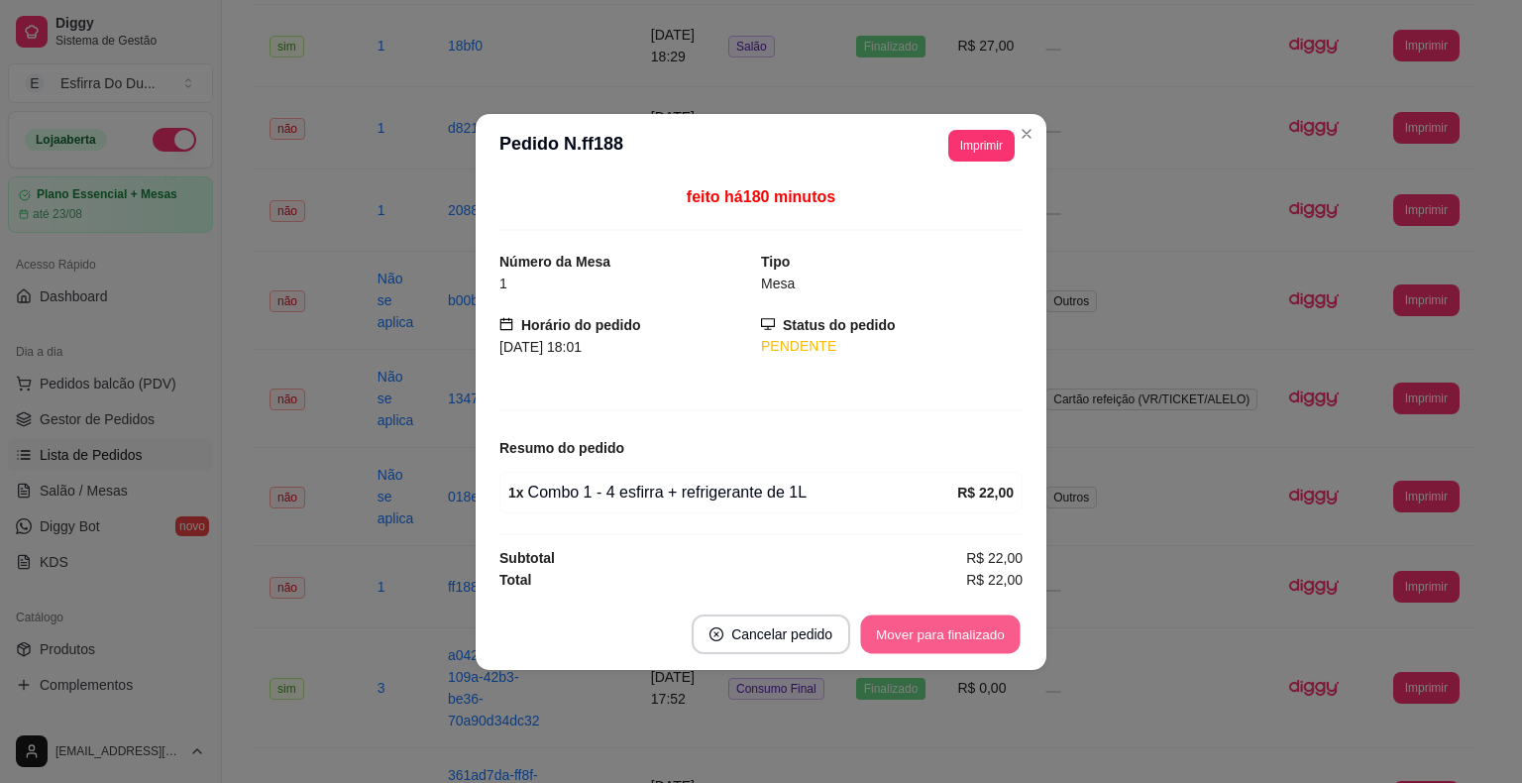
click at [911, 619] on button "Mover para finalizado" at bounding box center [940, 633] width 159 height 39
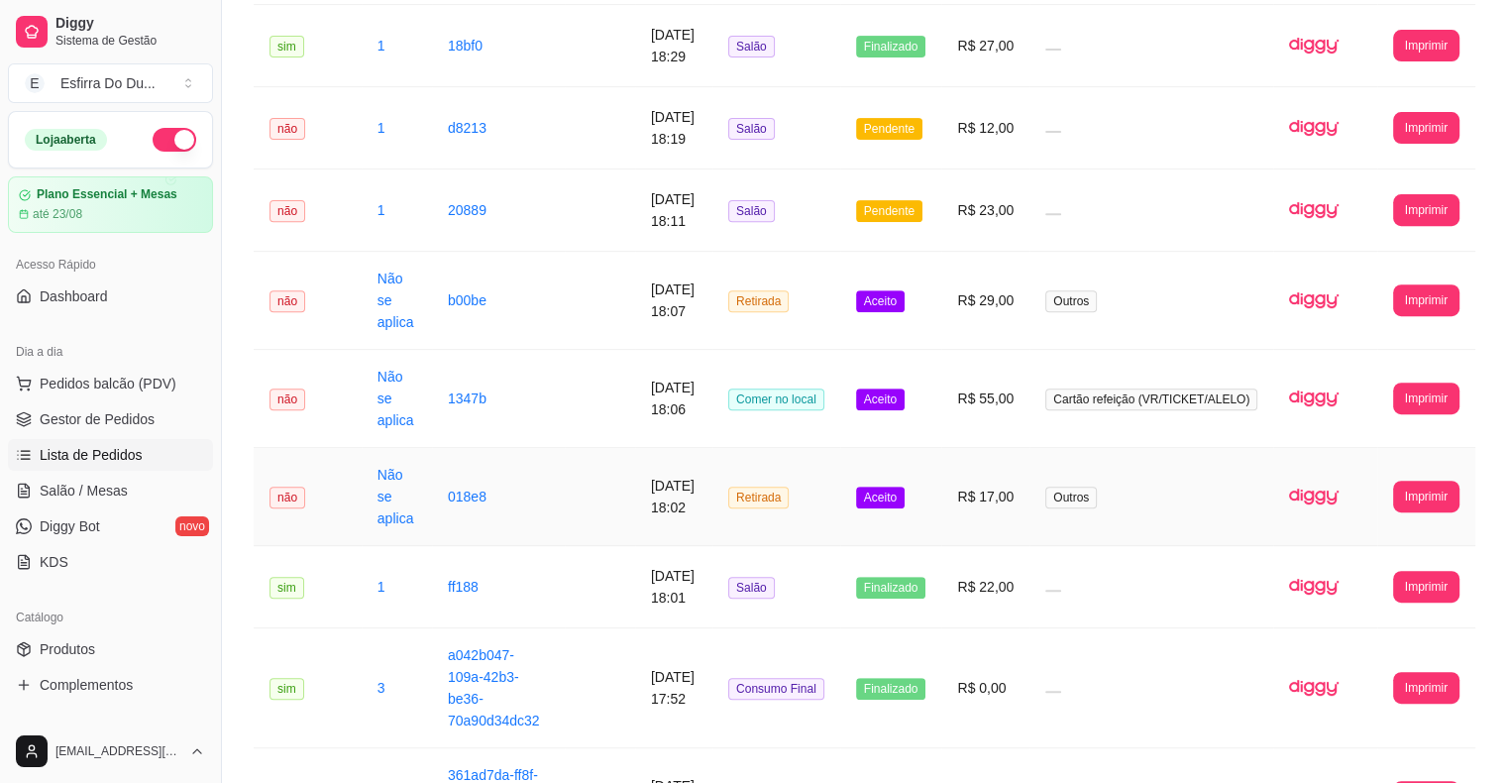
click at [904, 500] on span "Aceito" at bounding box center [880, 497] width 49 height 22
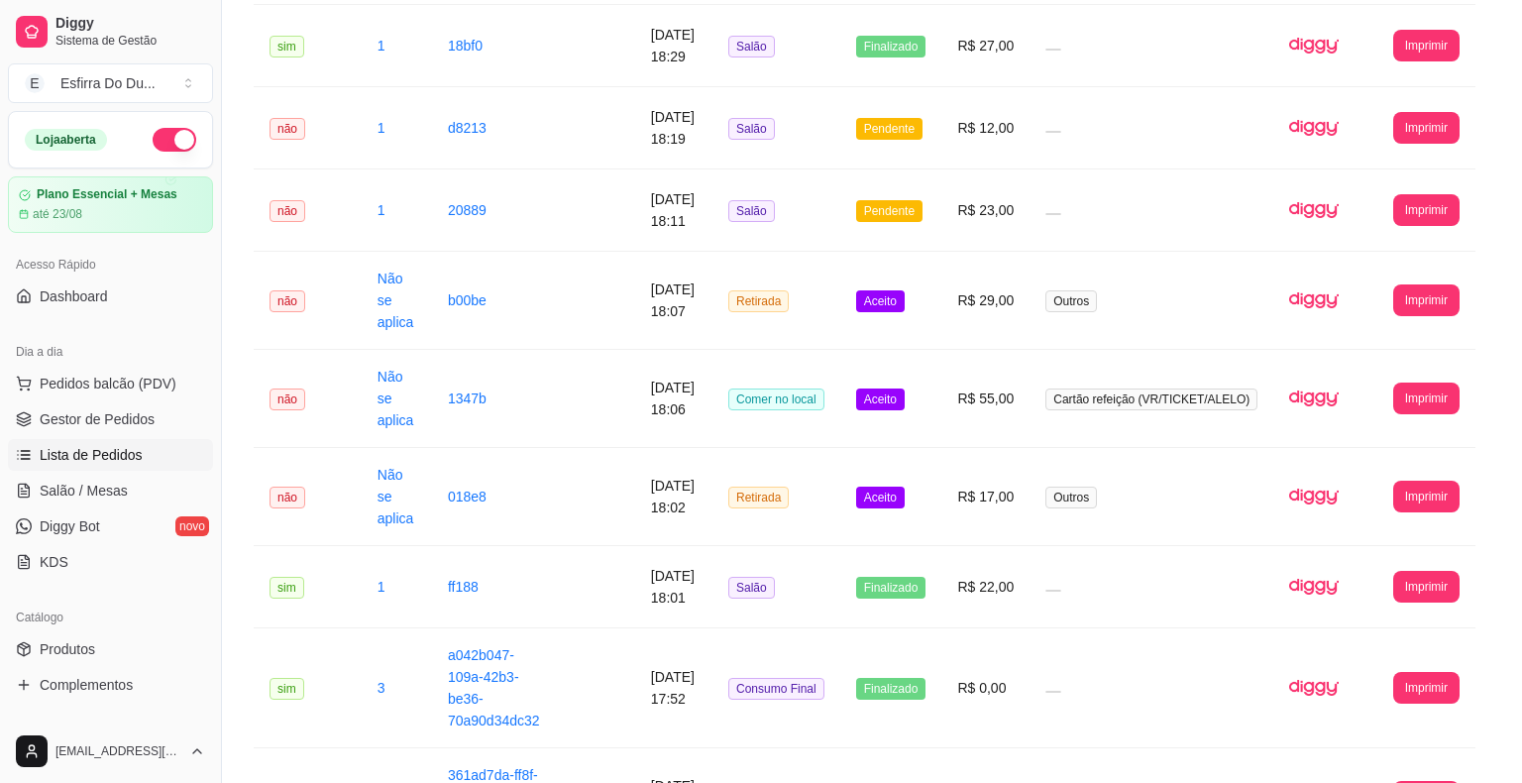
click at [917, 677] on button "Mover para preparo" at bounding box center [946, 688] width 154 height 40
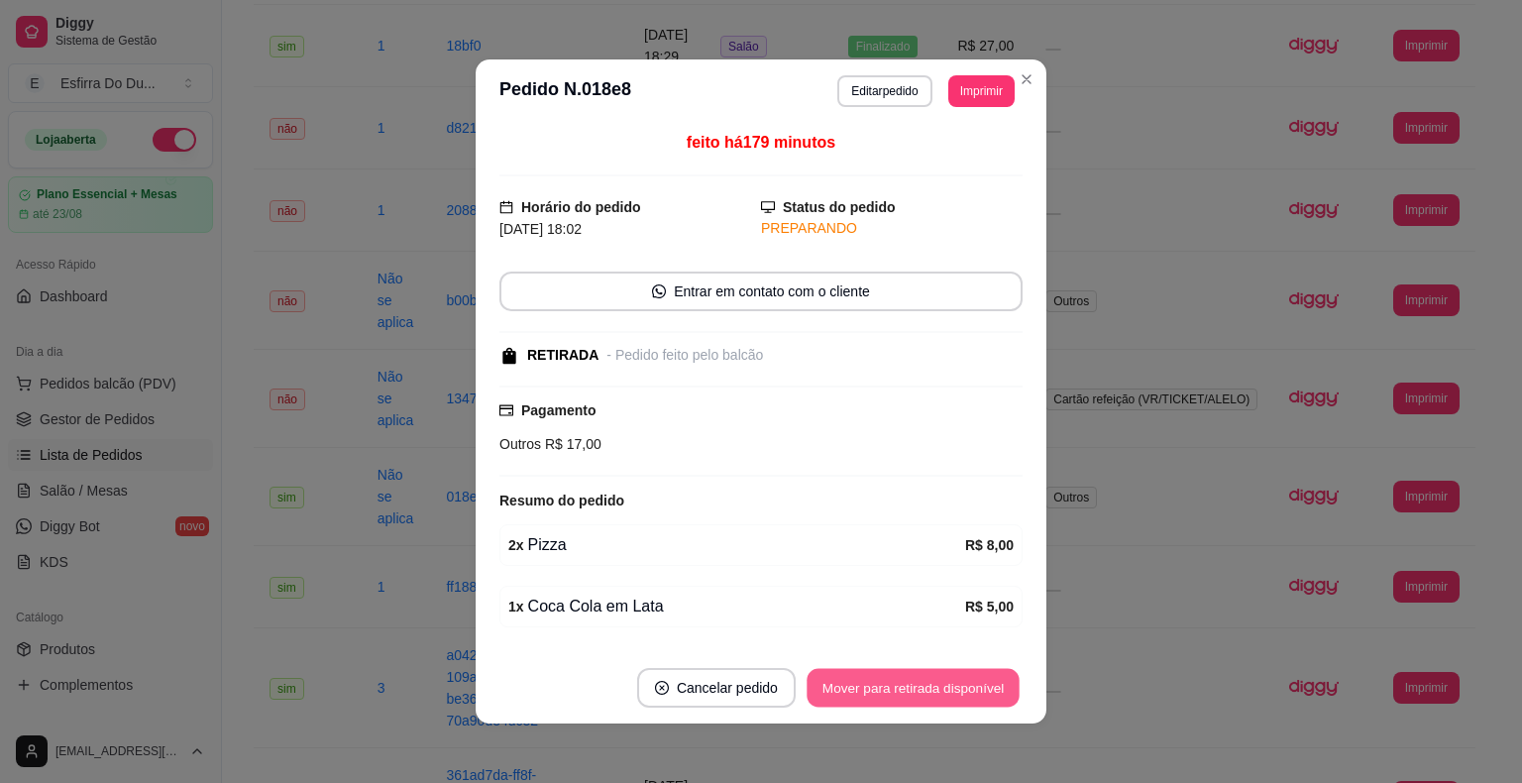
click at [918, 686] on button "Mover para retirada disponível" at bounding box center [912, 688] width 212 height 39
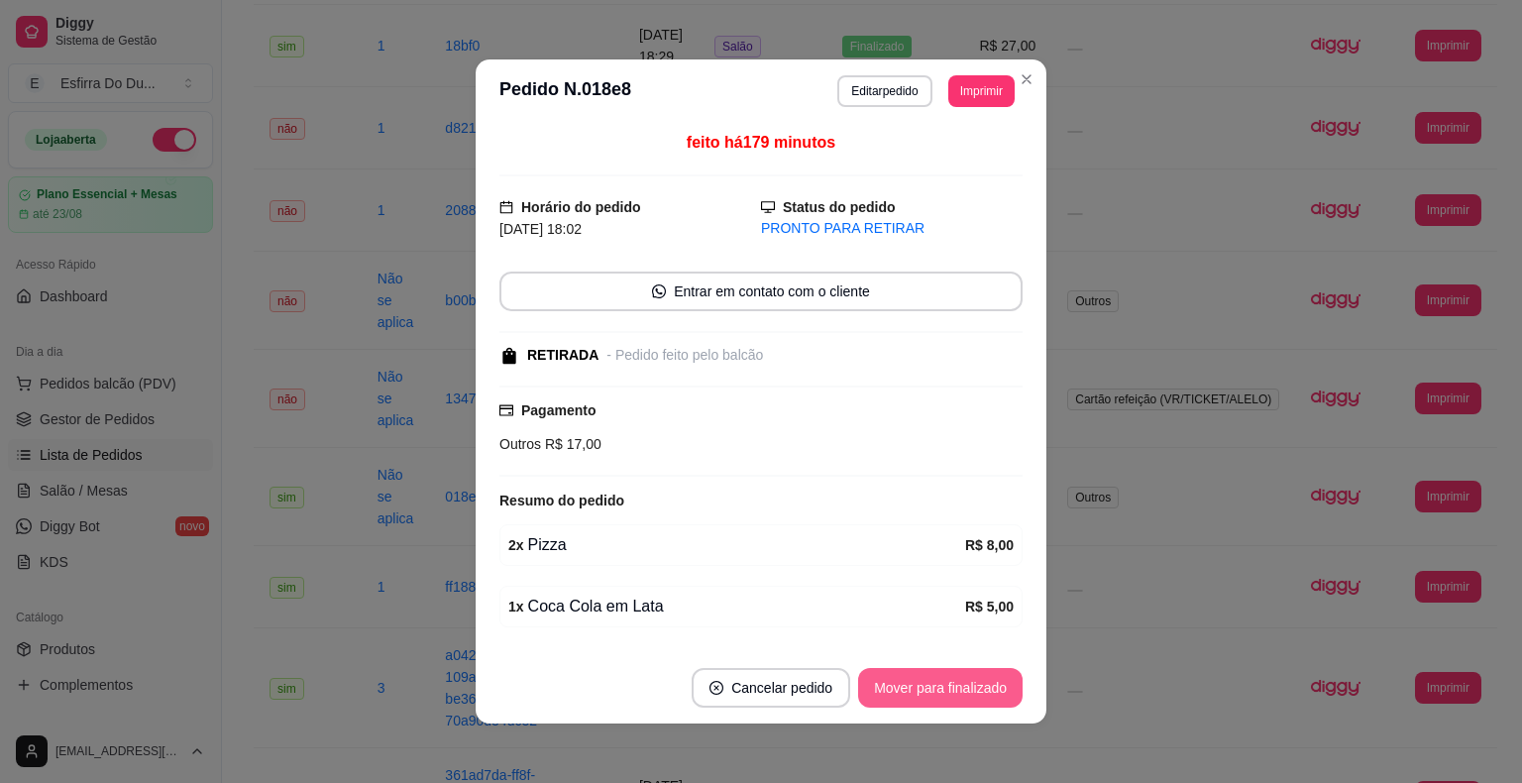
click at [923, 688] on button "Mover para finalizado" at bounding box center [940, 688] width 164 height 40
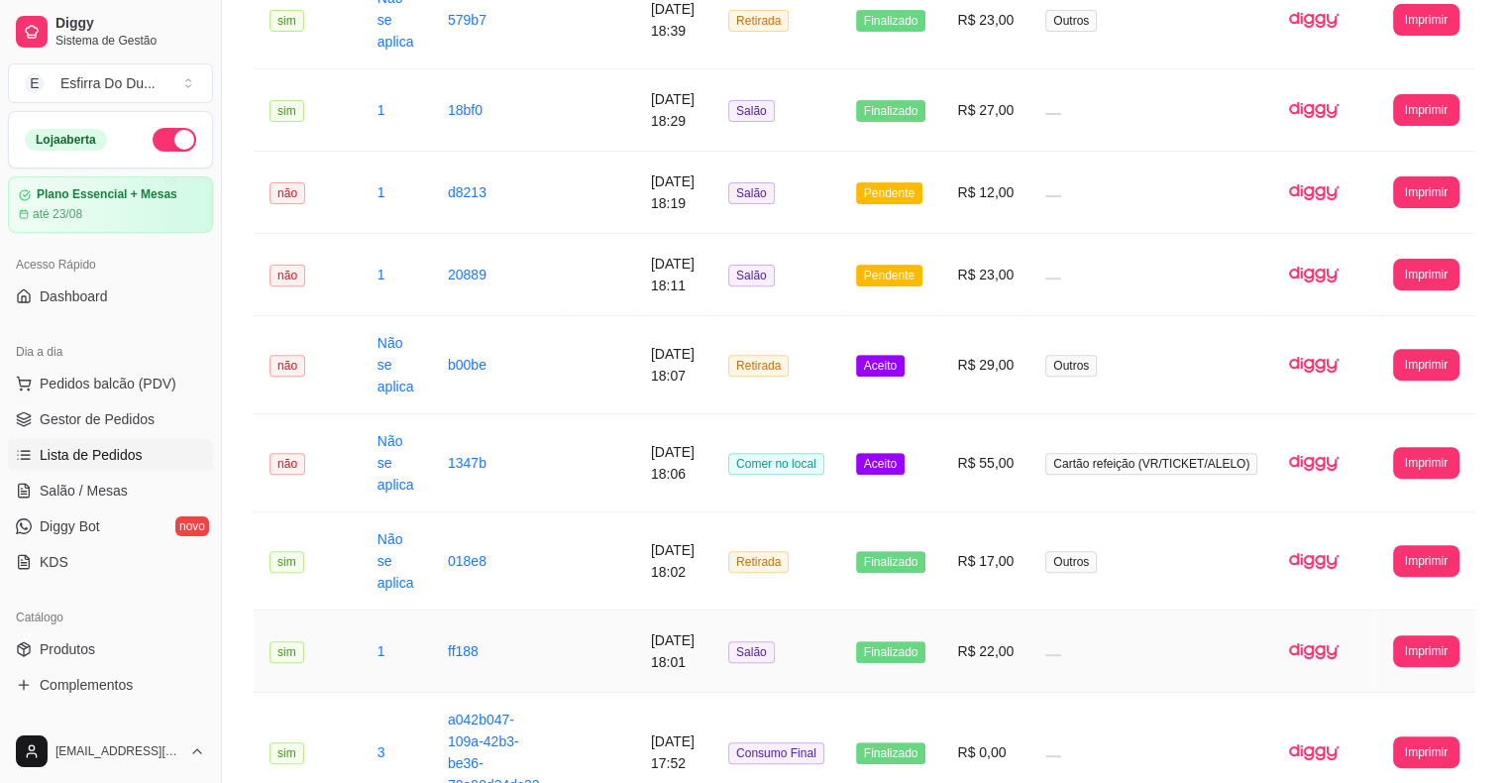
scroll to position [641, 0]
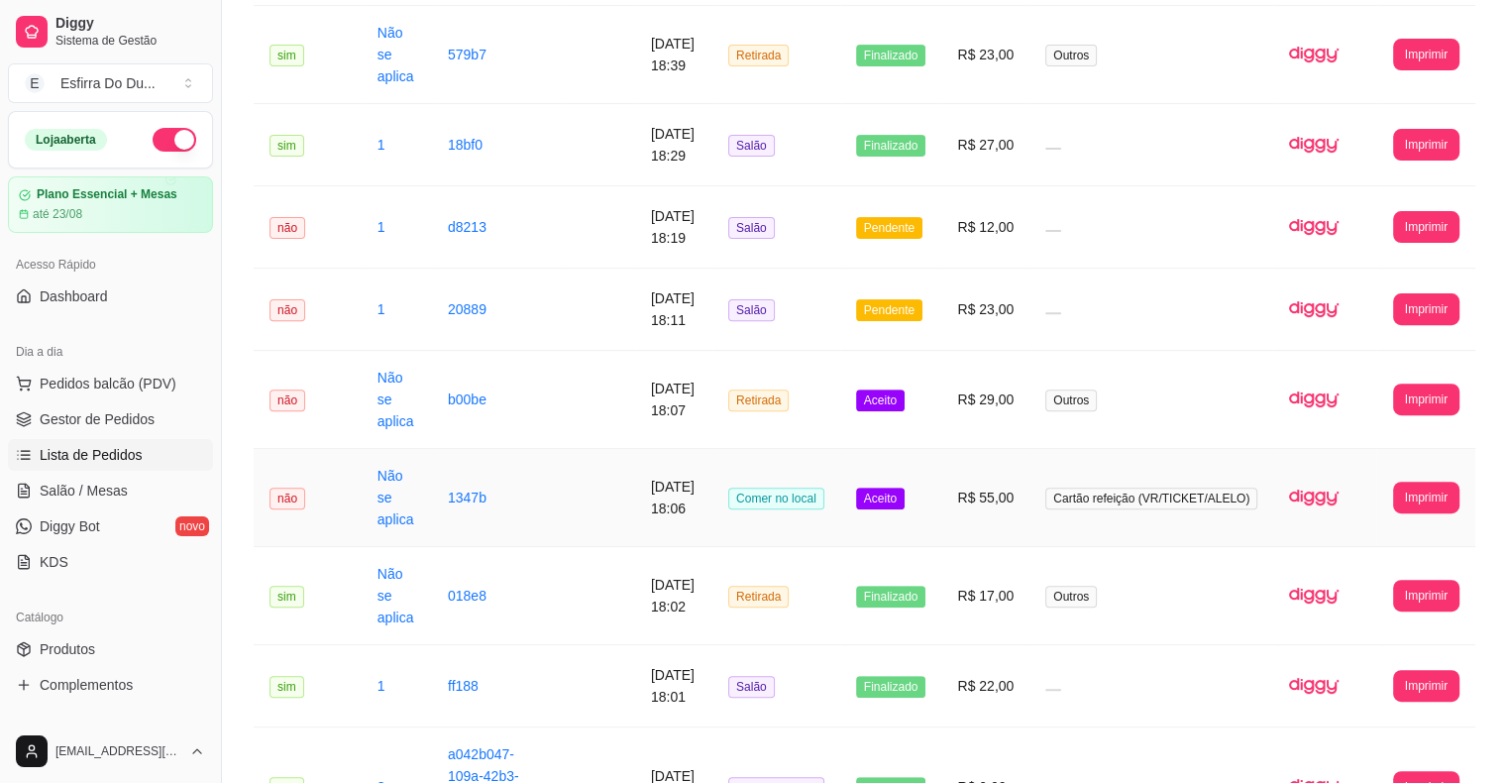
click at [904, 504] on span "Aceito" at bounding box center [880, 498] width 49 height 22
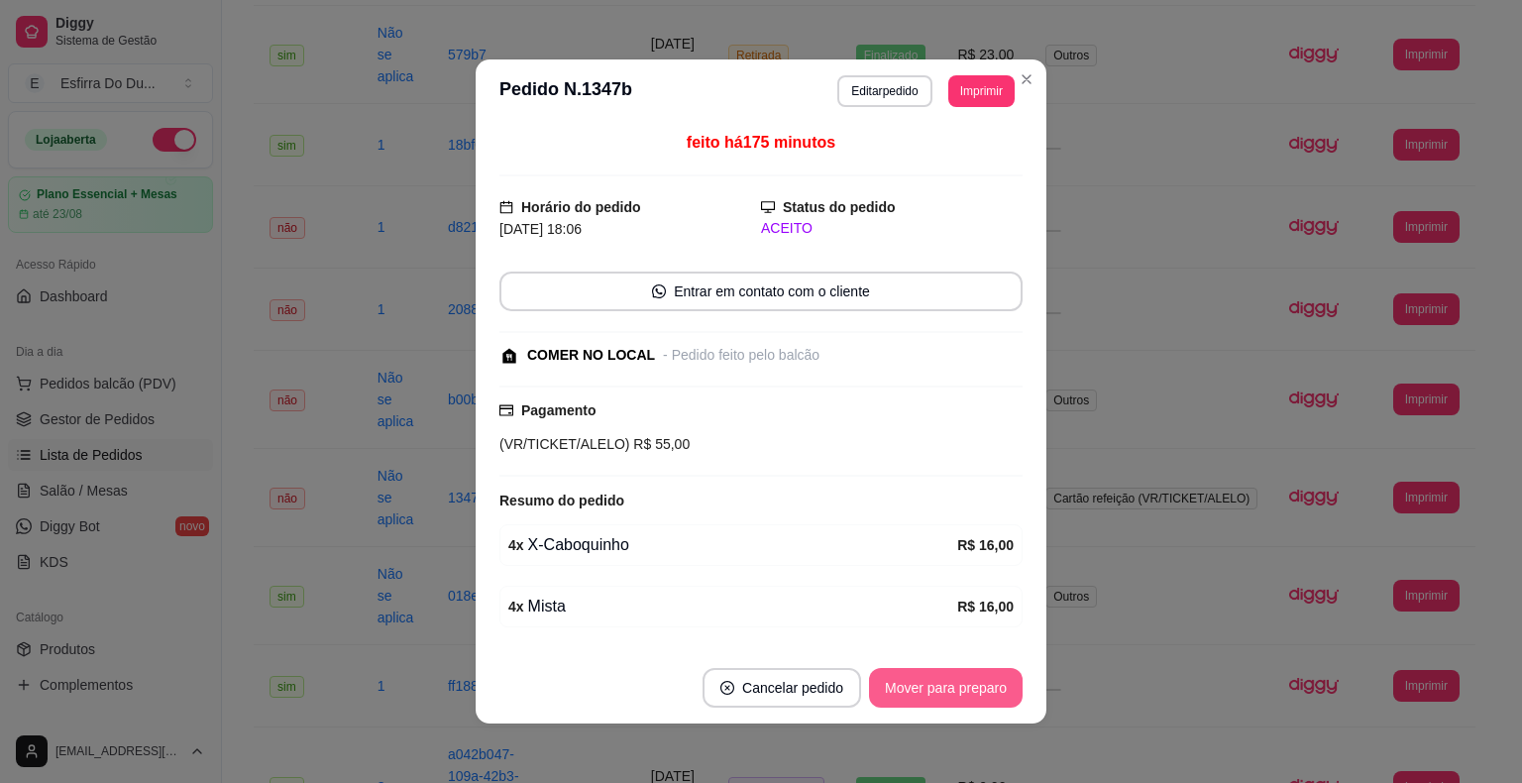
click at [914, 694] on button "Mover para preparo" at bounding box center [946, 688] width 154 height 40
click at [922, 693] on button "Mover para retirada disponível" at bounding box center [912, 688] width 212 height 39
click at [922, 693] on button "Mover para finalizado" at bounding box center [940, 688] width 159 height 39
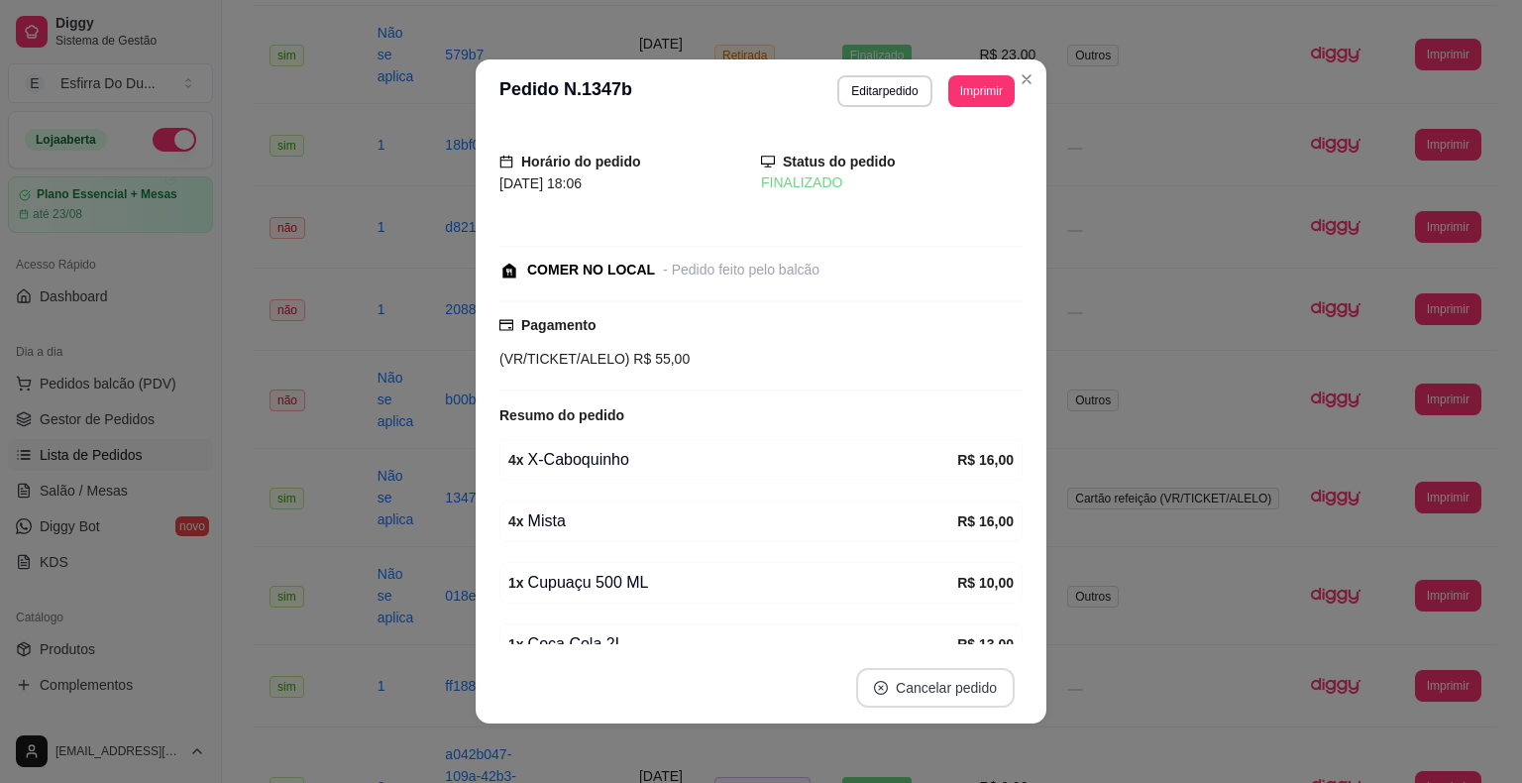
click at [922, 693] on button "Cancelar pedido" at bounding box center [935, 688] width 158 height 40
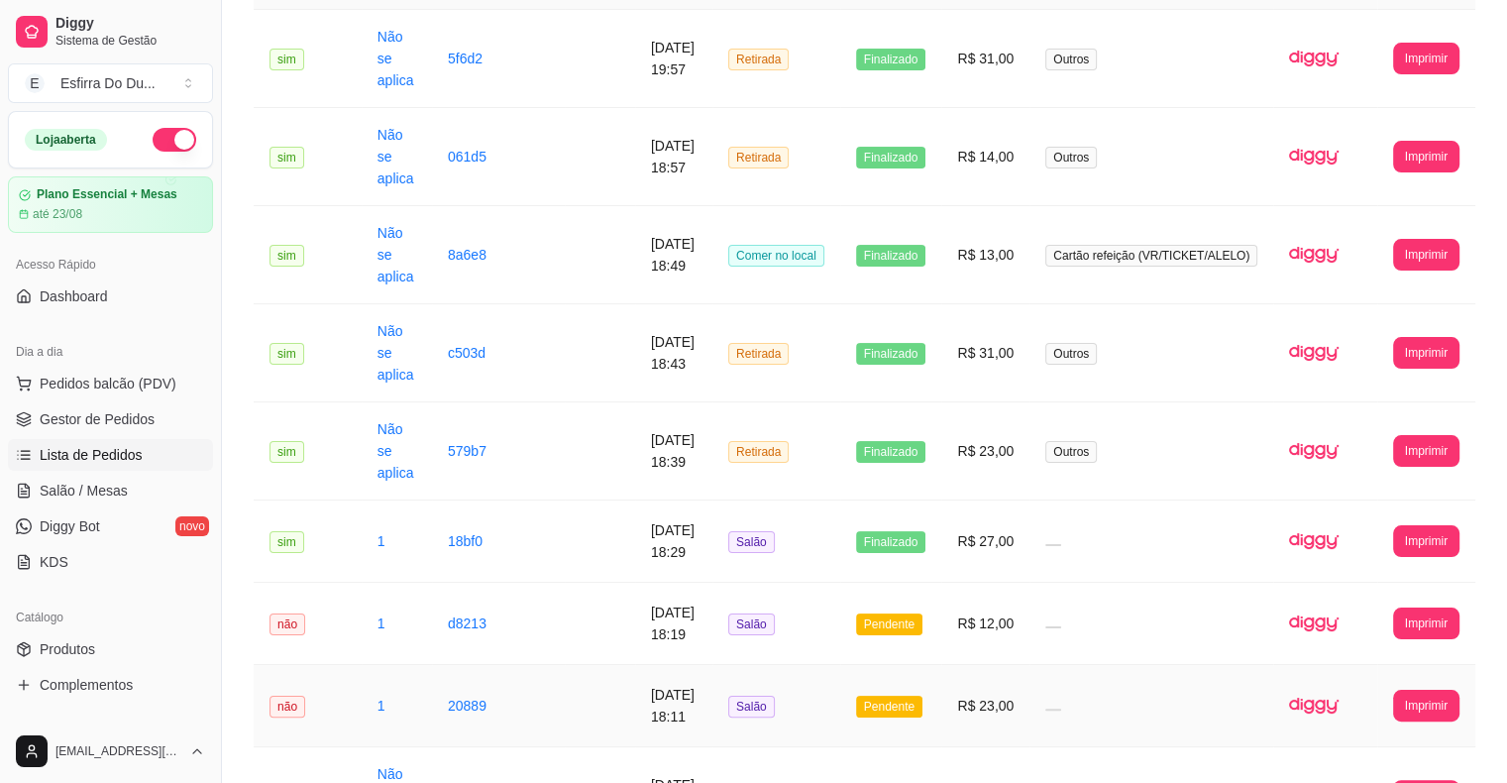
scroll to position [443, 0]
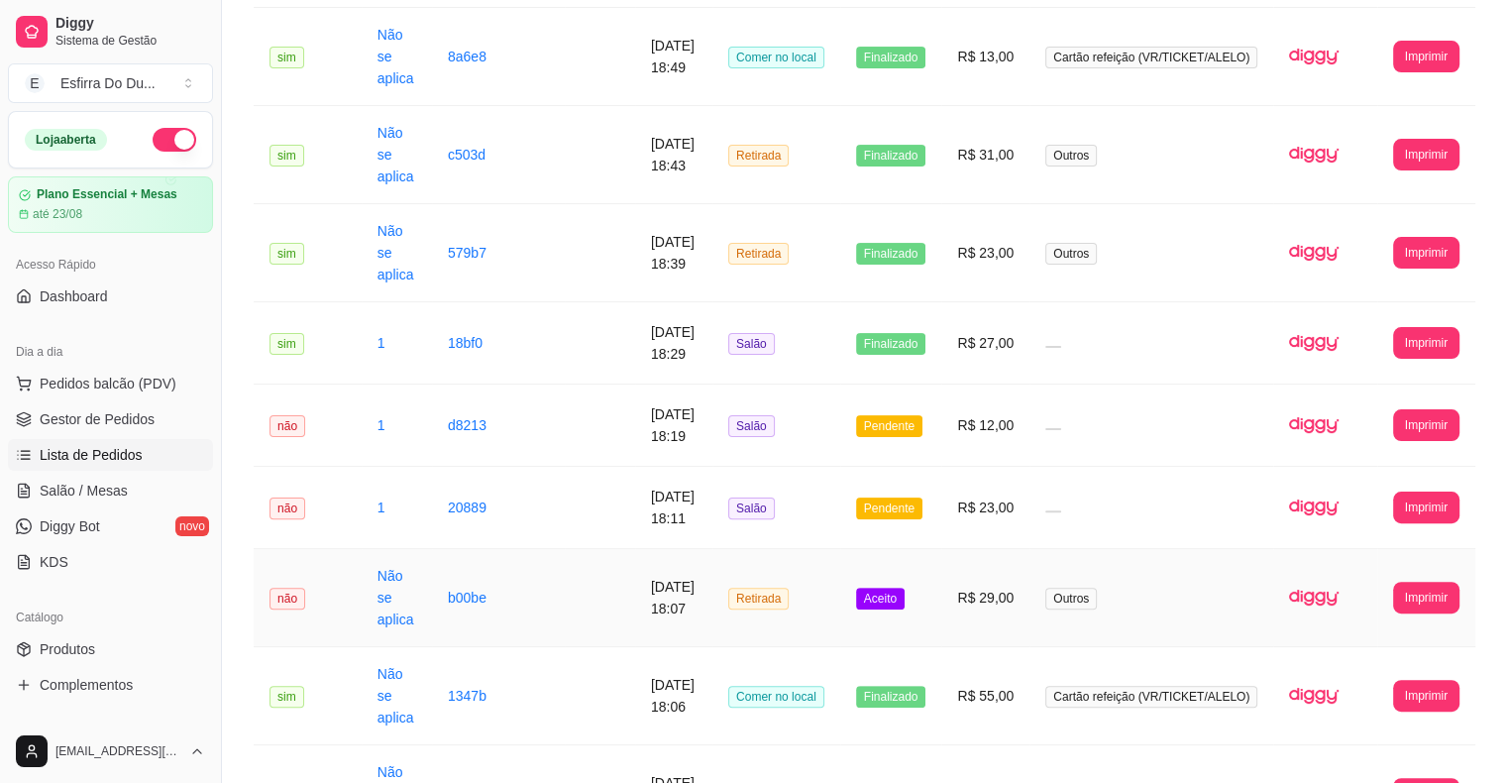
click at [904, 596] on span "Aceito" at bounding box center [880, 598] width 49 height 22
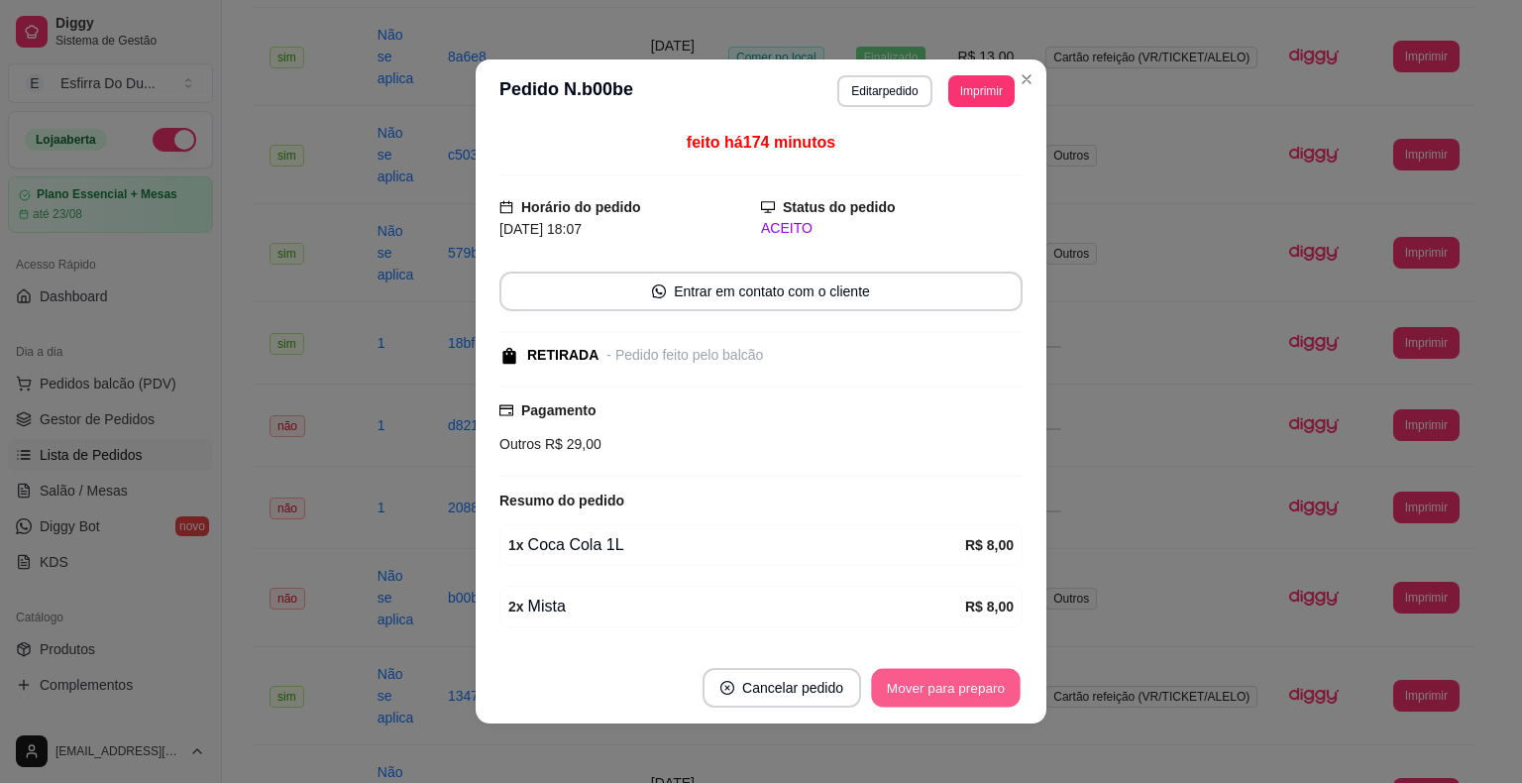
click at [930, 691] on button "Mover para preparo" at bounding box center [945, 688] width 149 height 39
click at [930, 691] on button "Mover para retirada disponível" at bounding box center [912, 688] width 212 height 39
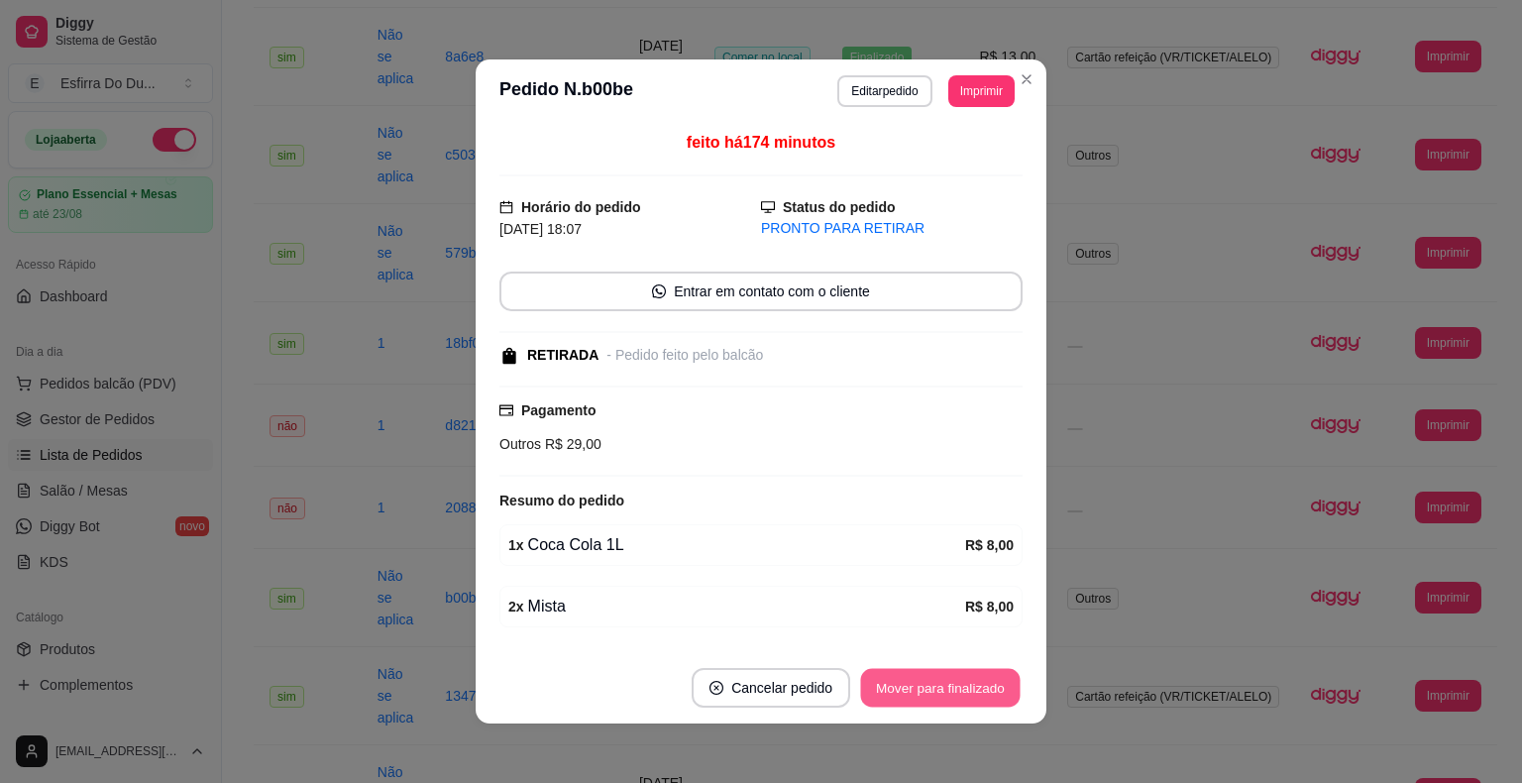
click at [958, 679] on button "Mover para finalizado" at bounding box center [940, 688] width 159 height 39
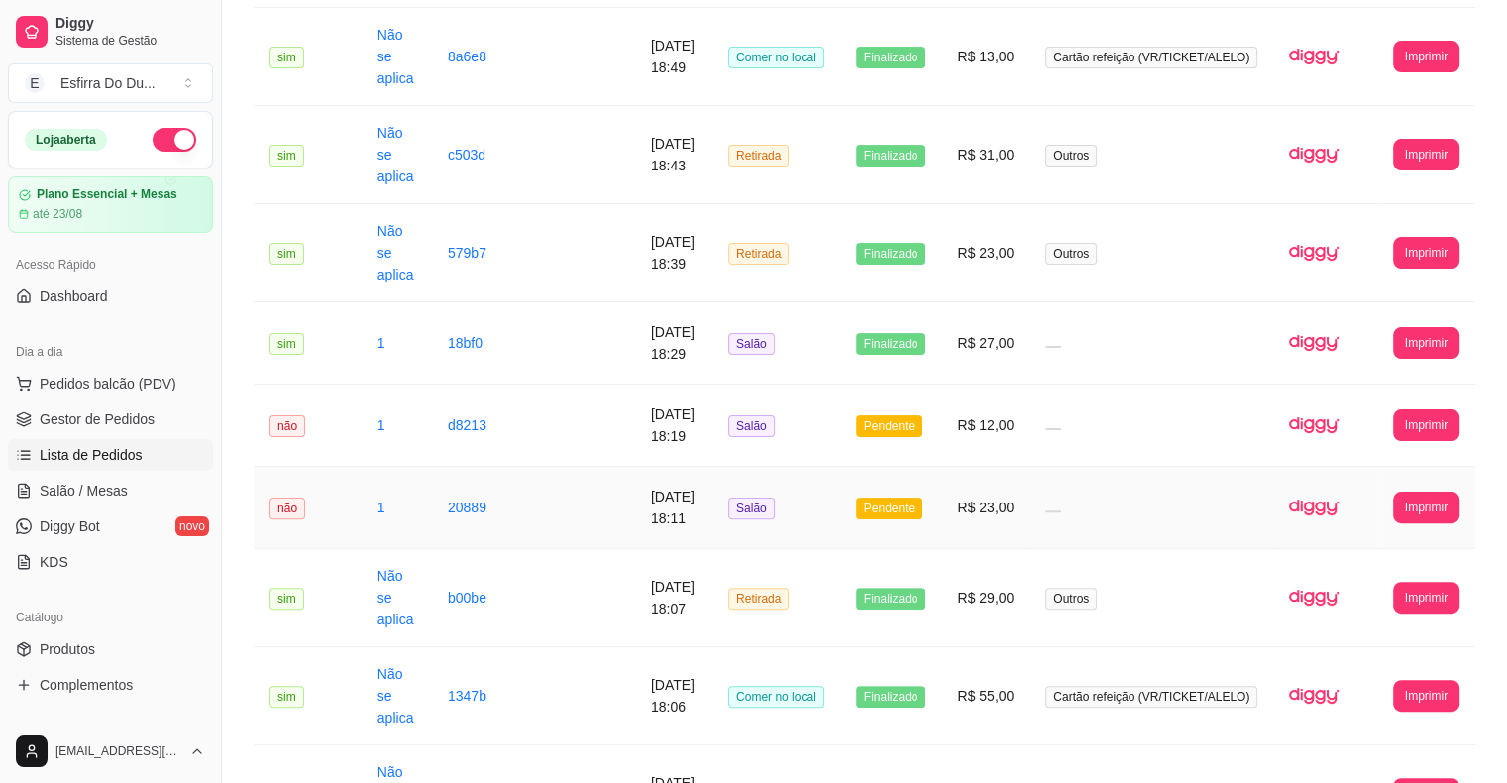
click at [898, 517] on td "Pendente" at bounding box center [891, 508] width 102 height 82
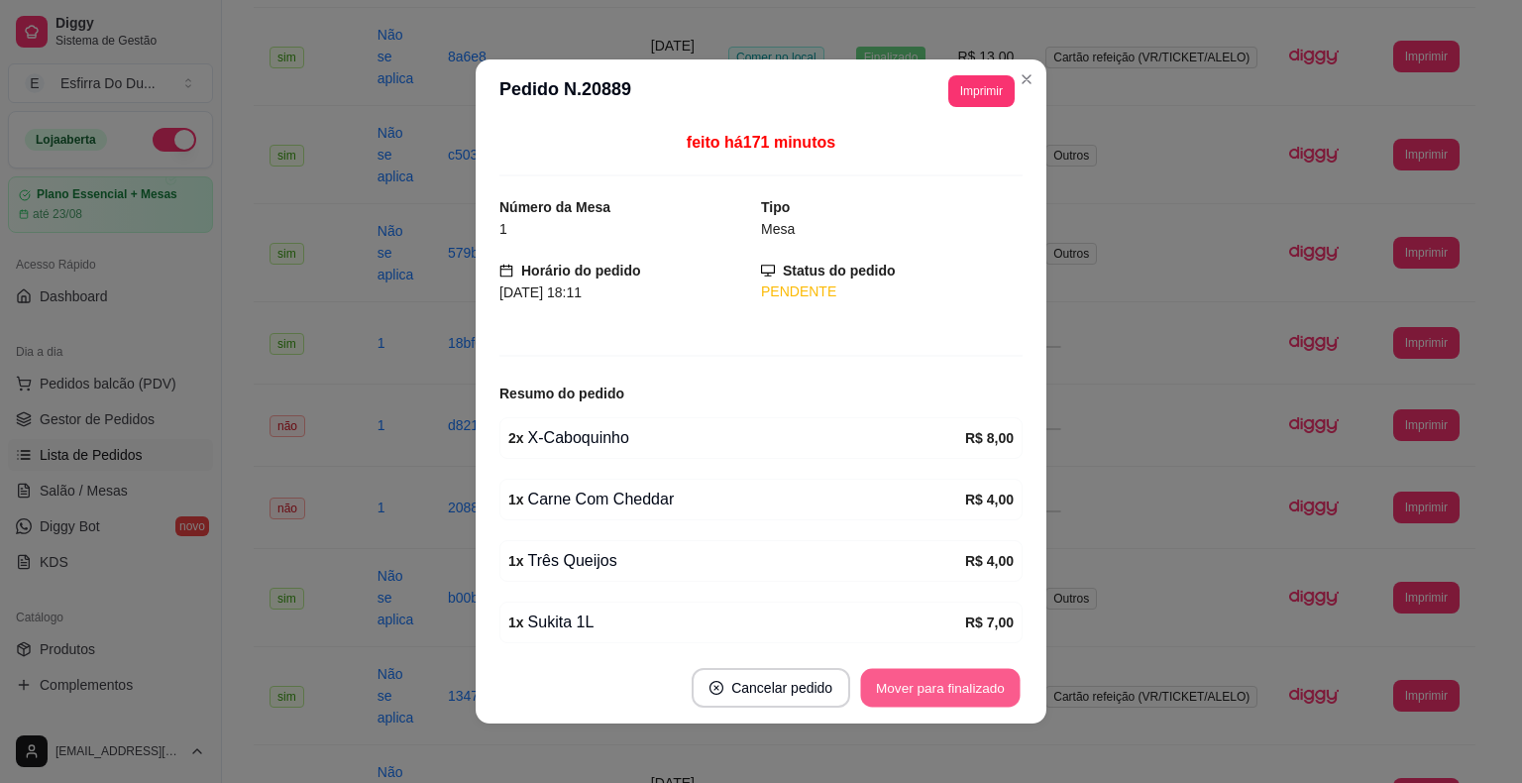
click at [942, 694] on button "Mover para finalizado" at bounding box center [940, 688] width 159 height 39
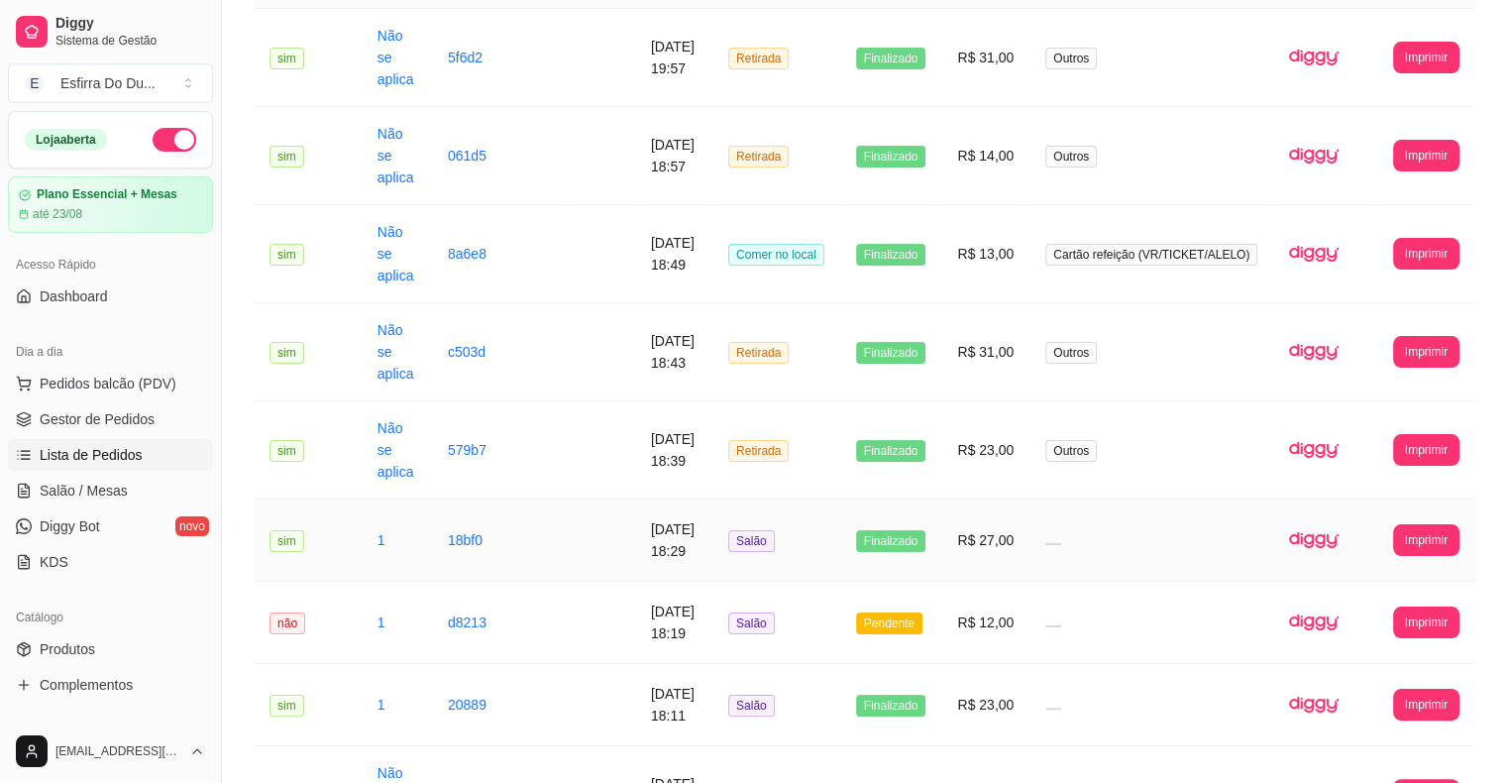
scroll to position [245, 0]
click at [895, 631] on span "Pendente" at bounding box center [889, 624] width 66 height 22
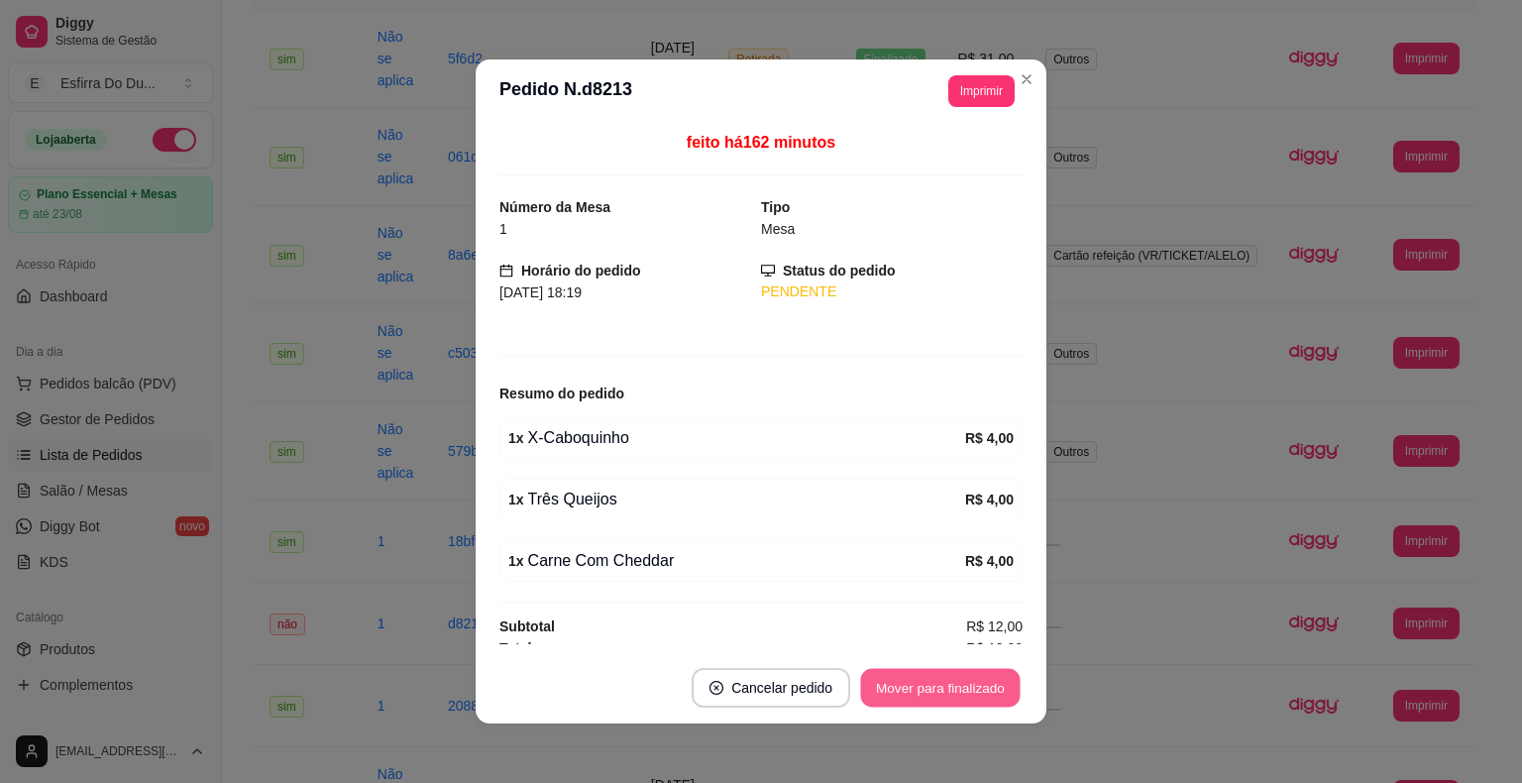
click at [911, 683] on button "Mover para finalizado" at bounding box center [940, 688] width 159 height 39
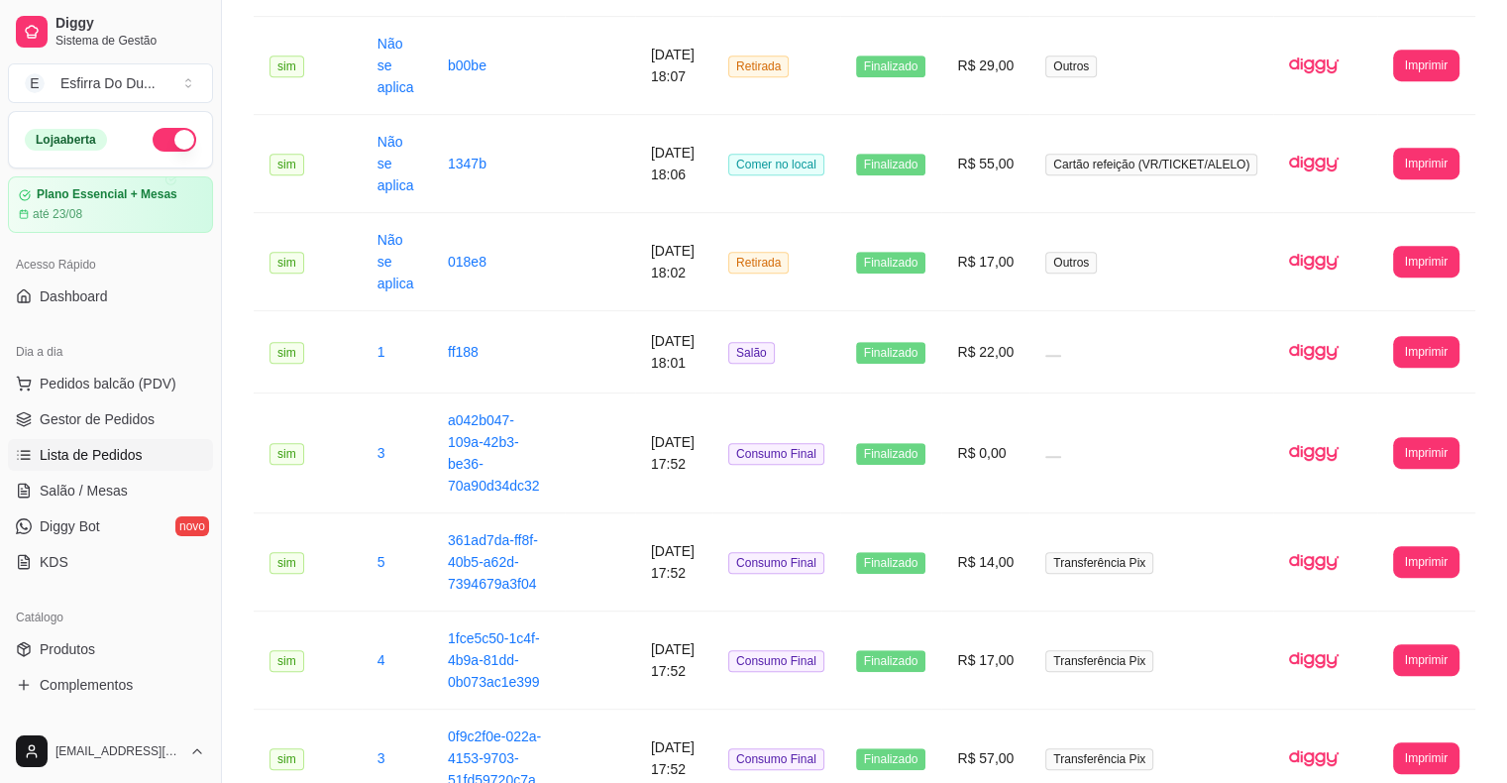
scroll to position [991, 0]
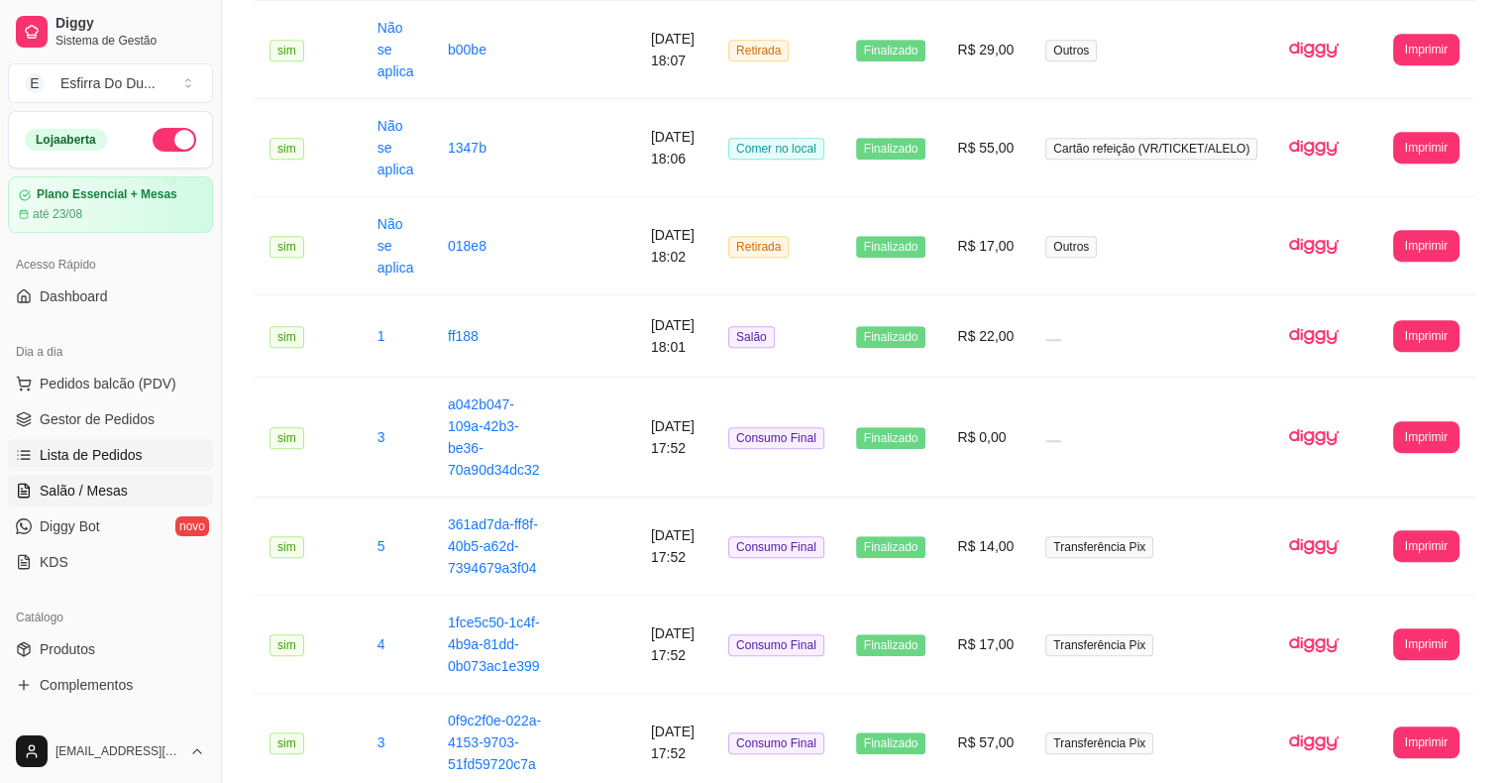
click at [115, 494] on span "Salão / Mesas" at bounding box center [84, 490] width 88 height 20
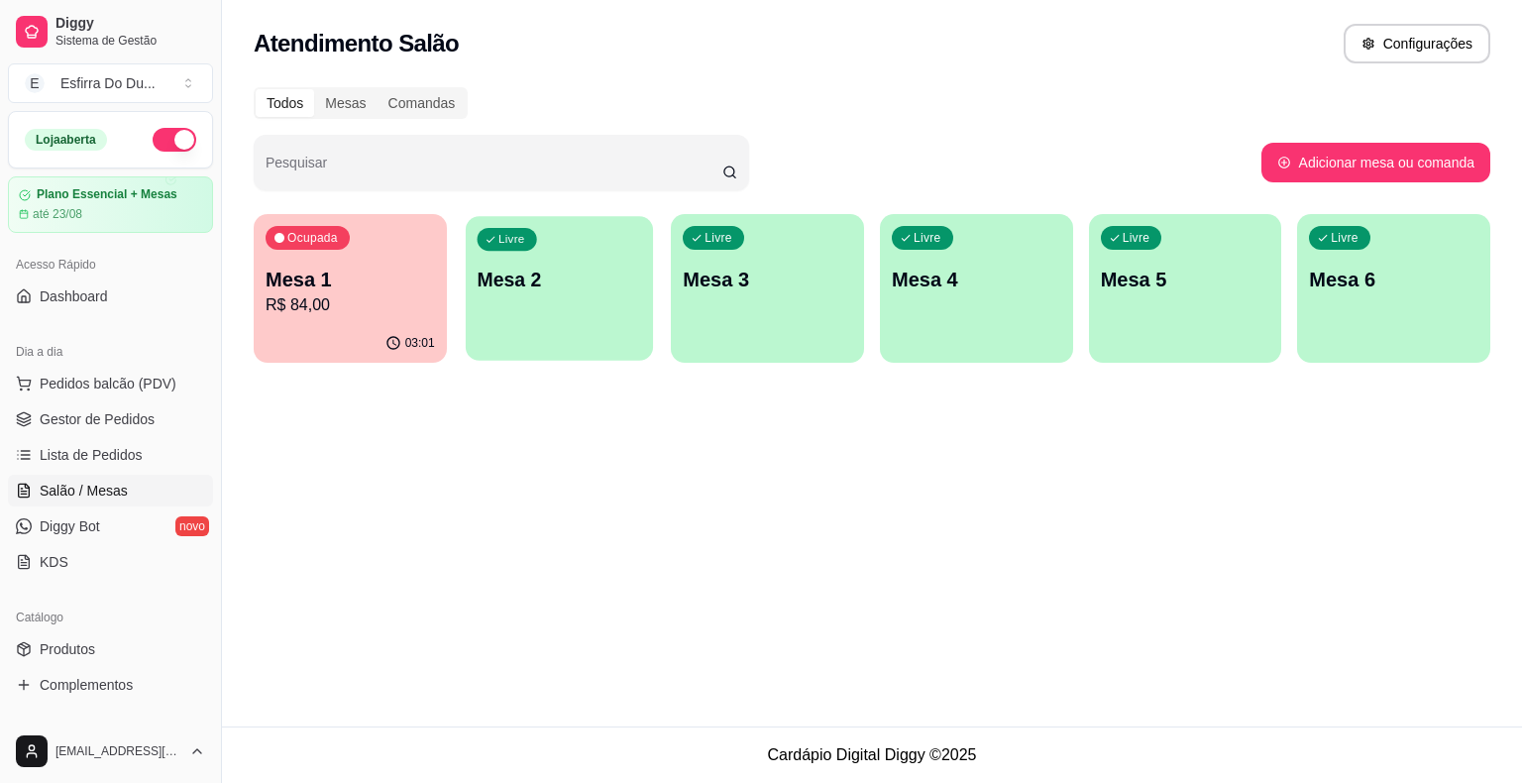
click at [510, 336] on div "Livre Mesa 2" at bounding box center [559, 276] width 187 height 121
click at [329, 341] on div "03:01" at bounding box center [350, 342] width 187 height 38
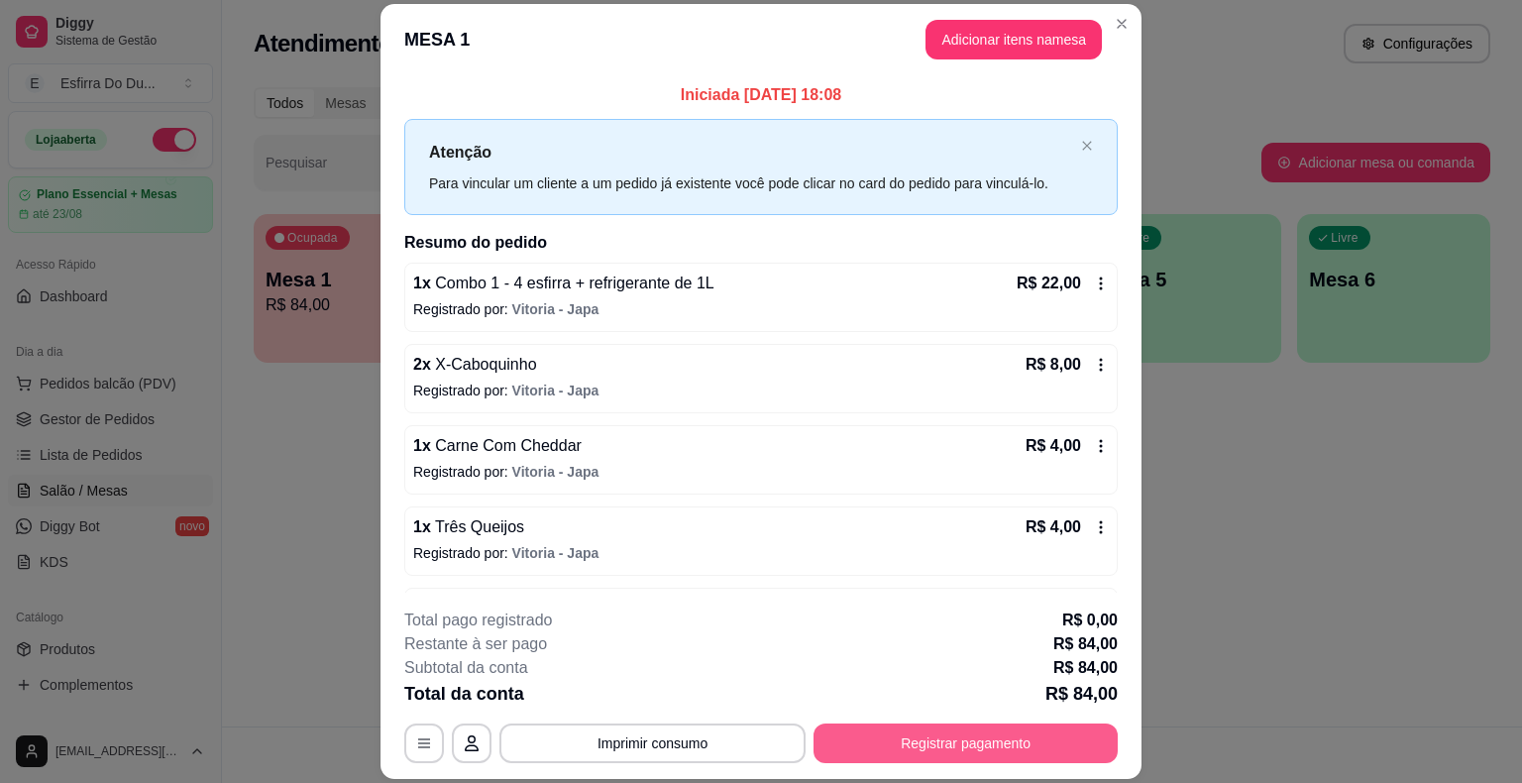
click at [992, 731] on button "Registrar pagamento" at bounding box center [965, 743] width 304 height 40
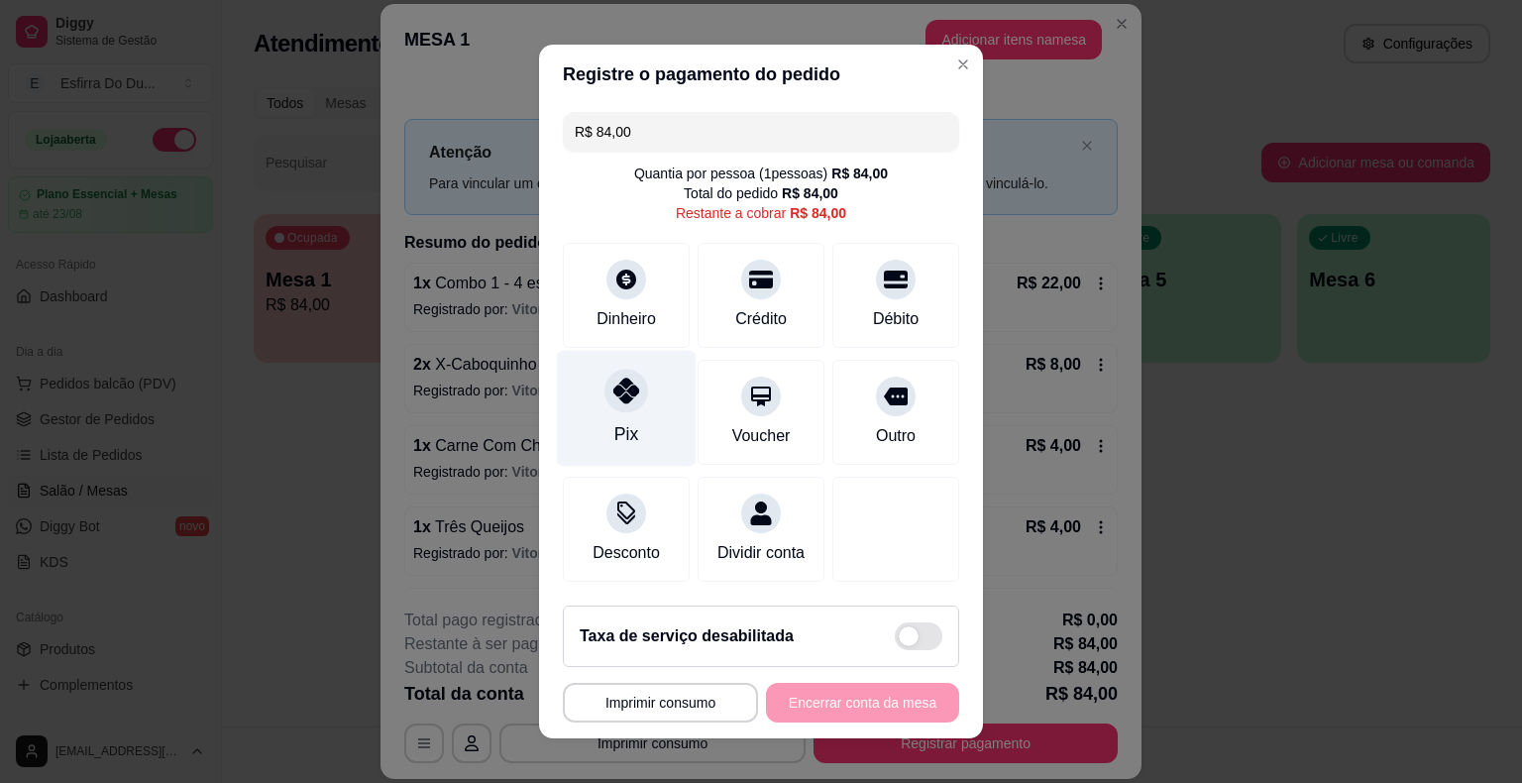
click at [623, 434] on div "Pix" at bounding box center [626, 434] width 24 height 26
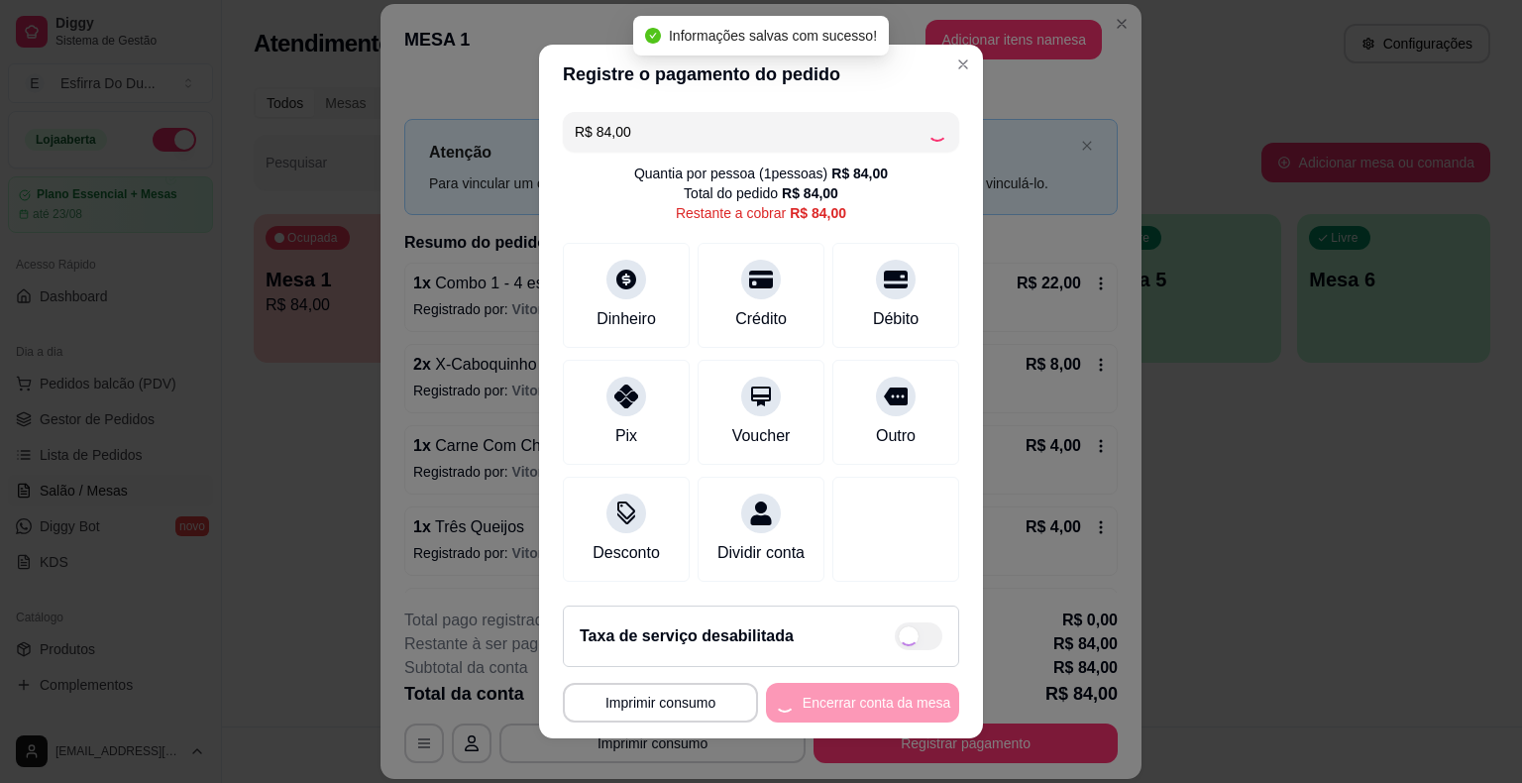
type input "R$ 0,00"
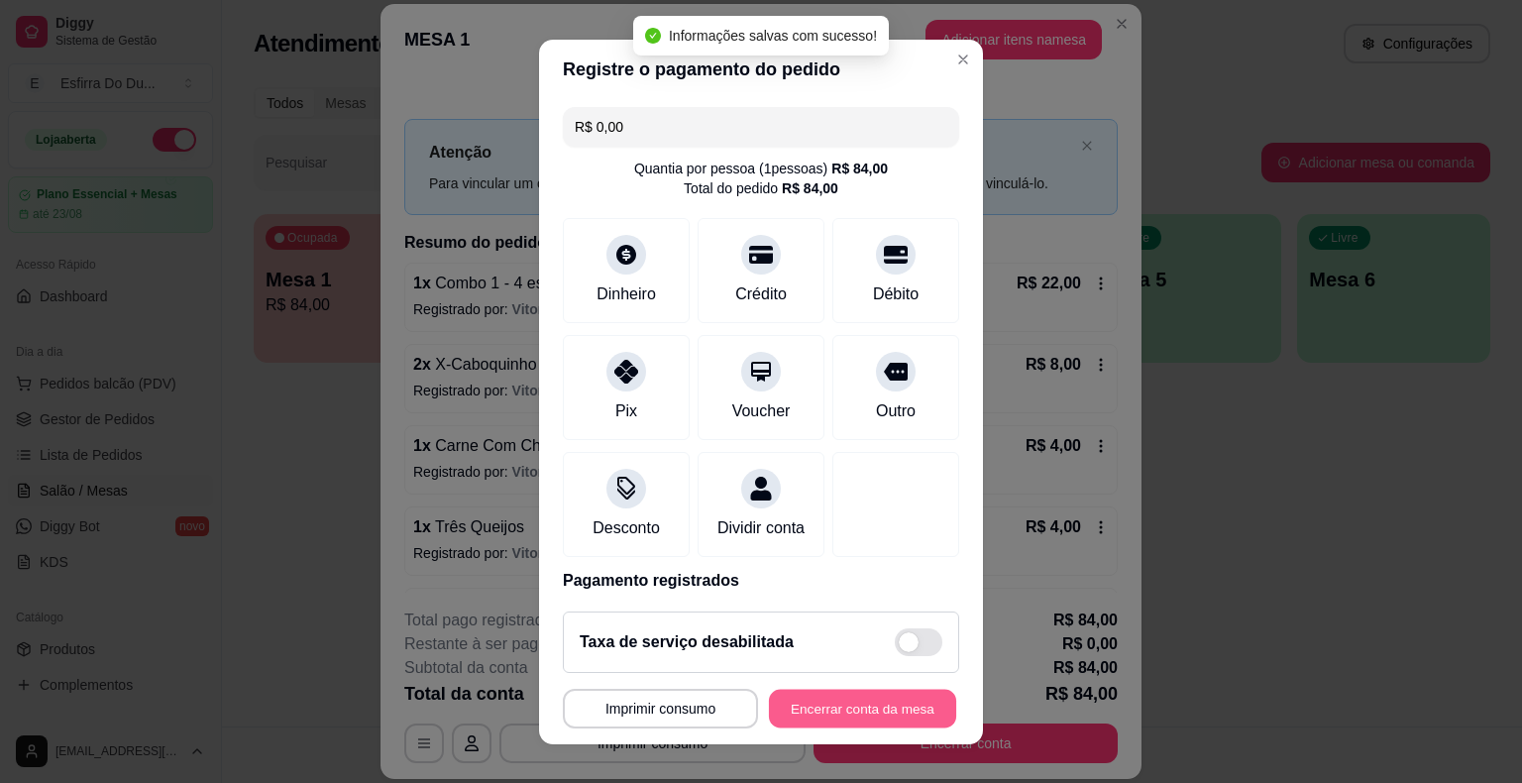
click at [803, 711] on button "Encerrar conta da mesa" at bounding box center [862, 707] width 187 height 39
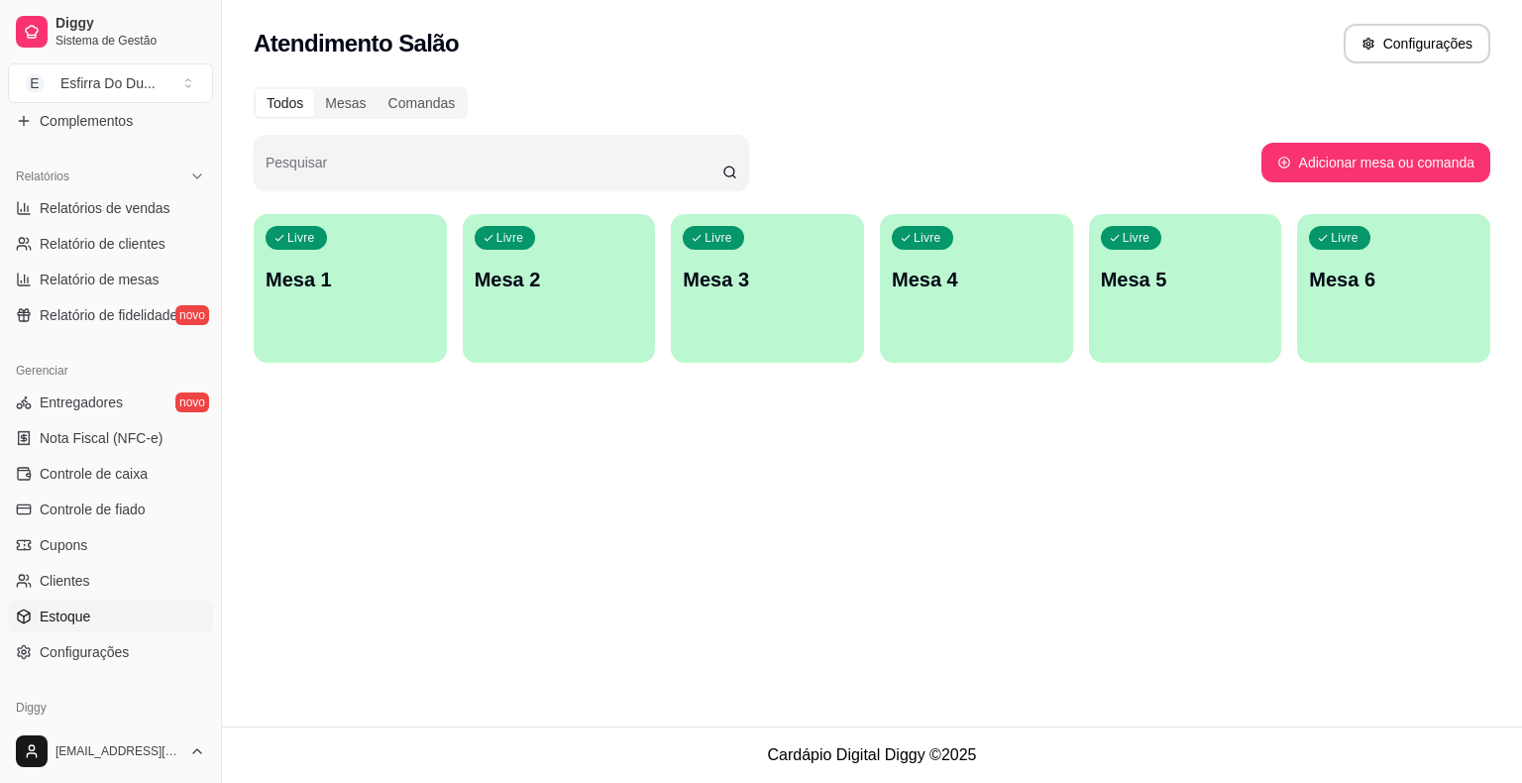
scroll to position [642, 0]
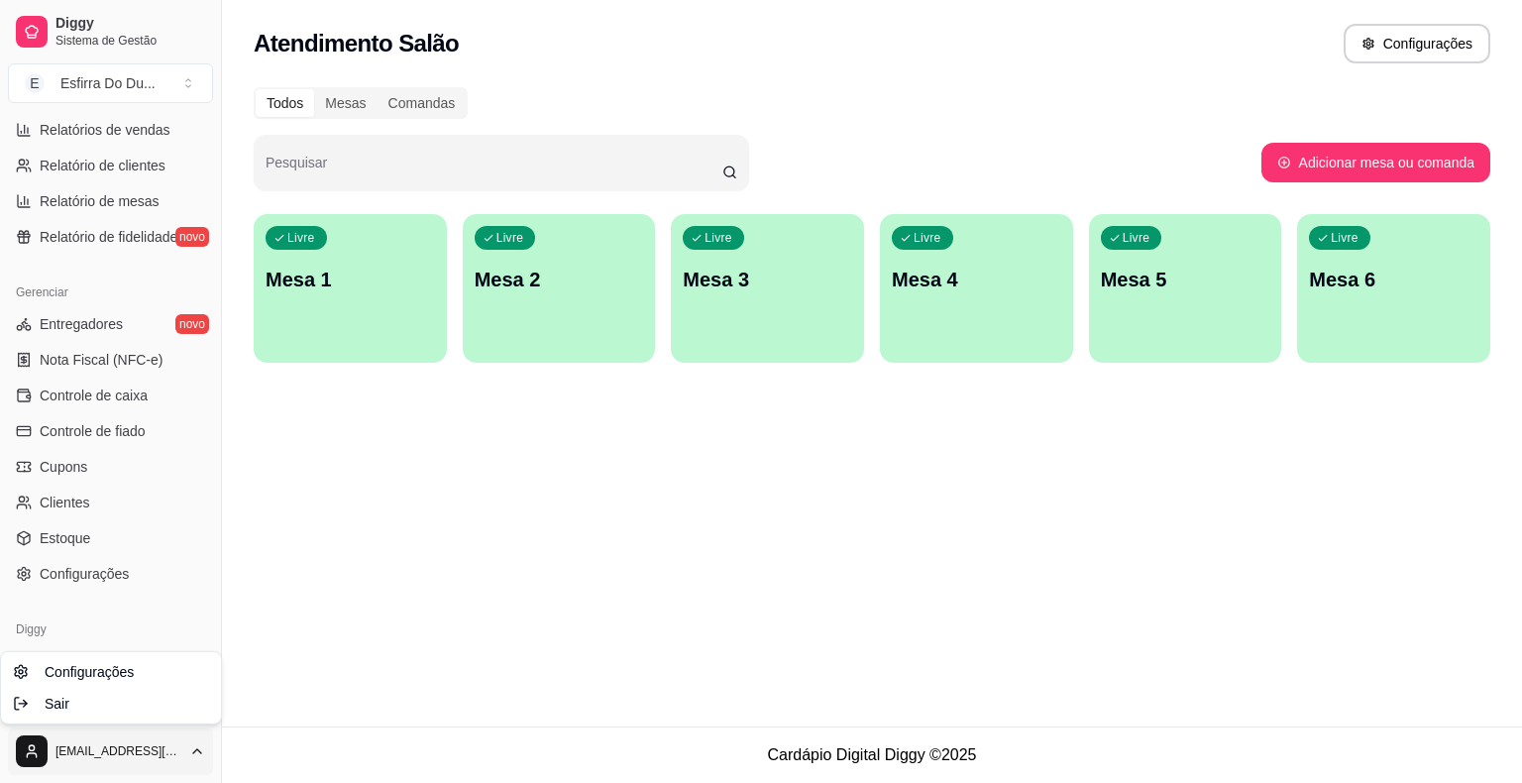
click at [74, 759] on html "Diggy Sistema de Gestão E Esfirra Do Du ... Loja aberta Plano Essencial + Mesas…" at bounding box center [761, 391] width 1522 height 783
click at [52, 707] on span "Sair" at bounding box center [57, 703] width 25 height 20
